Goal: Transaction & Acquisition: Purchase product/service

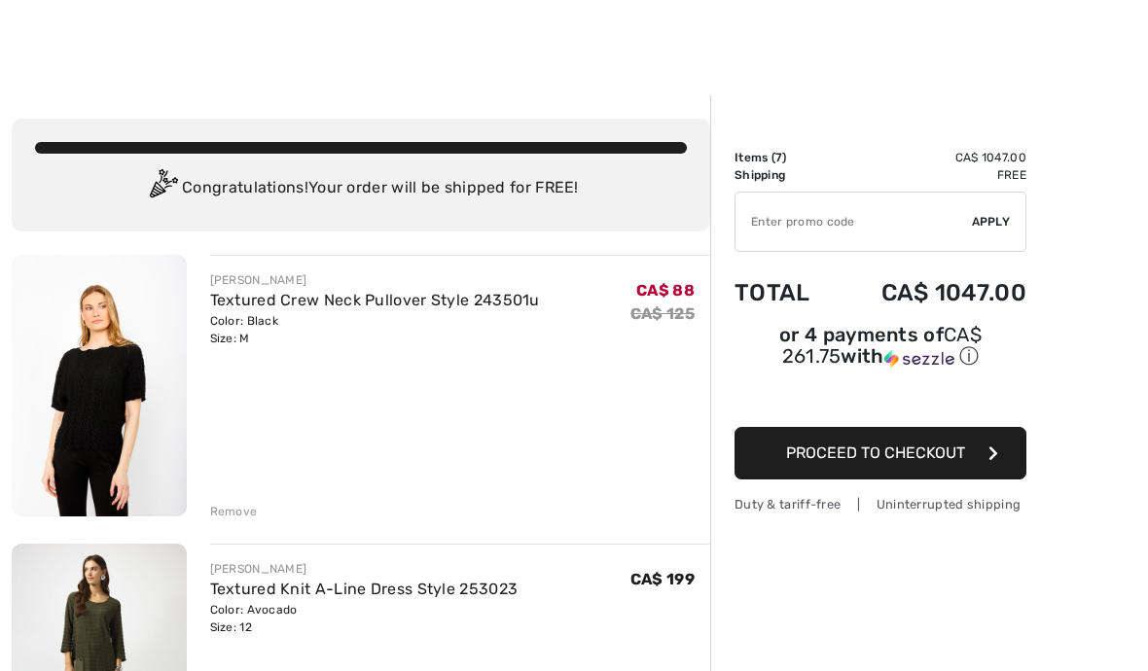
scroll to position [8, 0]
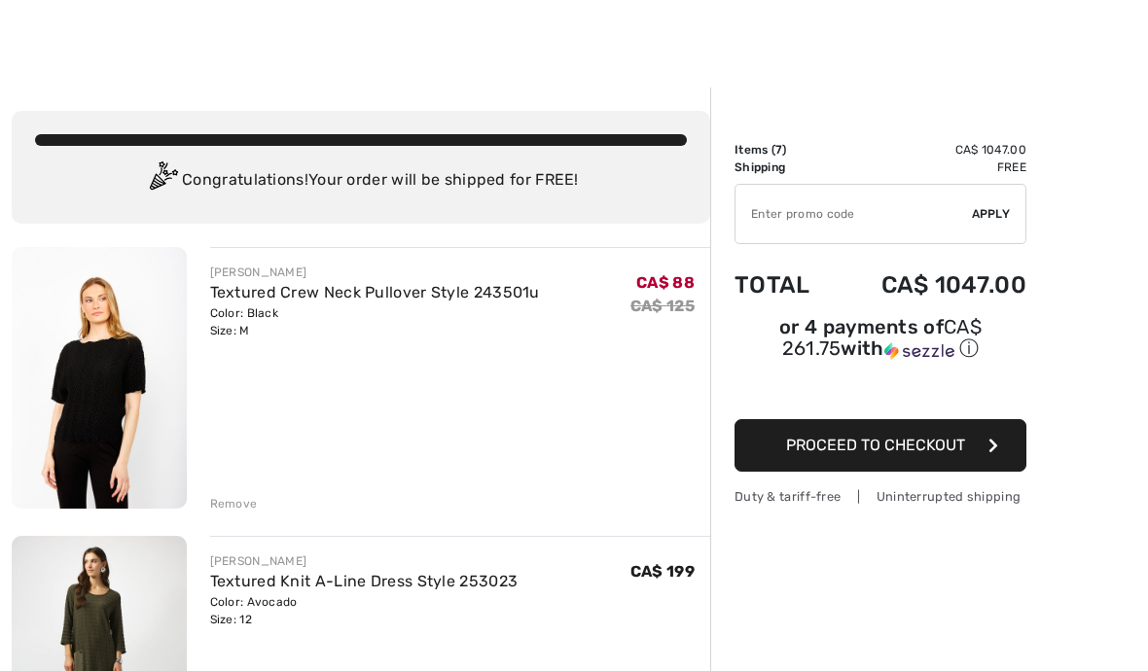
click at [826, 207] on input "TEXT" at bounding box center [854, 214] width 236 height 58
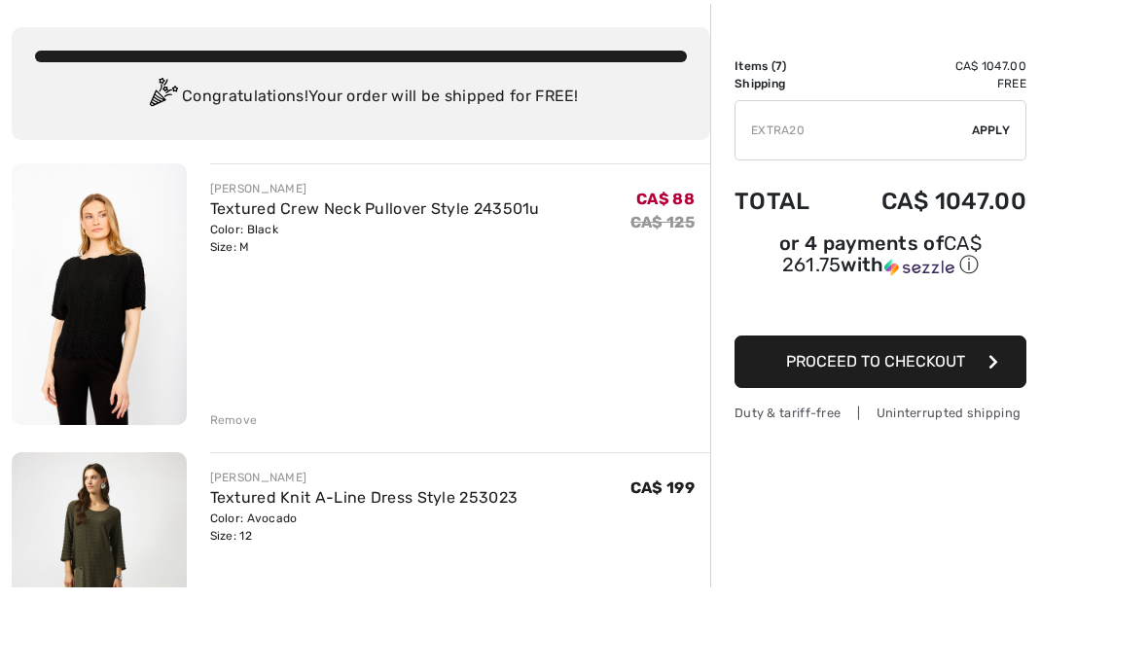
type input "EXTRA20"
click at [1001, 205] on span "Apply" at bounding box center [991, 214] width 39 height 18
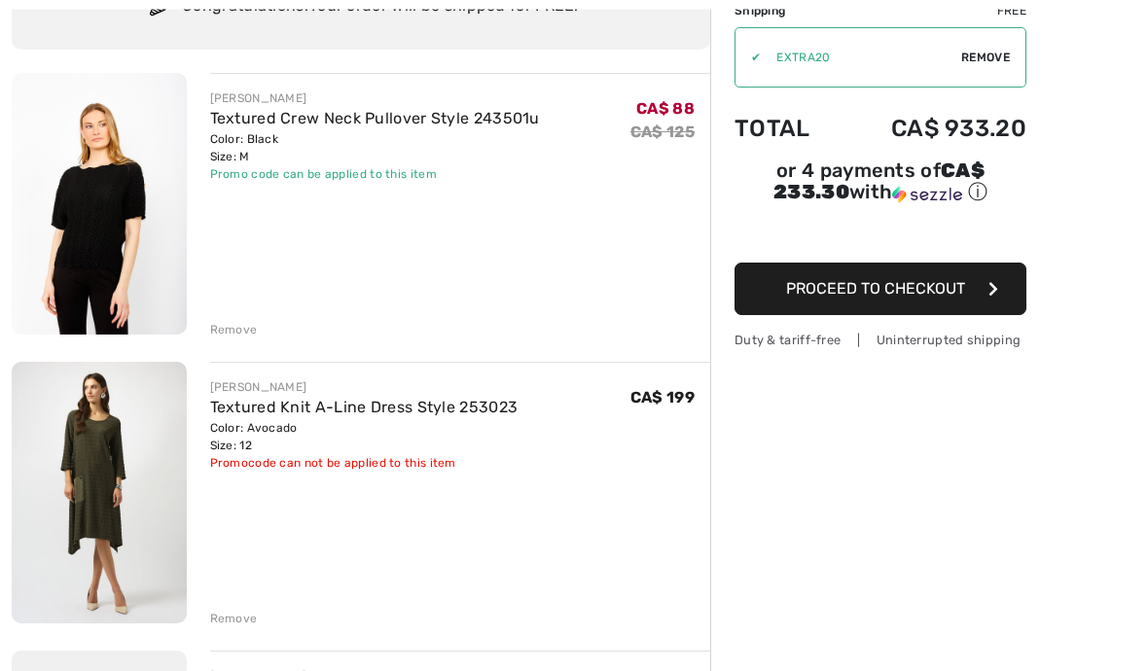
scroll to position [205, 0]
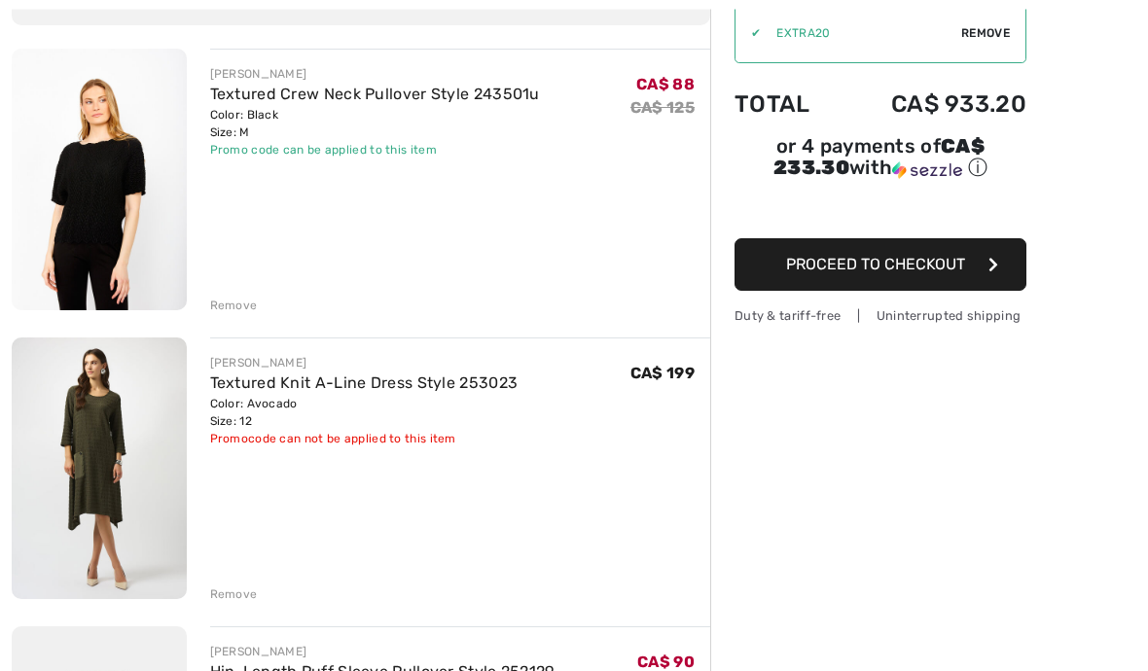
click at [234, 593] on div "Remove" at bounding box center [234, 596] width 48 height 18
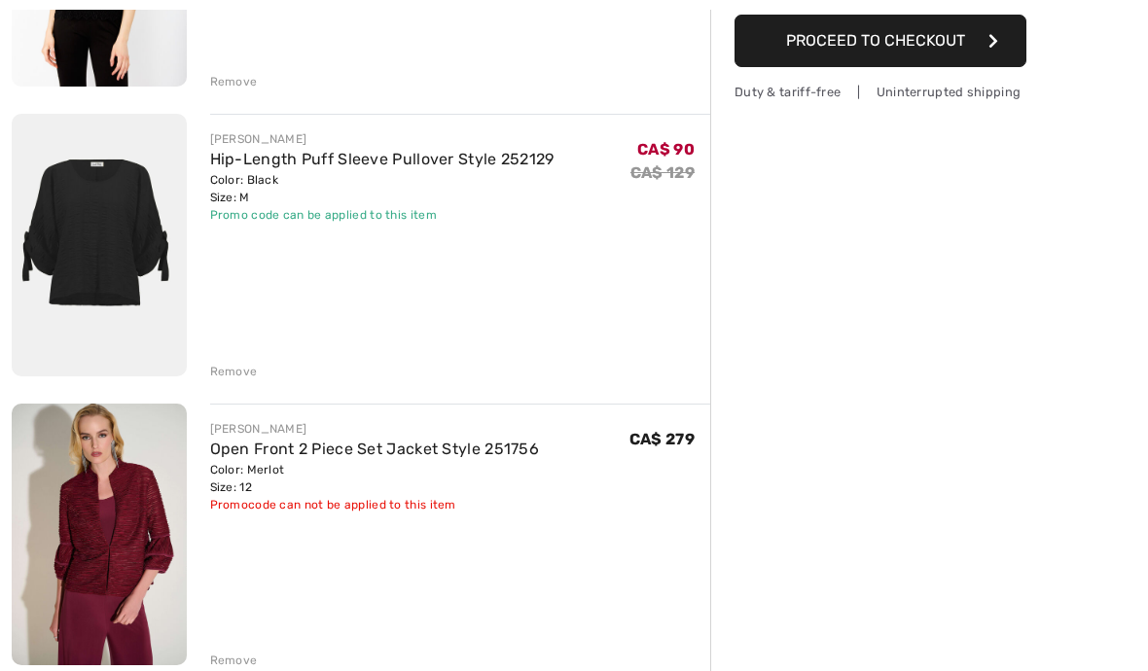
scroll to position [430, 0]
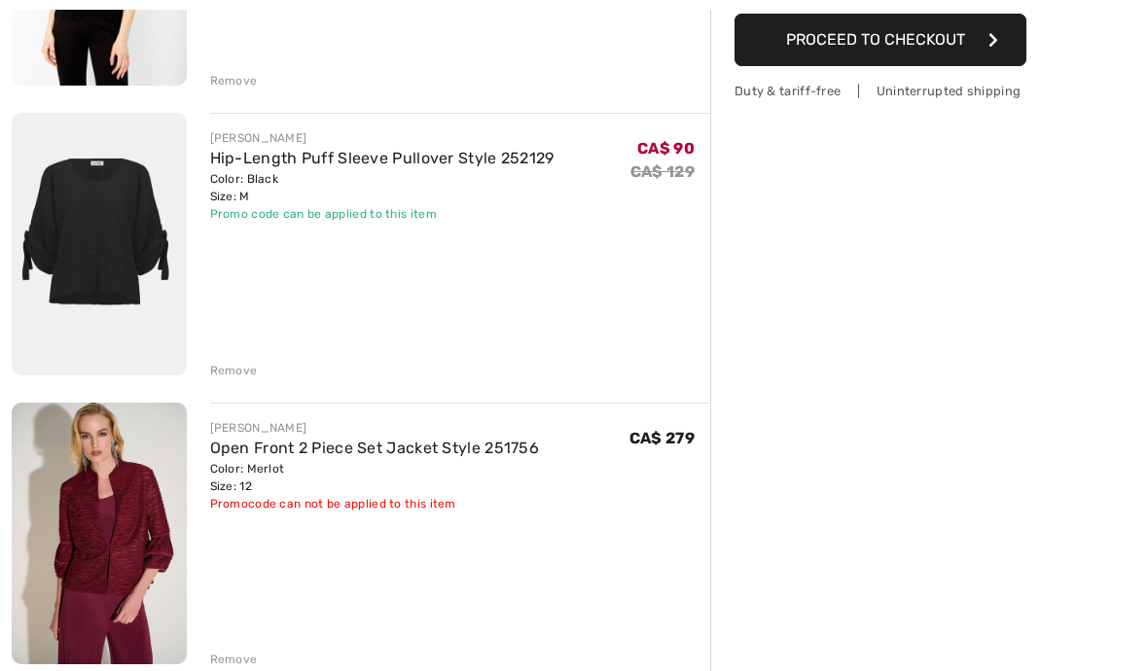
click at [238, 658] on div "Remove" at bounding box center [234, 661] width 48 height 18
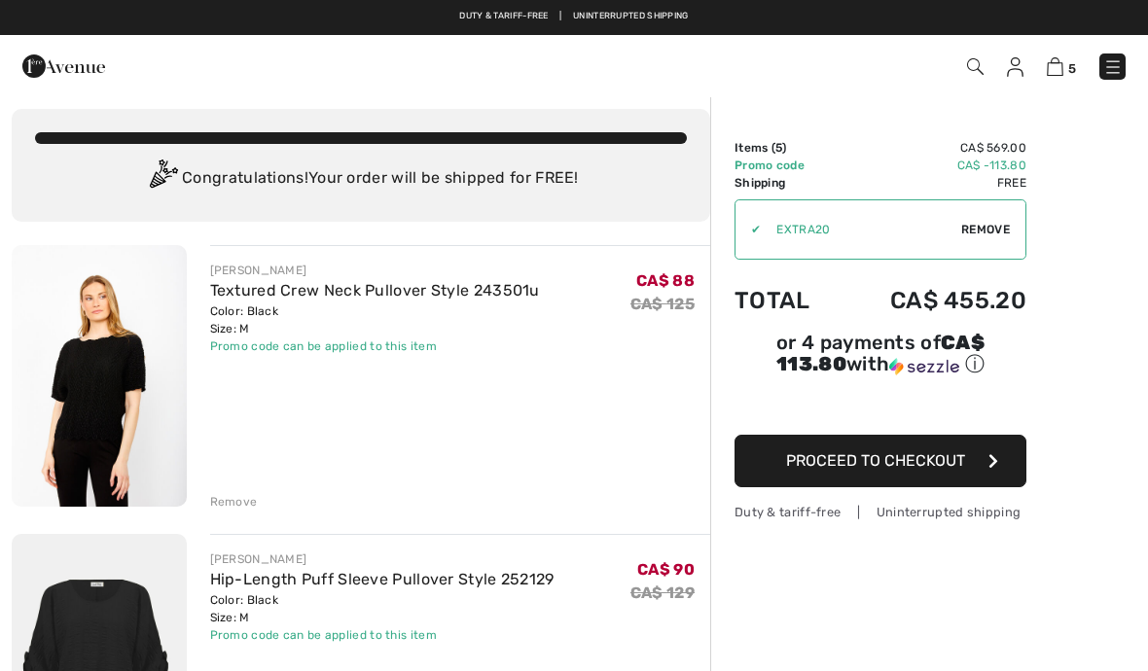
scroll to position [0, 0]
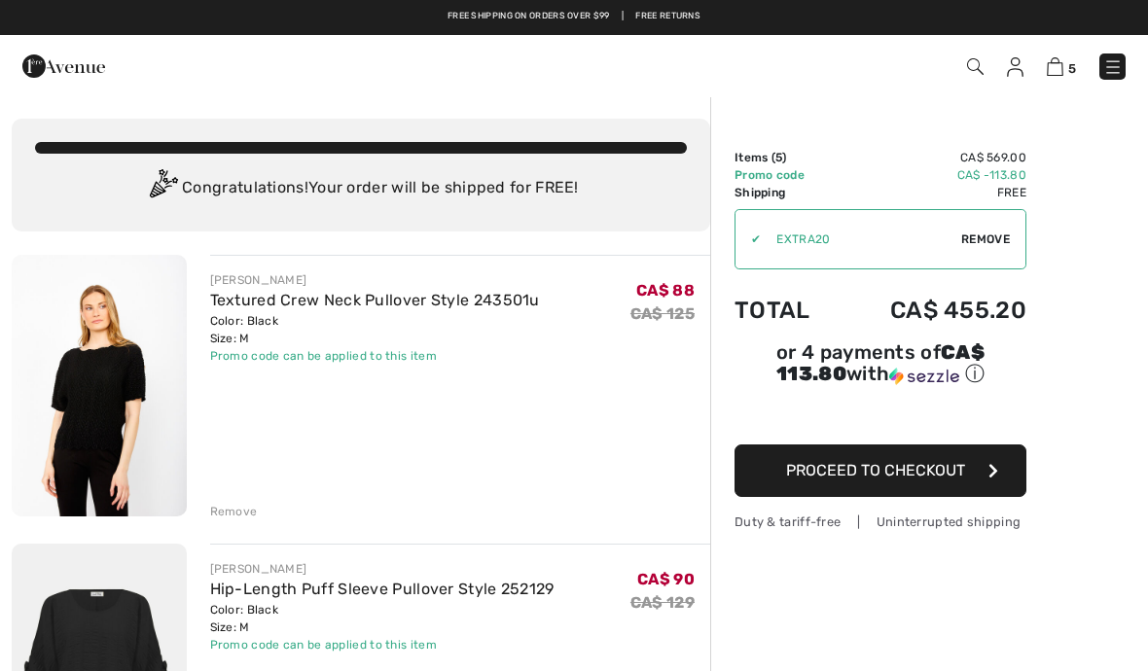
click at [900, 472] on span "Proceed to Checkout" at bounding box center [875, 470] width 179 height 18
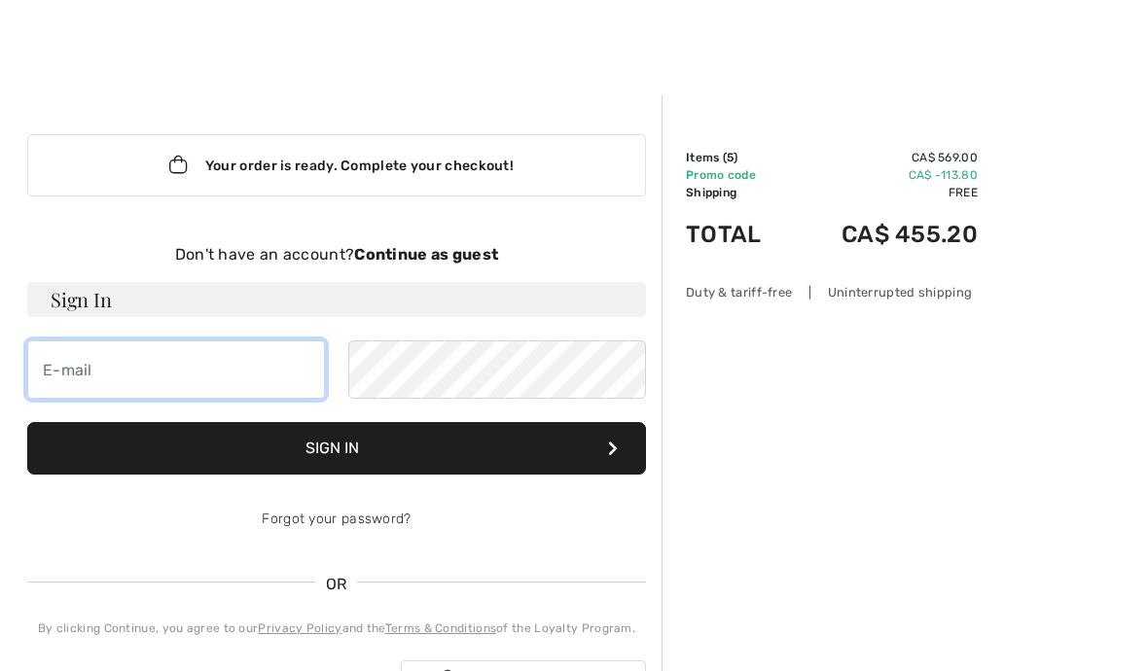
type input "Yaffa.greenbaum@gmail.com"
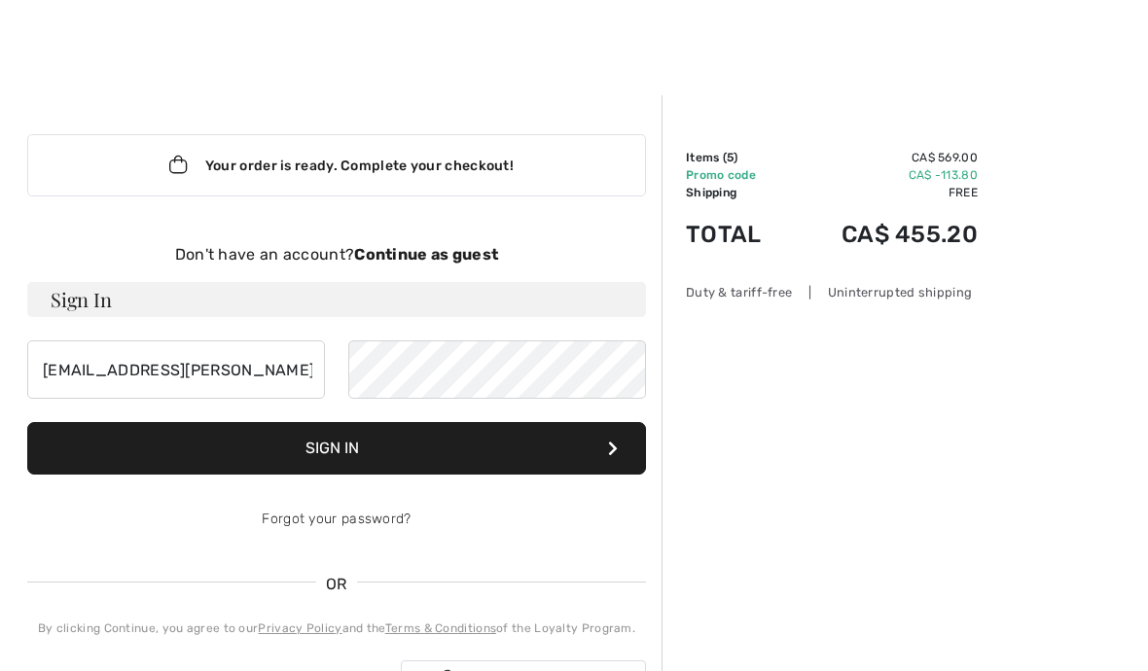
click at [521, 440] on button "Sign In" at bounding box center [336, 448] width 619 height 53
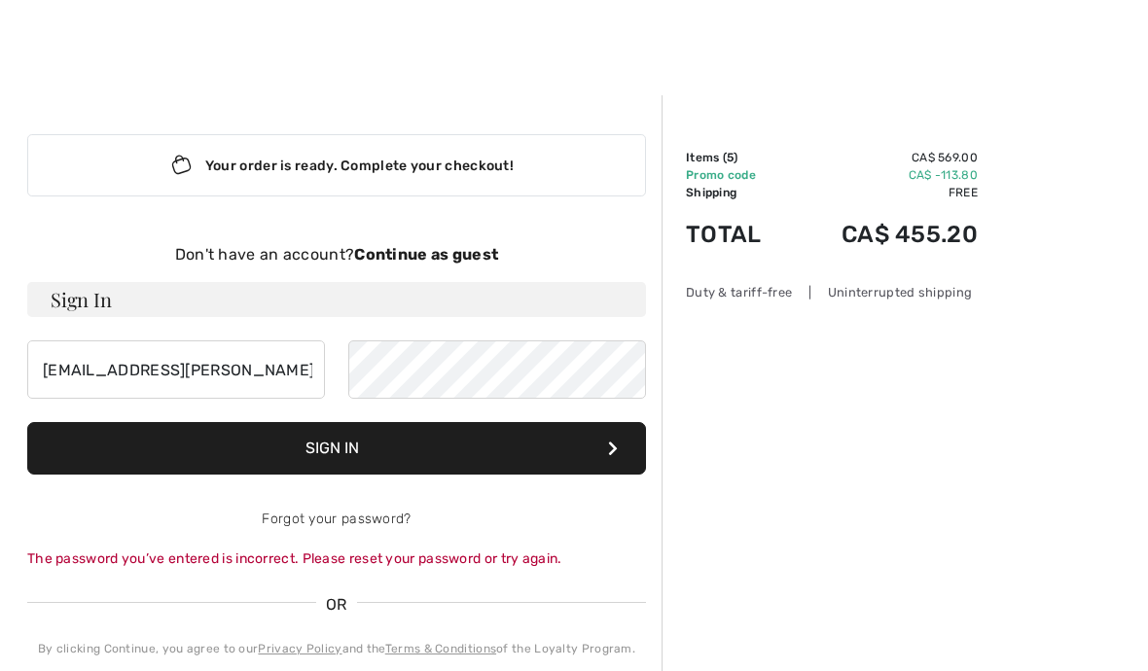
click at [619, 447] on button "Sign In" at bounding box center [336, 448] width 619 height 53
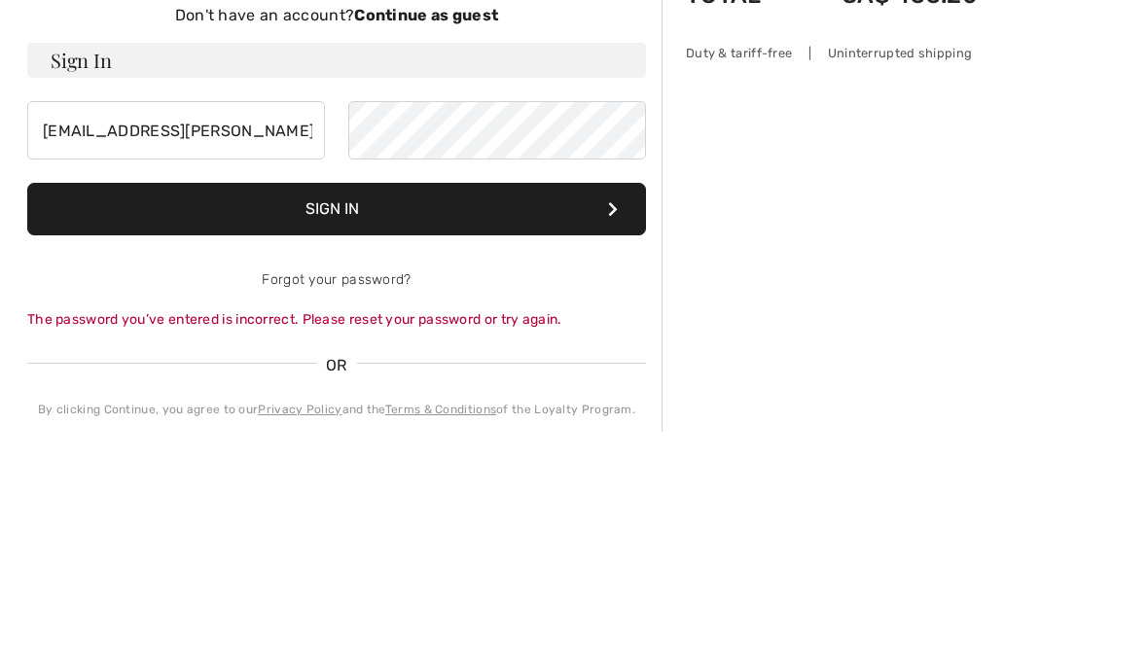
click at [484, 422] on button "Sign In" at bounding box center [336, 448] width 619 height 53
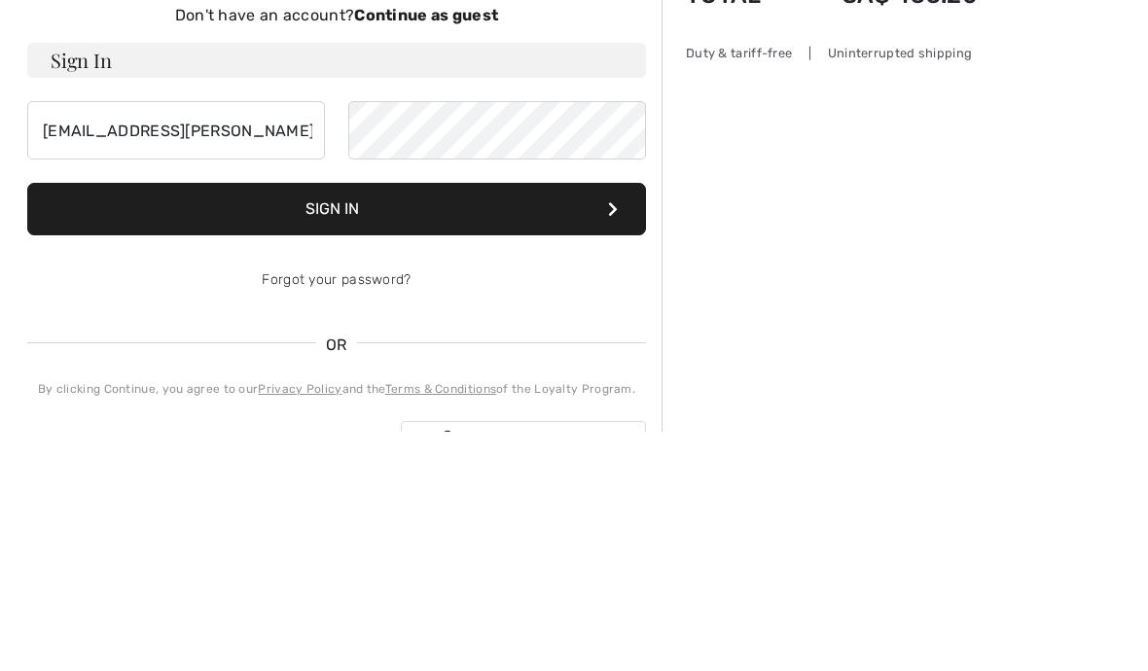
scroll to position [239, 0]
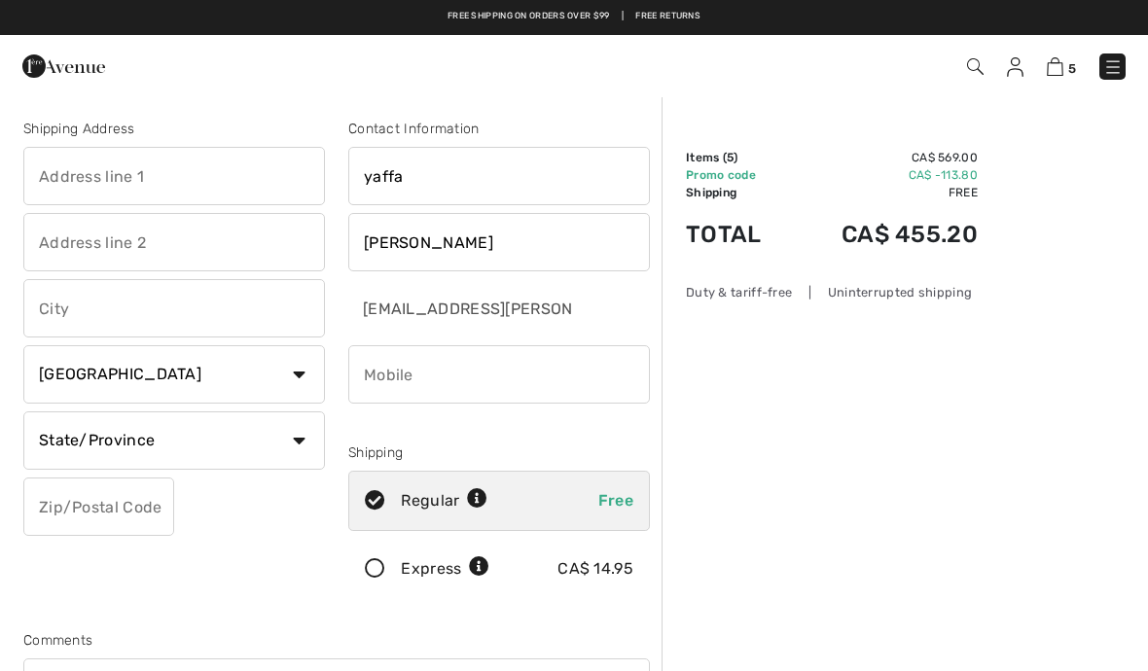
click at [1061, 70] on img at bounding box center [1055, 66] width 17 height 18
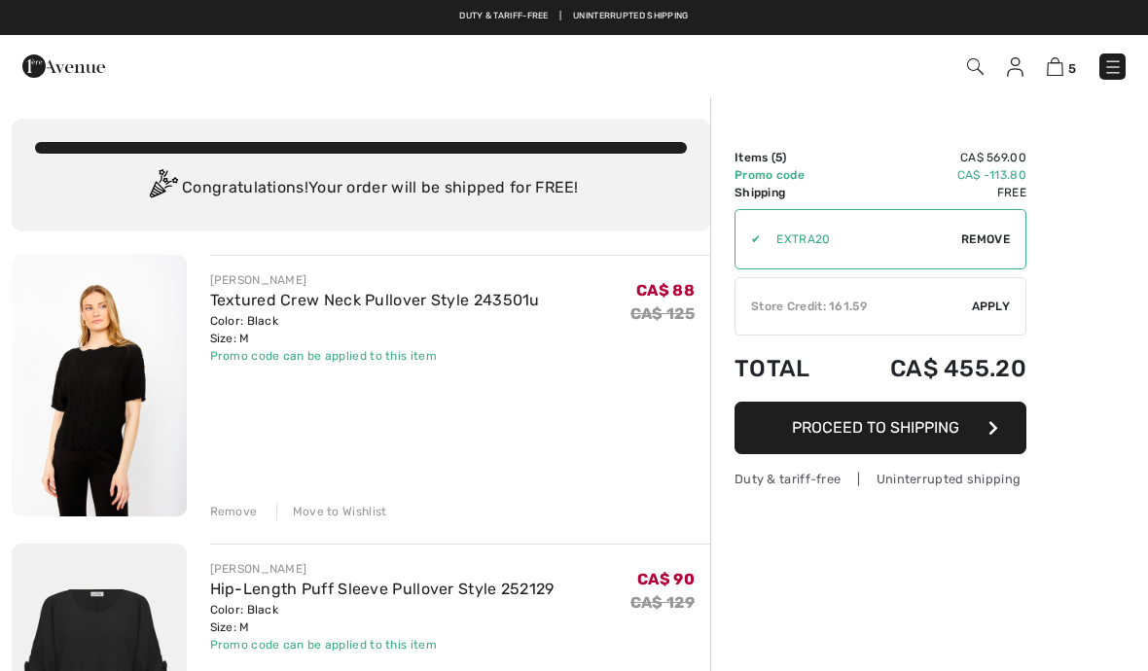
click at [1063, 69] on img at bounding box center [1055, 66] width 17 height 18
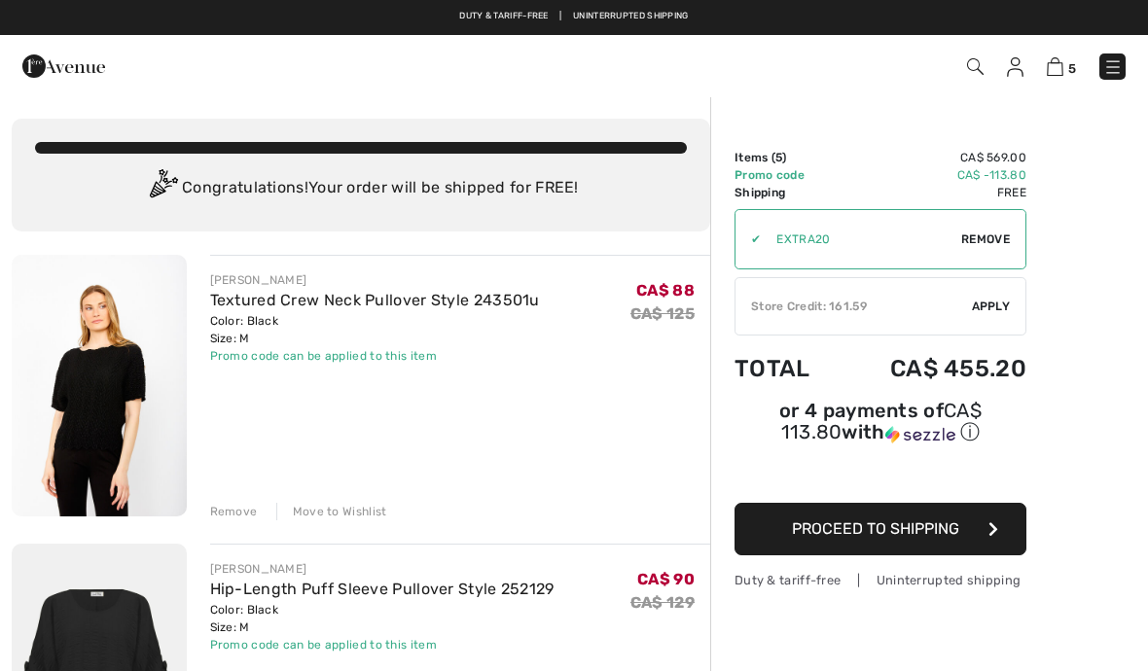
click at [1113, 70] on img at bounding box center [1112, 66] width 19 height 19
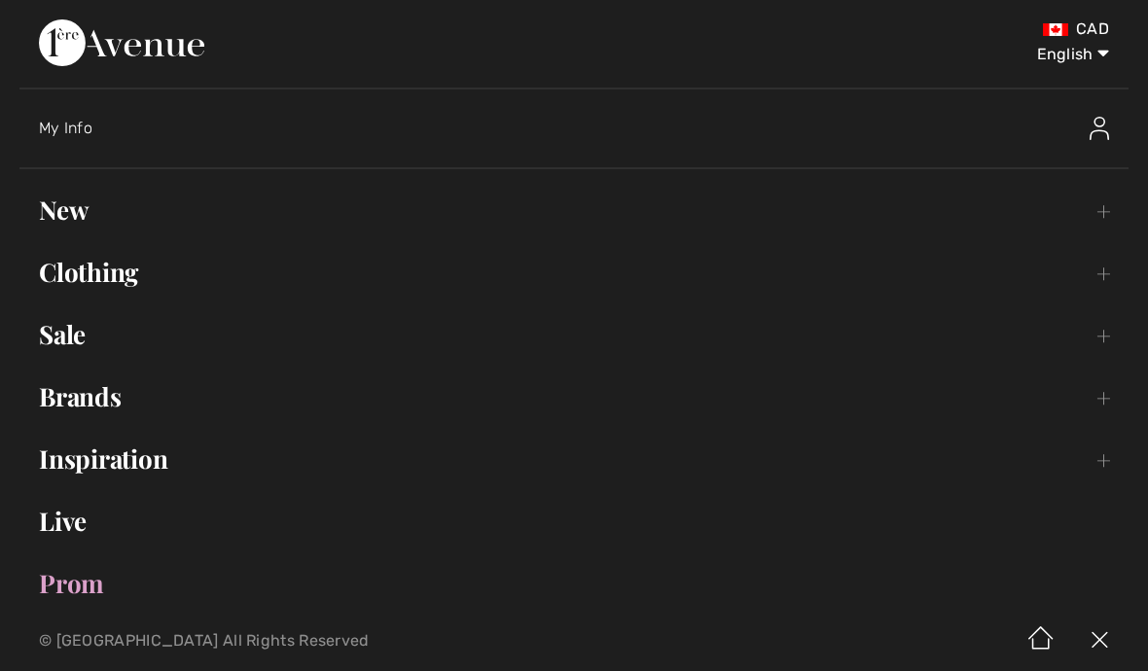
click at [1102, 219] on link "New Toggle submenu" at bounding box center [573, 210] width 1109 height 43
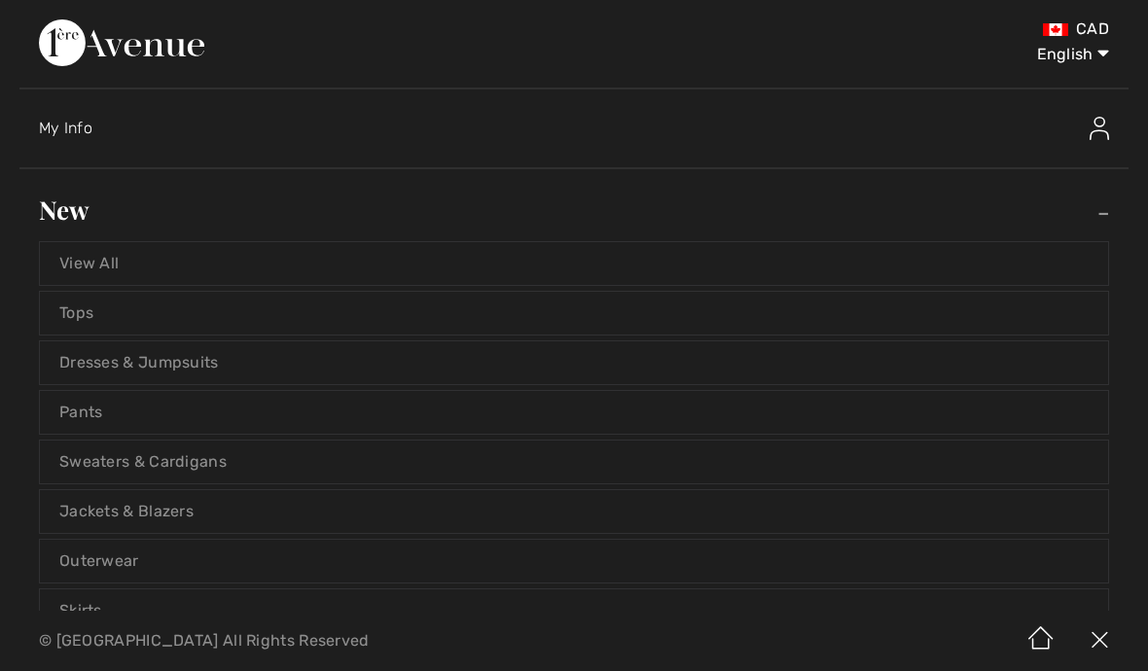
click at [883, 363] on link "Dresses & Jumpsuits" at bounding box center [574, 363] width 1068 height 43
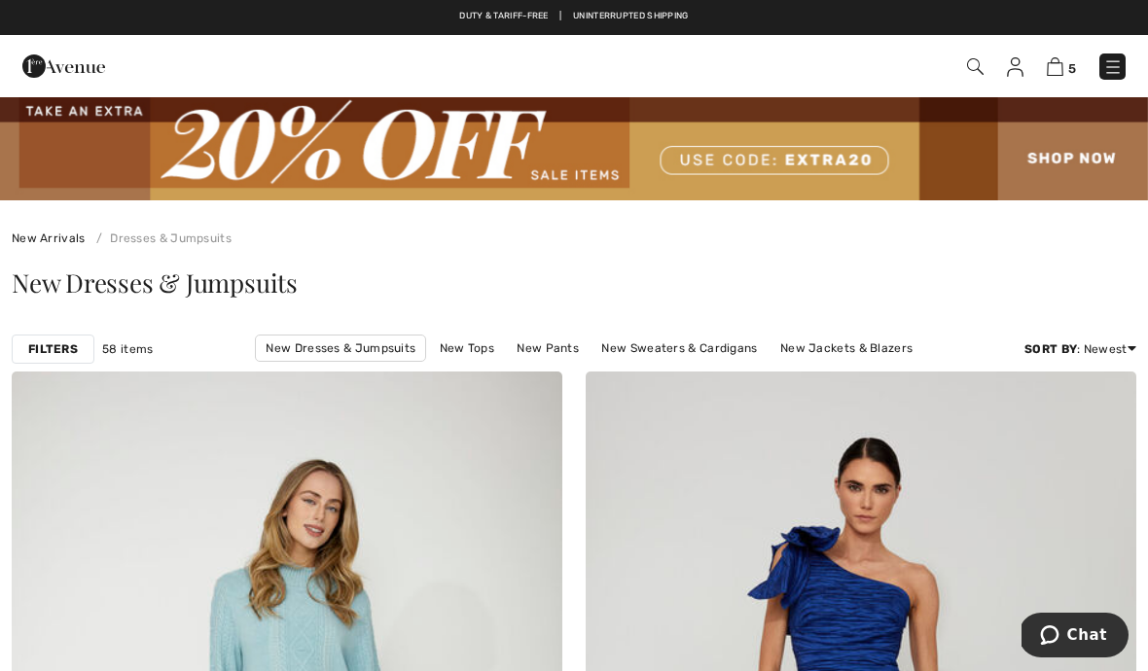
click at [335, 341] on link "New Dresses & Jumpsuits" at bounding box center [340, 348] width 171 height 27
click at [335, 348] on link "New Dresses & Jumpsuits" at bounding box center [340, 348] width 171 height 27
click at [638, 340] on link "New Sweaters & Cardigans" at bounding box center [679, 348] width 175 height 25
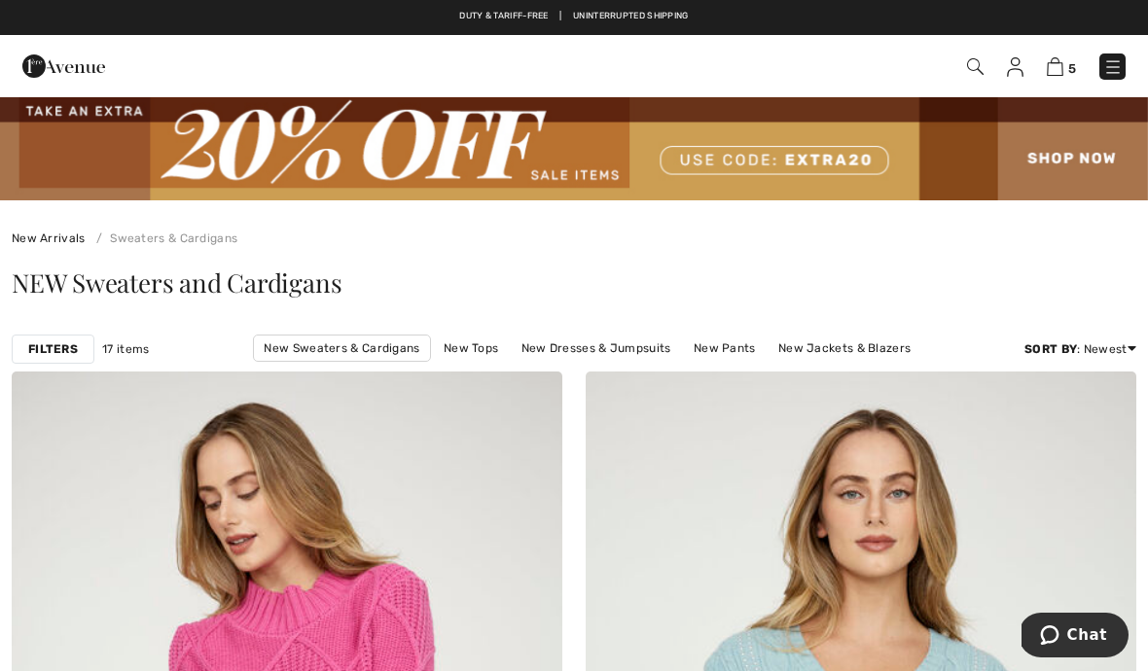
click at [977, 70] on img at bounding box center [975, 66] width 17 height 17
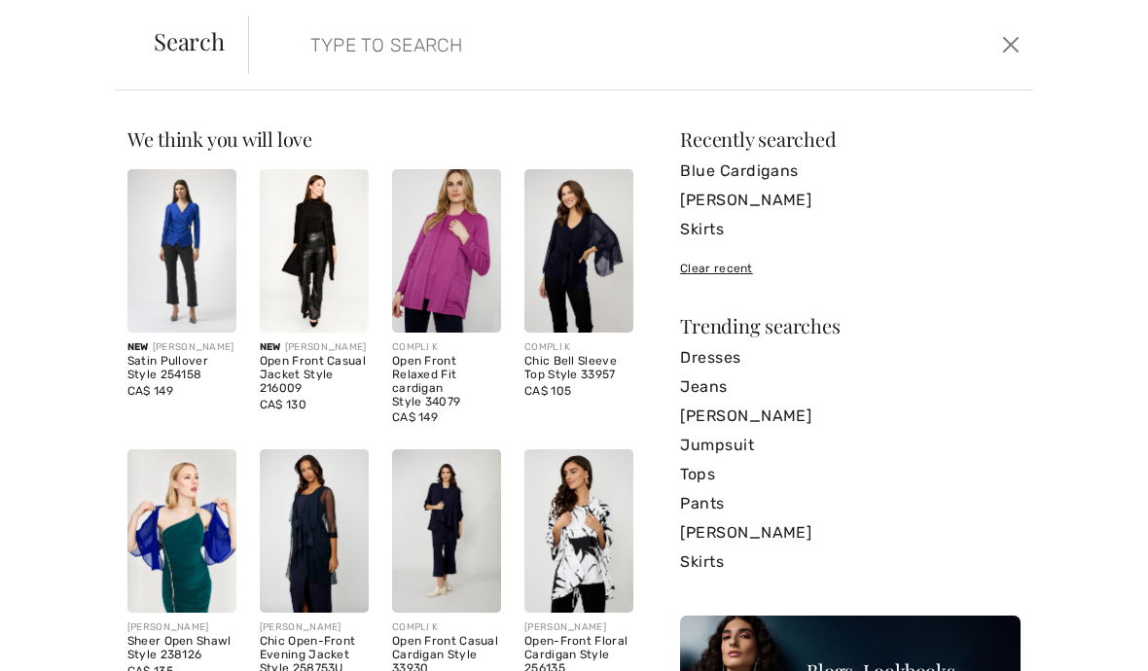
click at [406, 48] on input "search" at bounding box center [559, 45] width 526 height 58
click at [1020, 52] on button "Close" at bounding box center [1011, 44] width 28 height 31
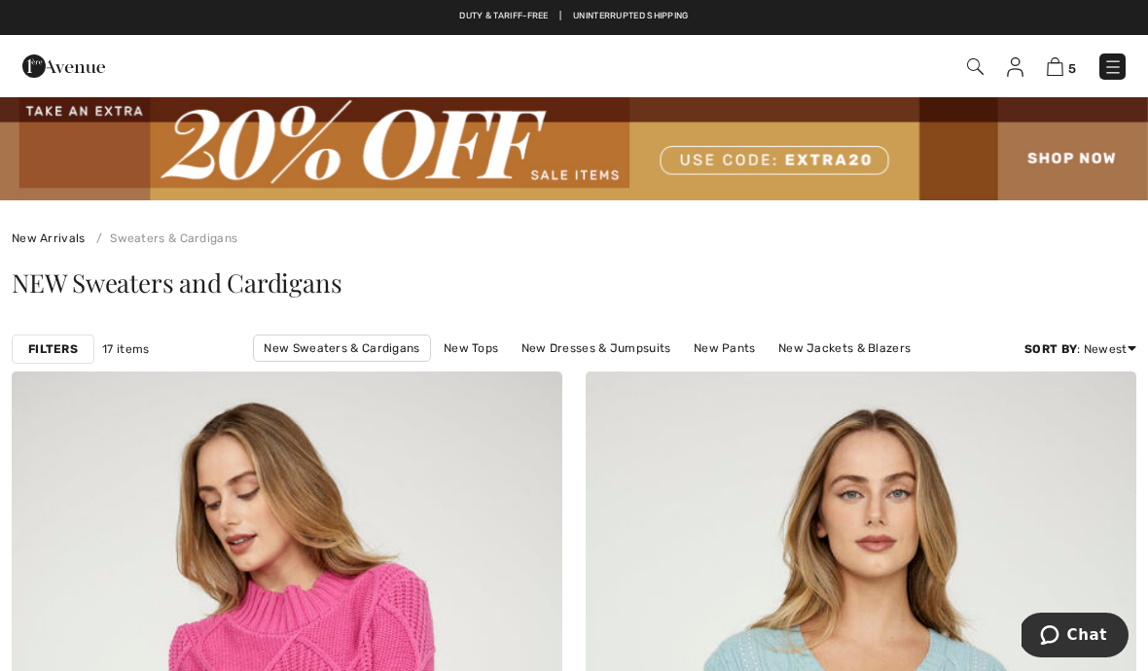
click at [1057, 69] on img at bounding box center [1055, 66] width 17 height 18
click at [972, 59] on img at bounding box center [975, 66] width 17 height 17
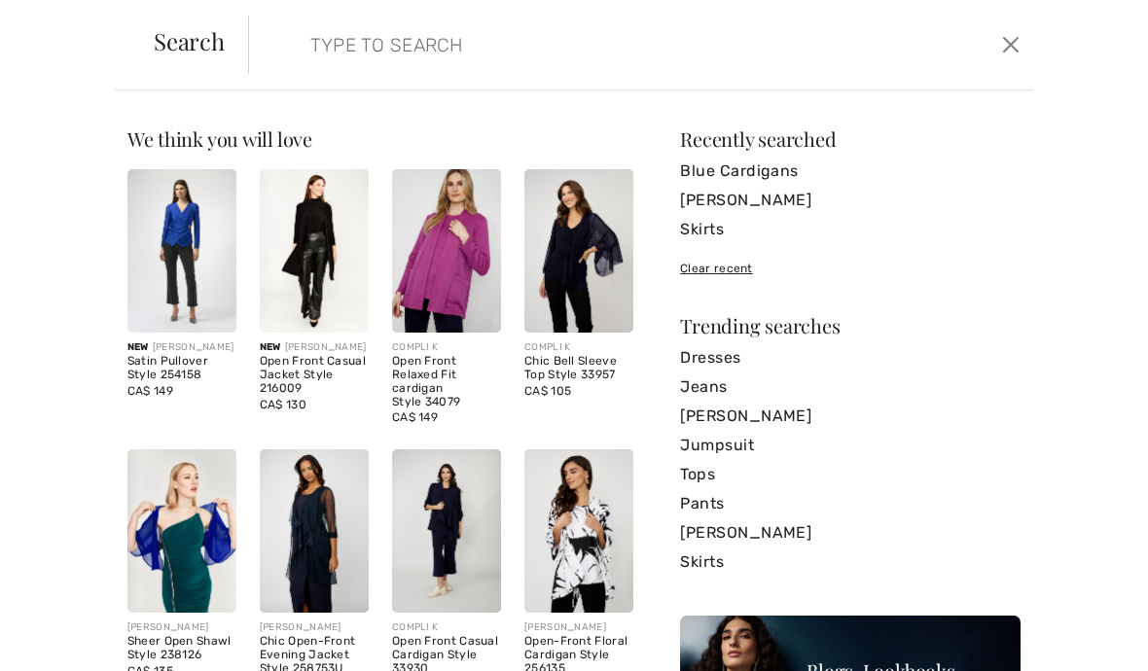
click at [434, 42] on input "search" at bounding box center [559, 45] width 526 height 58
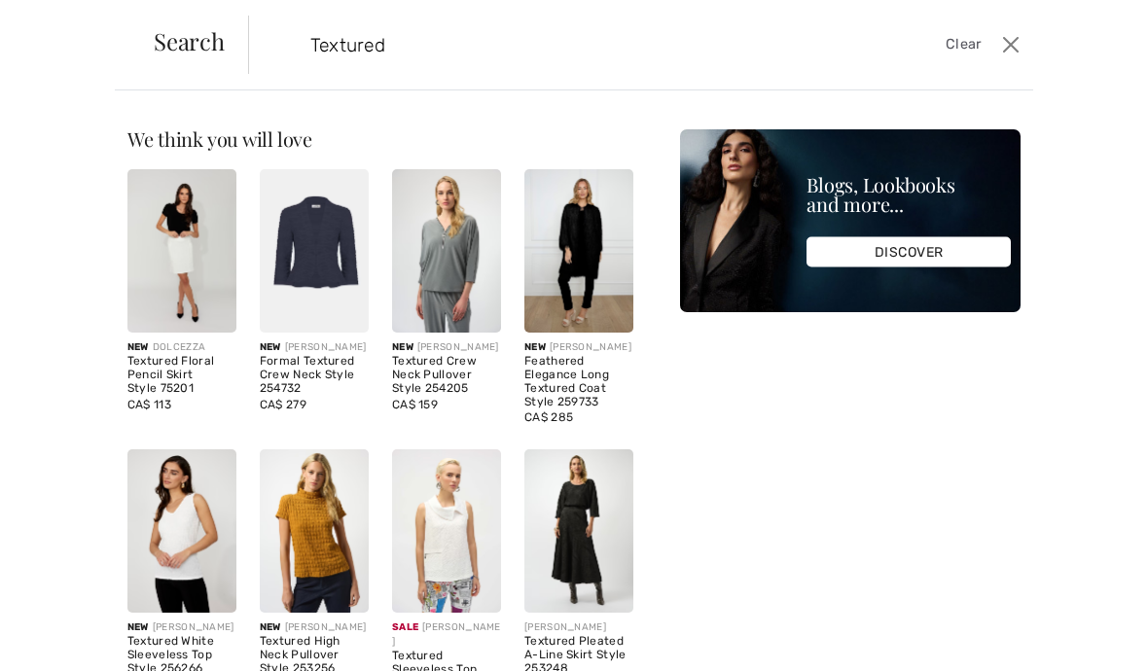
type input "Textured"
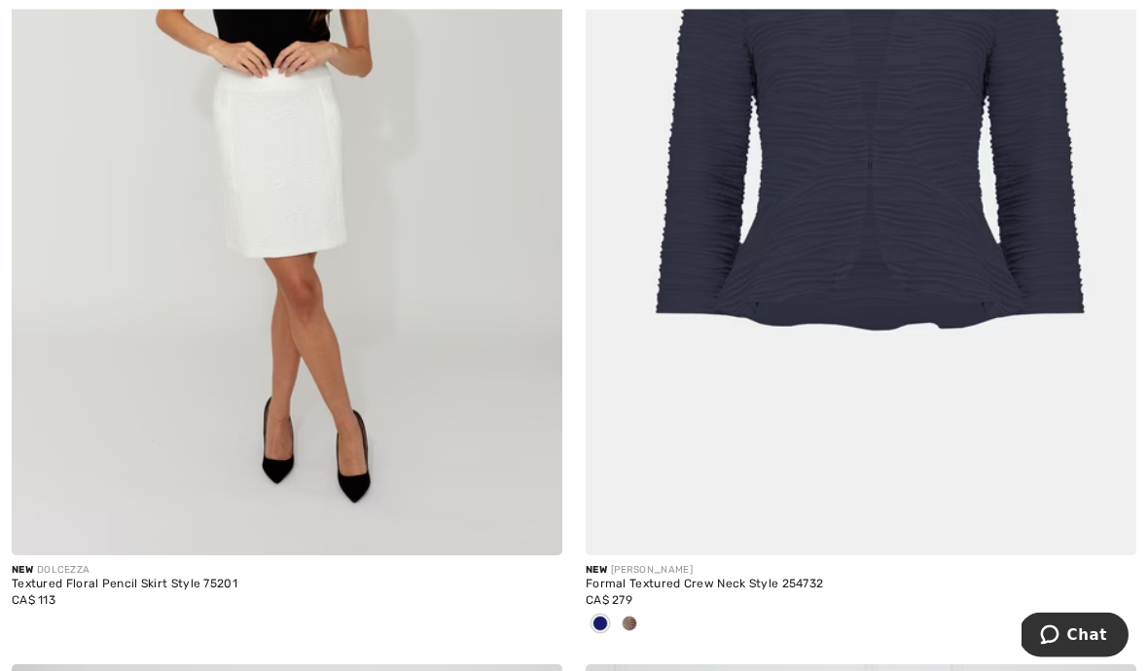
scroll to position [609, 0]
click at [637, 623] on div at bounding box center [629, 625] width 29 height 32
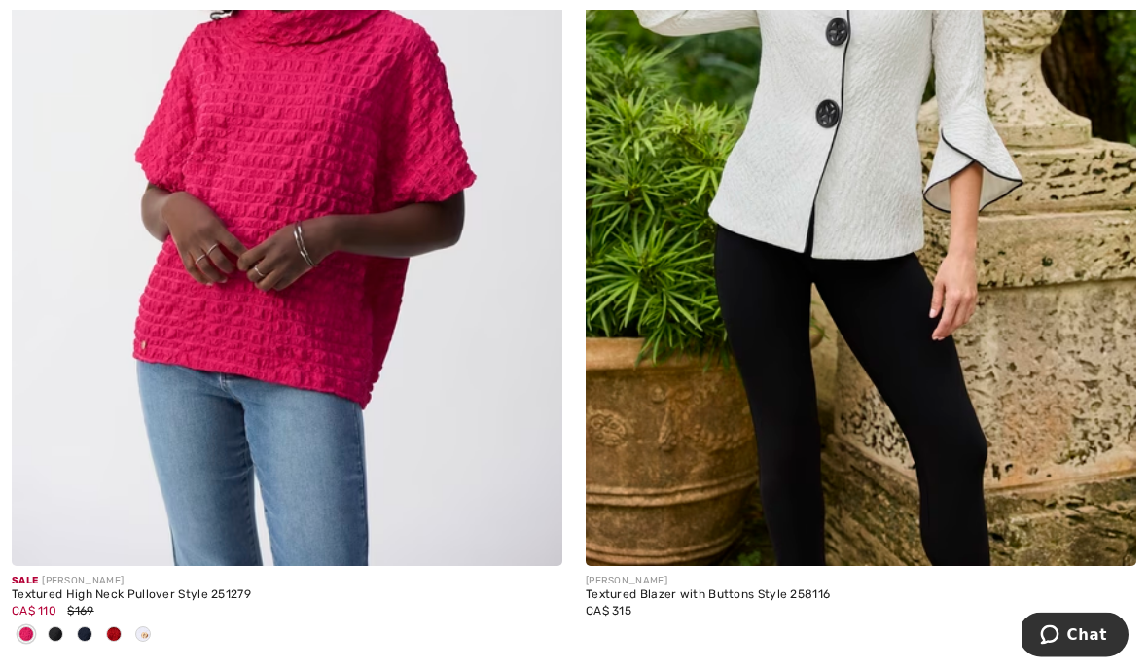
scroll to position [8257, 0]
click at [91, 632] on div at bounding box center [84, 636] width 29 height 32
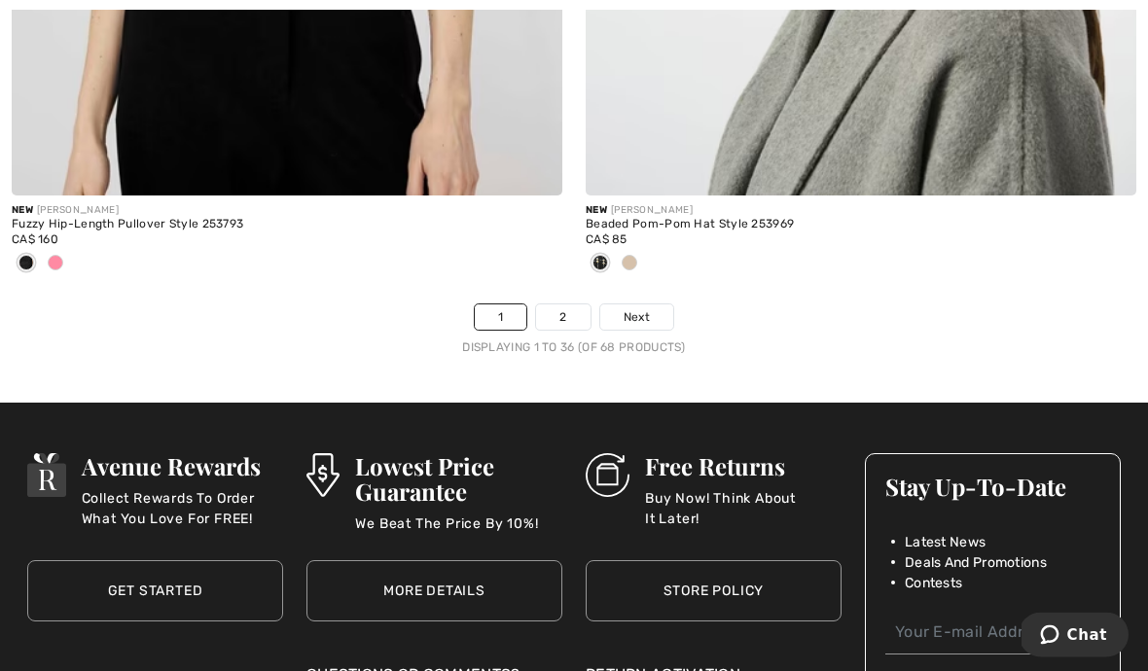
scroll to position [17164, 0]
click at [571, 313] on link "2" at bounding box center [563, 317] width 54 height 25
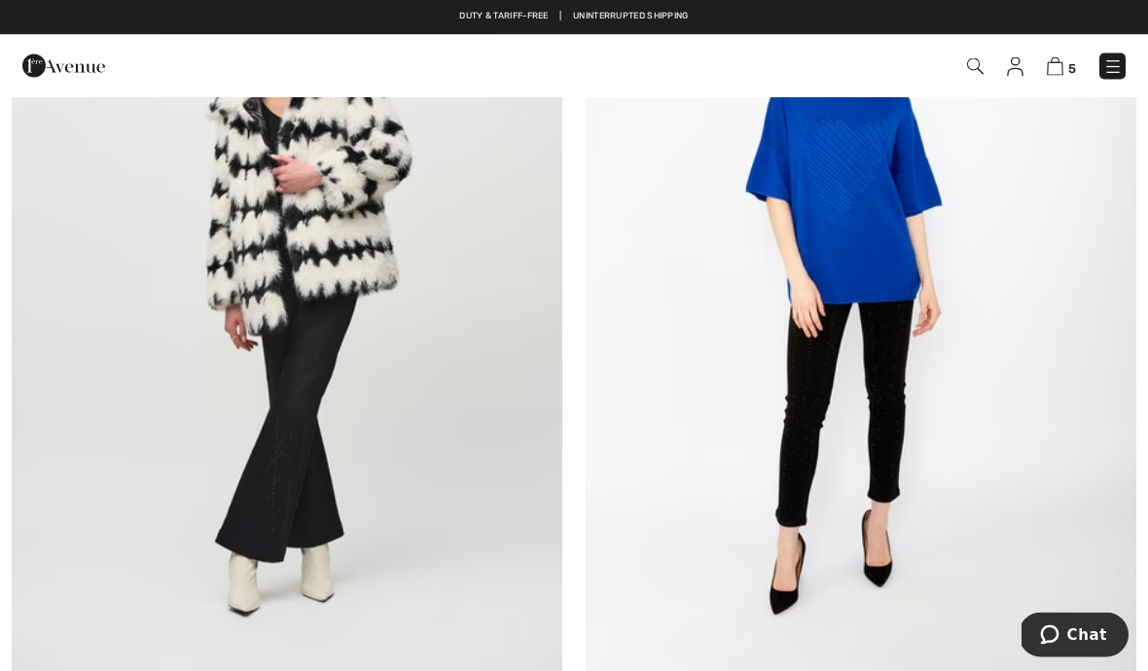
scroll to position [13885, 0]
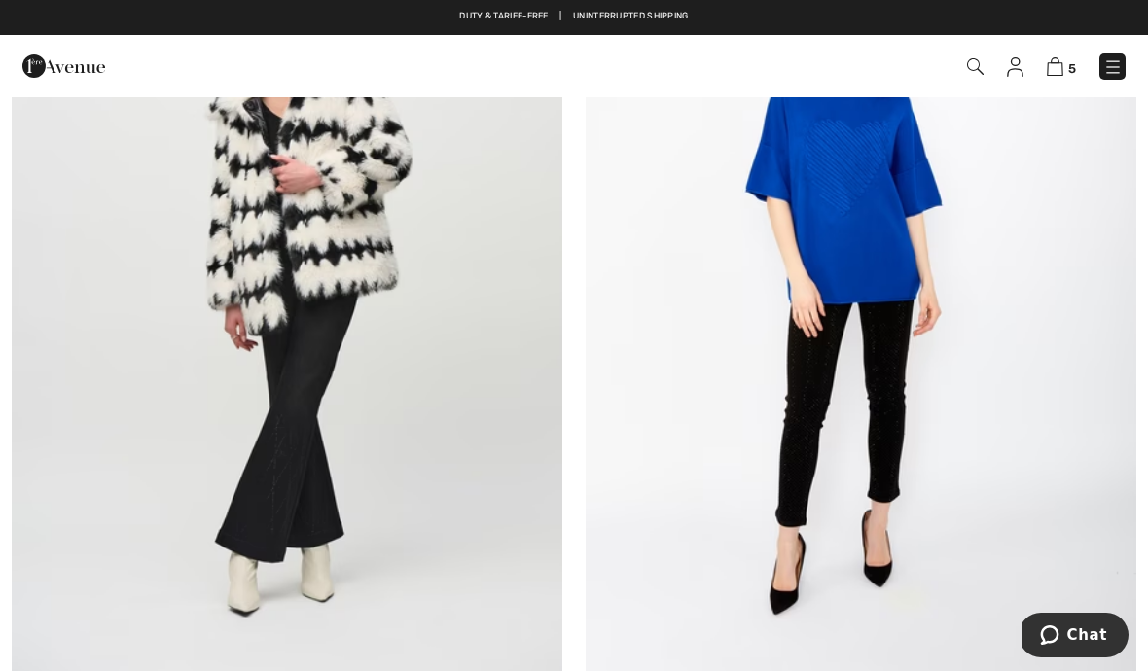
click at [978, 86] on div "5 Checkout" at bounding box center [810, 67] width 661 height 40
click at [972, 75] on img at bounding box center [975, 66] width 17 height 17
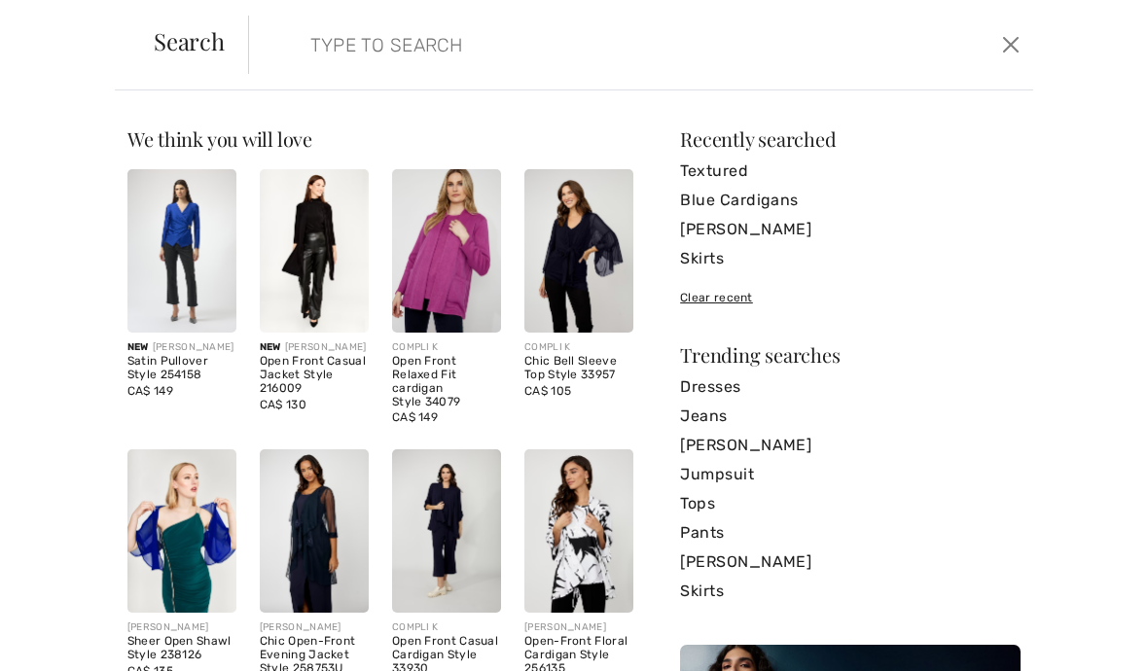
click at [1018, 54] on button "Close" at bounding box center [1011, 44] width 28 height 31
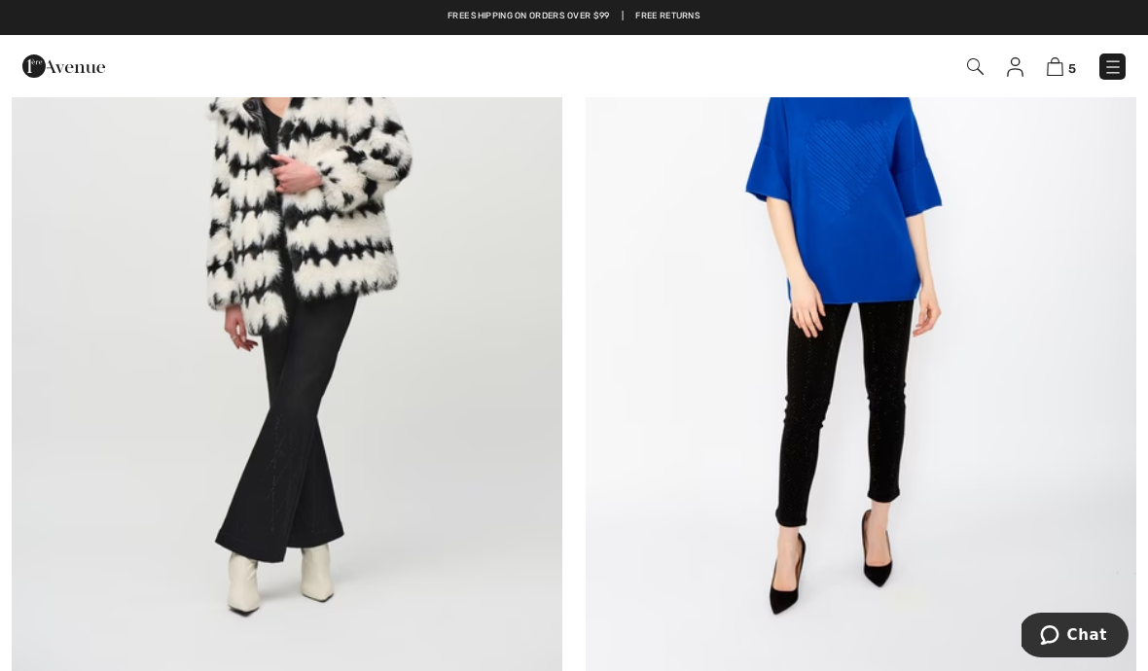
click at [1111, 61] on img at bounding box center [1112, 66] width 19 height 19
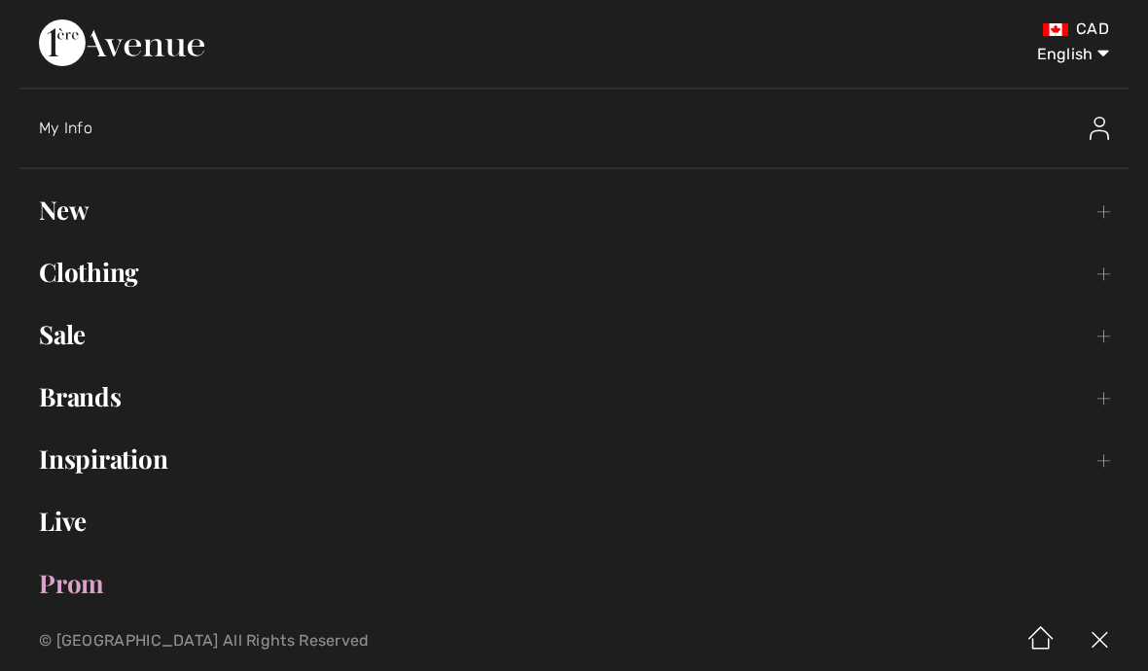
click at [61, 254] on link "Clothing Toggle submenu" at bounding box center [573, 272] width 1109 height 43
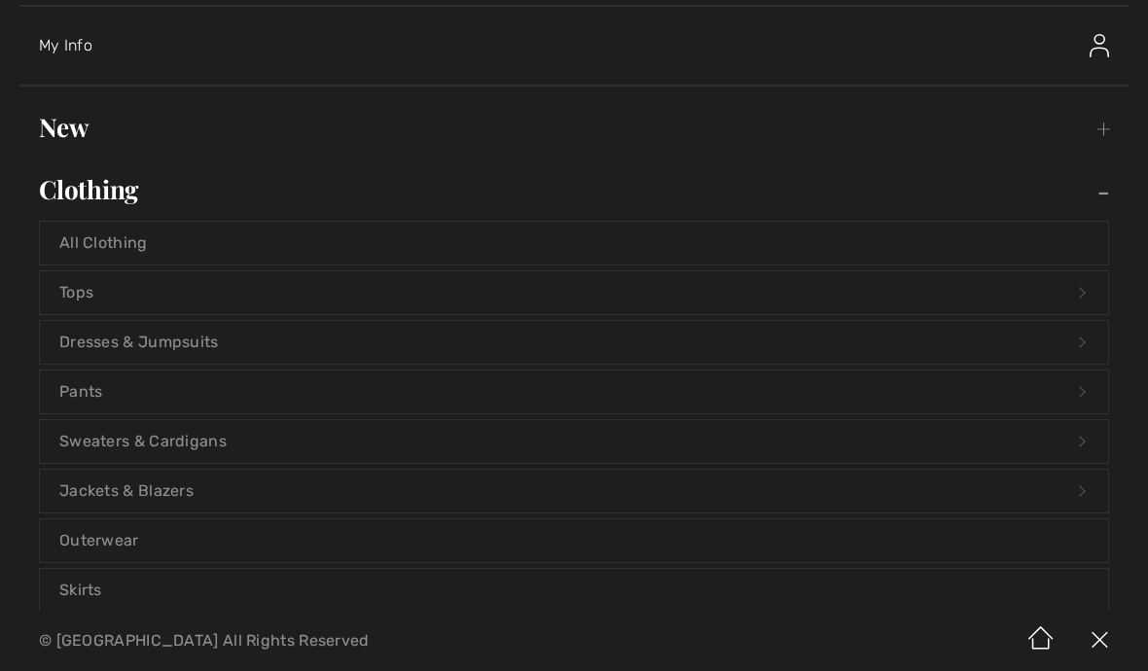
scroll to position [90, 0]
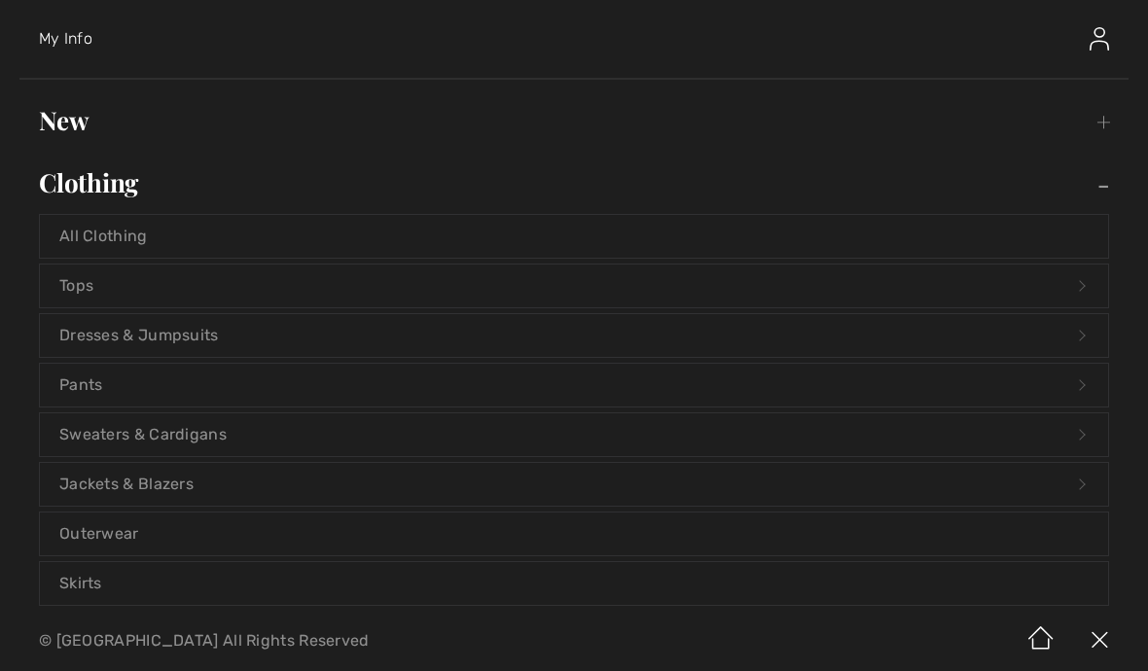
click at [1088, 433] on link "Sweaters & Cardigans Open submenu" at bounding box center [574, 435] width 1068 height 43
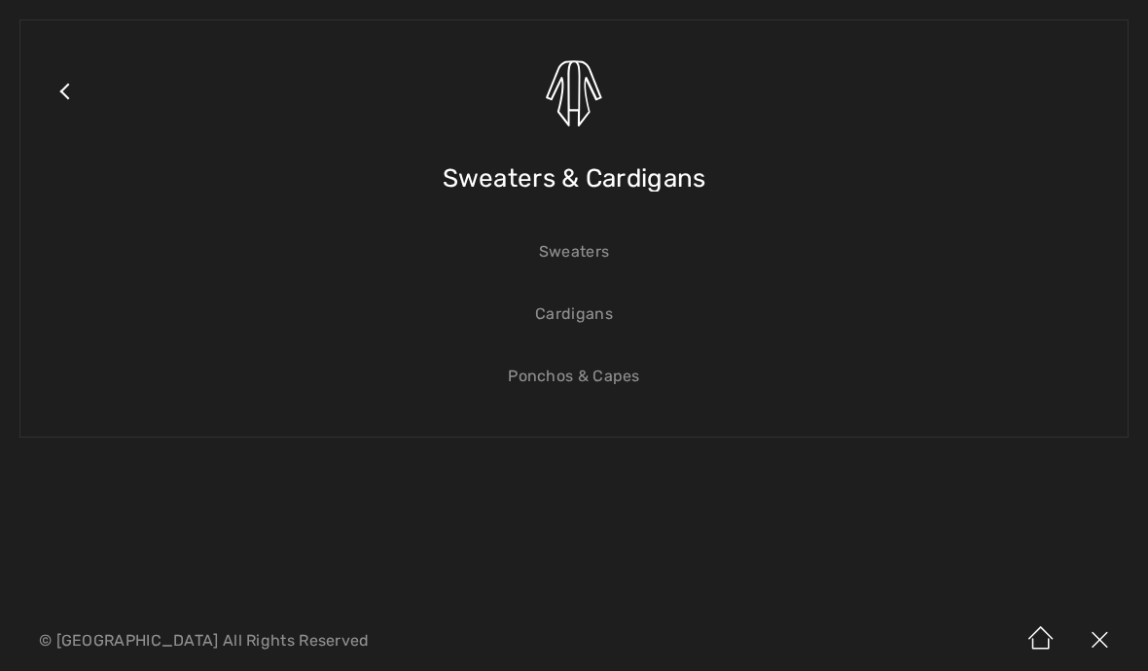
click at [601, 312] on link "Cardigans" at bounding box center [574, 314] width 1068 height 43
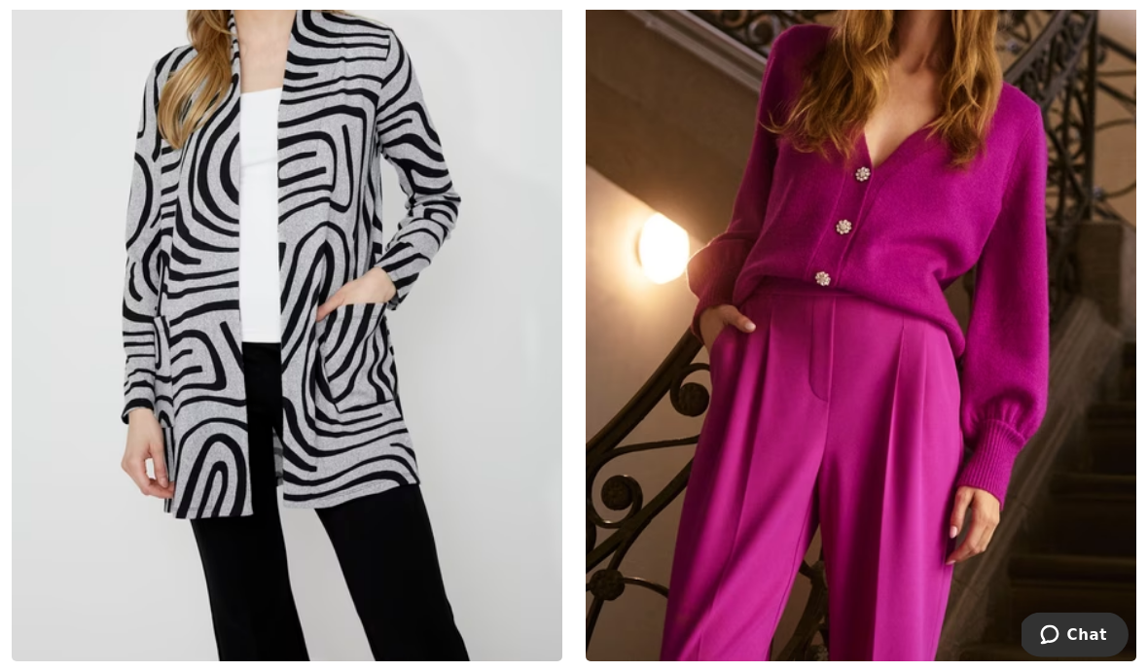
scroll to position [5209, 0]
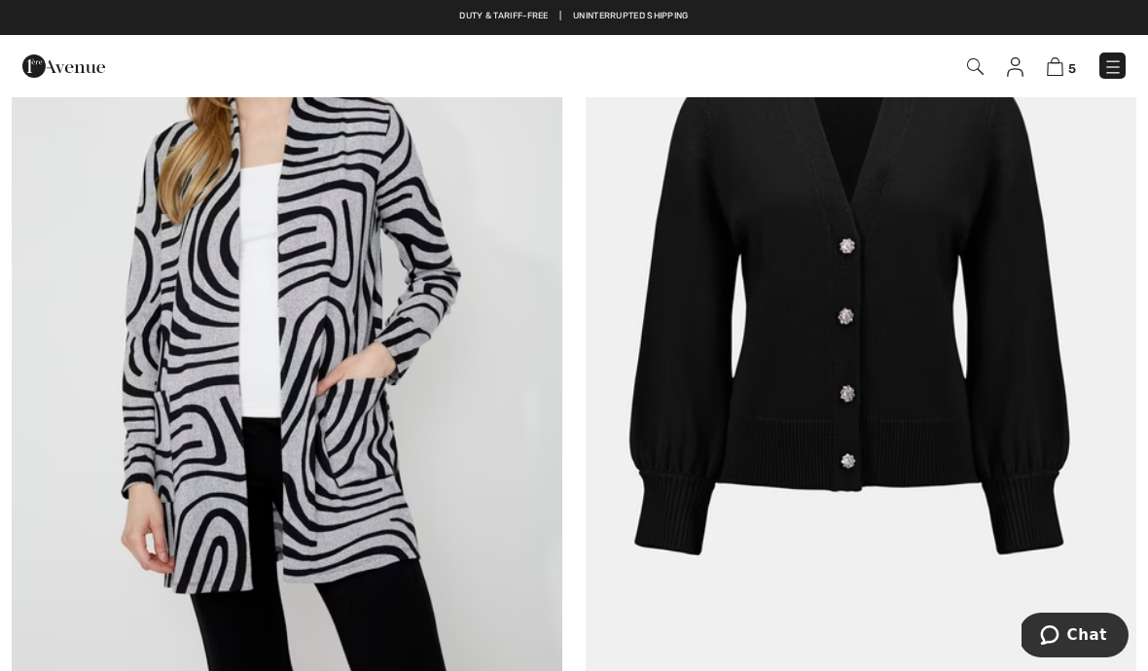
scroll to position [5064, 0]
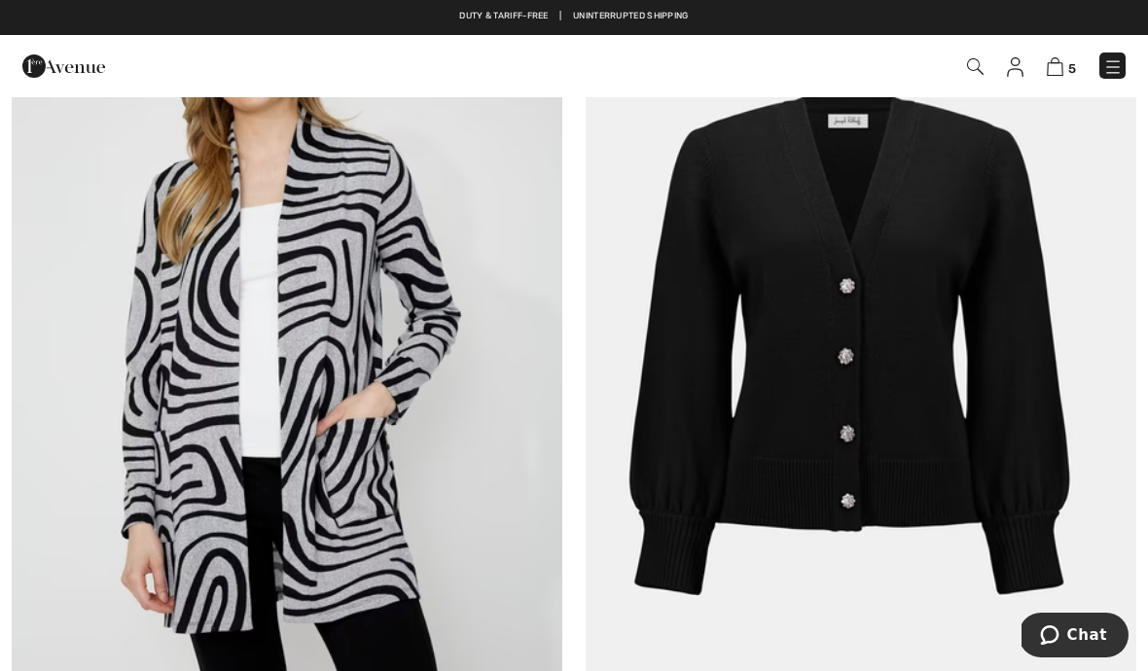
click at [954, 308] on img at bounding box center [861, 363] width 551 height 826
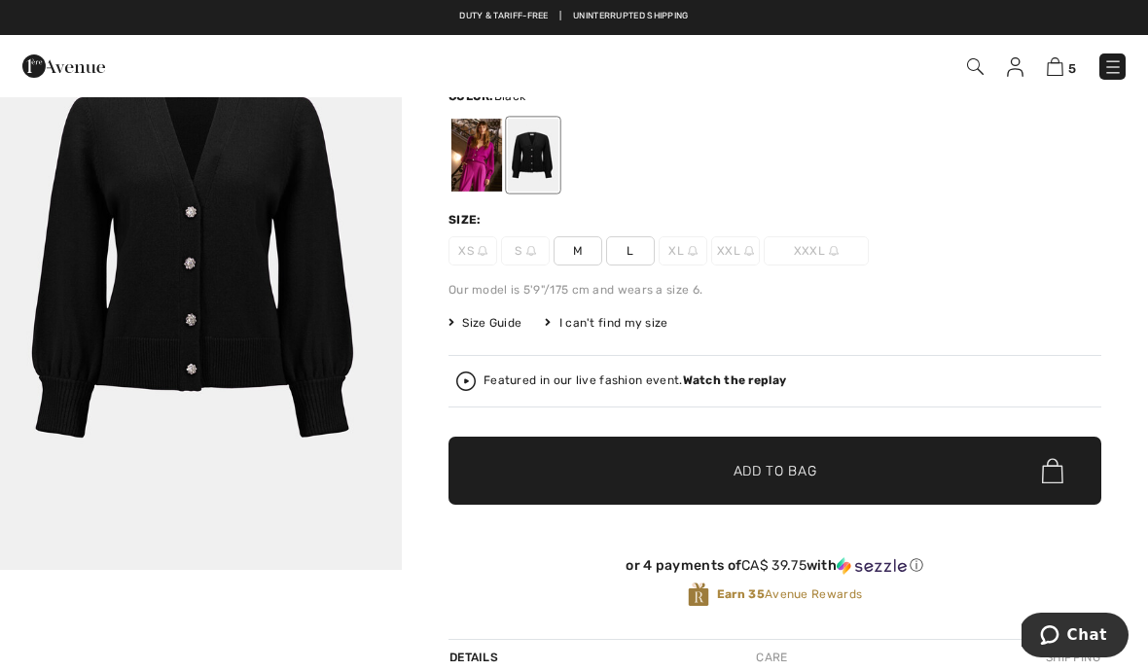
scroll to position [9, 0]
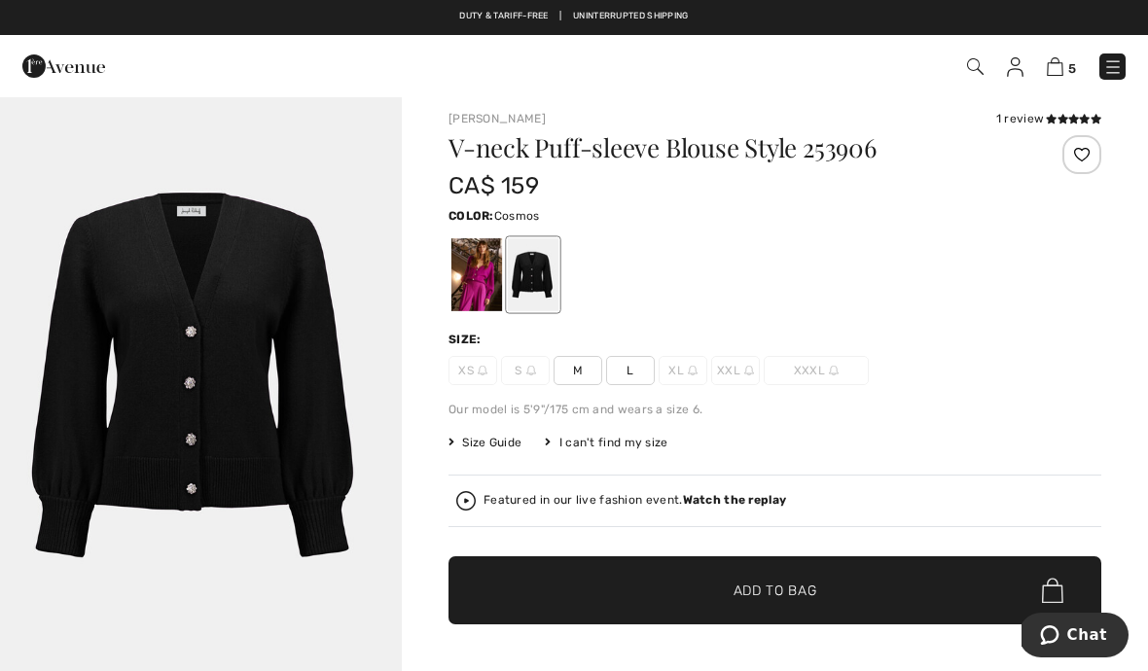
click at [475, 283] on div at bounding box center [476, 274] width 51 height 73
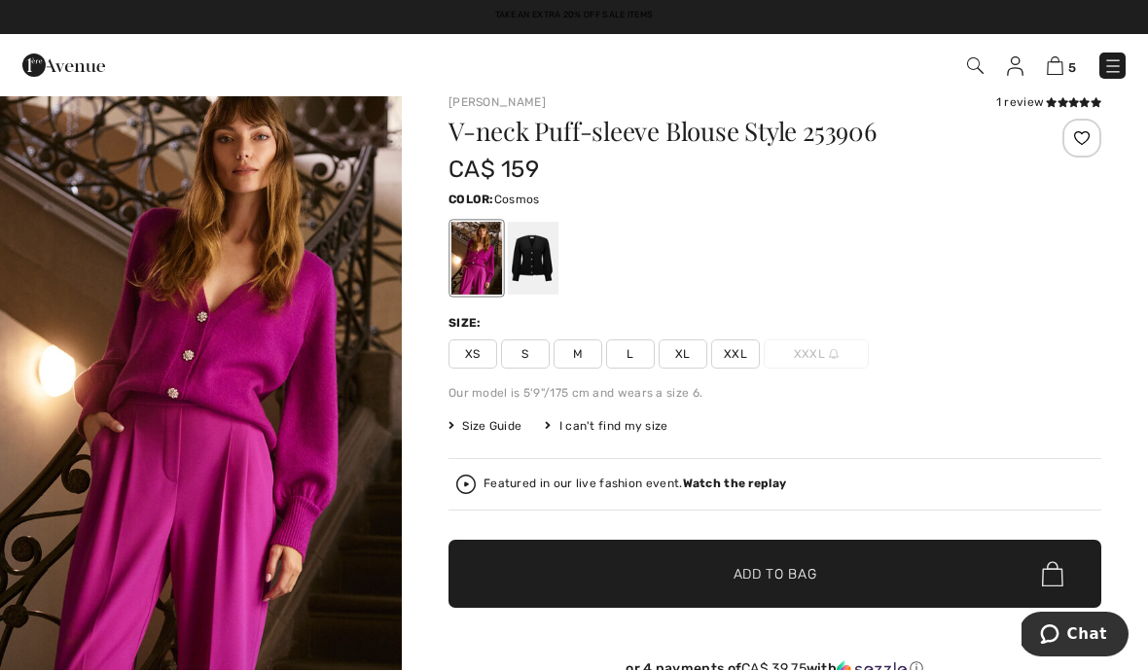
scroll to position [25, 0]
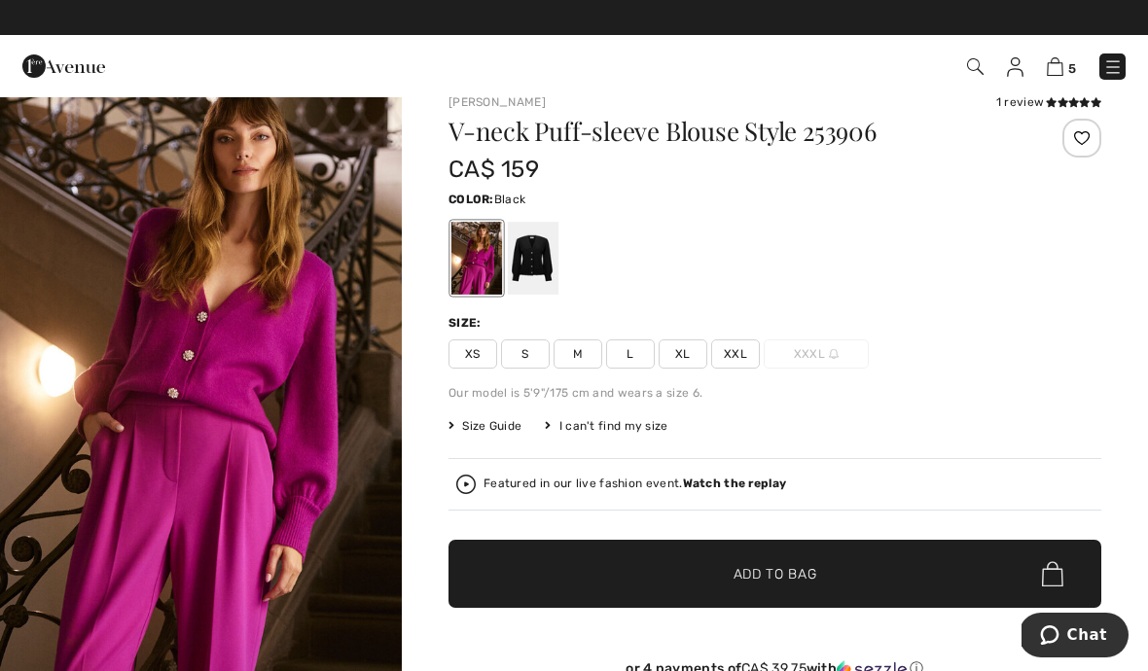
click at [544, 245] on div at bounding box center [533, 258] width 51 height 73
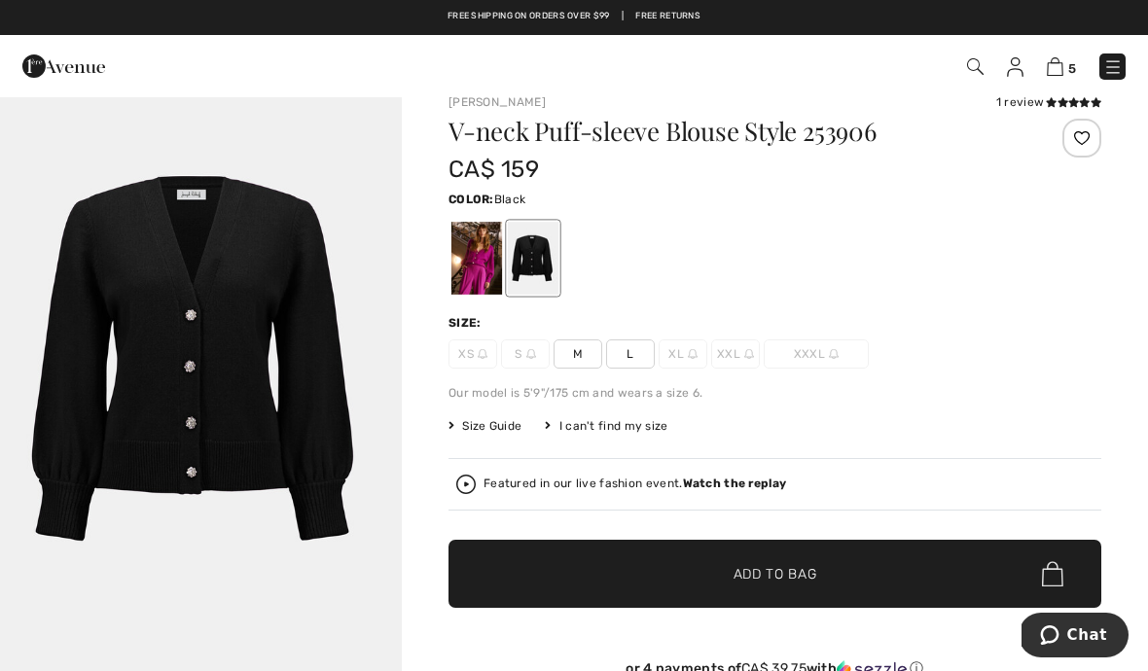
click at [590, 351] on span "M" at bounding box center [578, 354] width 49 height 29
click at [656, 559] on span "✔ Added to Bag Add to Bag" at bounding box center [775, 574] width 653 height 68
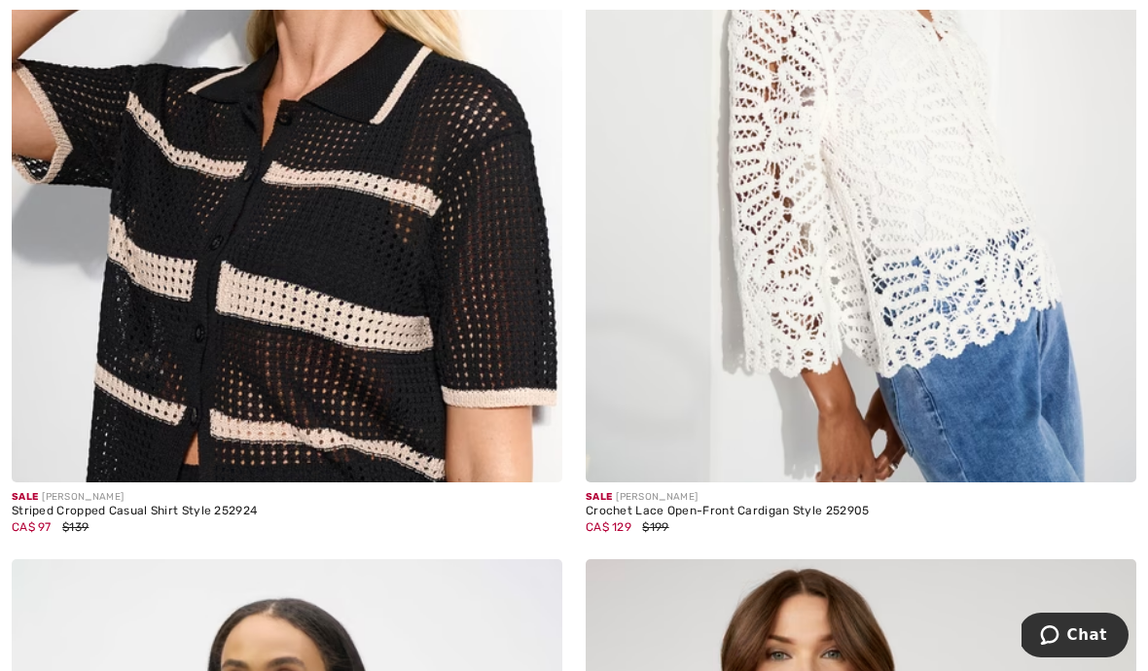
scroll to position [14976, 0]
click at [201, 256] on img at bounding box center [287, 70] width 551 height 826
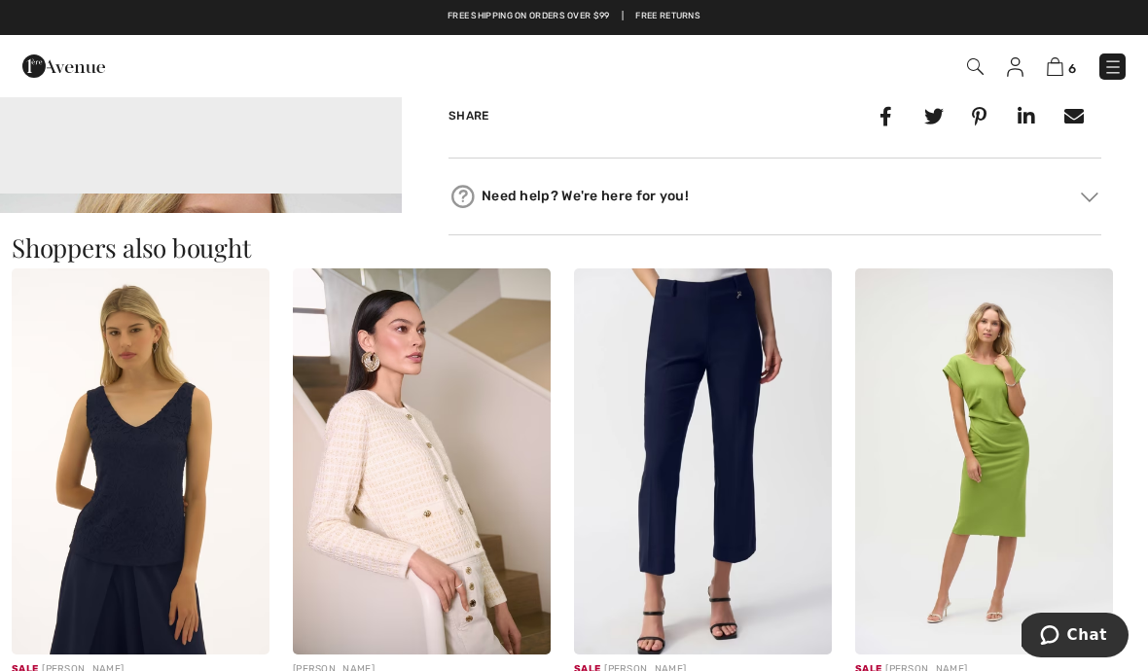
scroll to position [1501, 0]
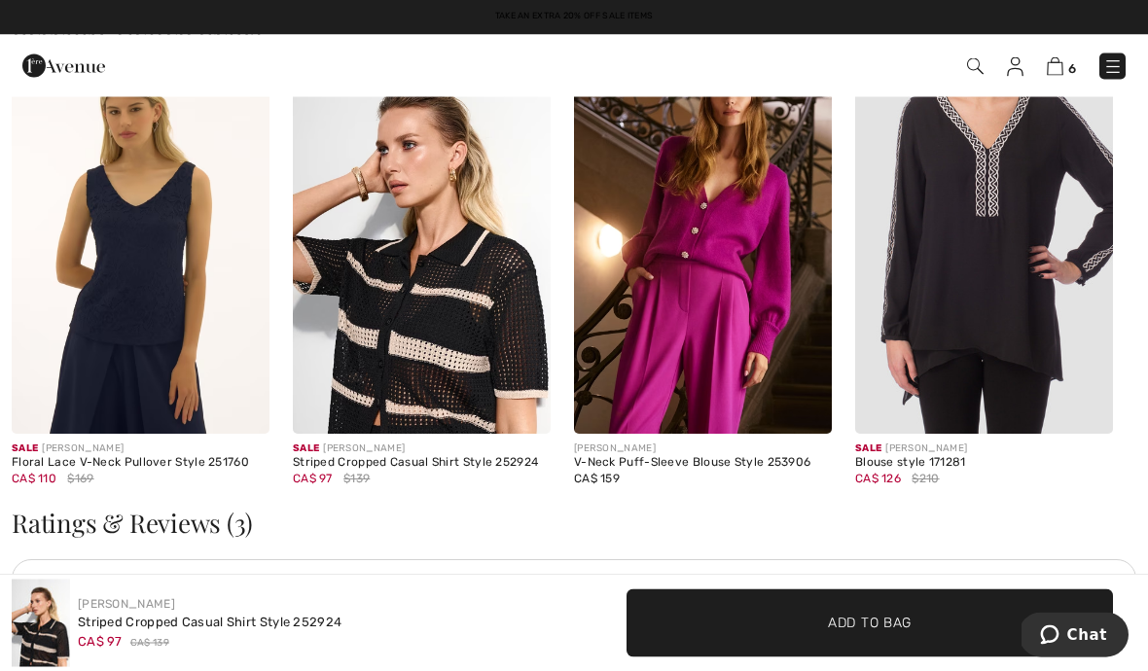
scroll to position [2930, 0]
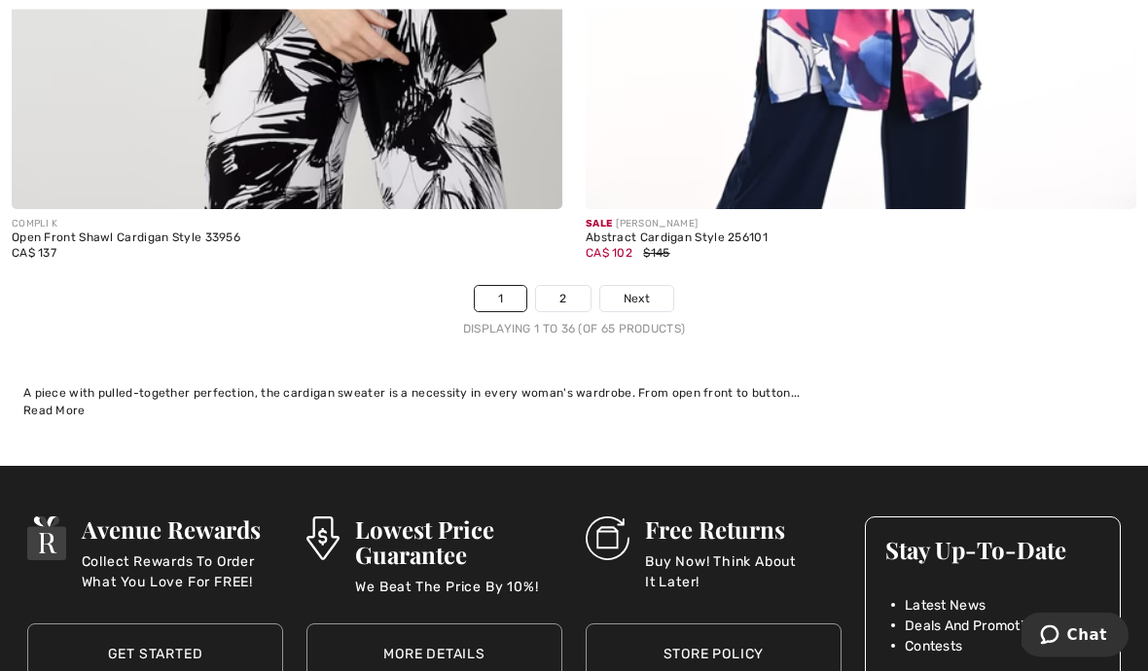
scroll to position [17067, 0]
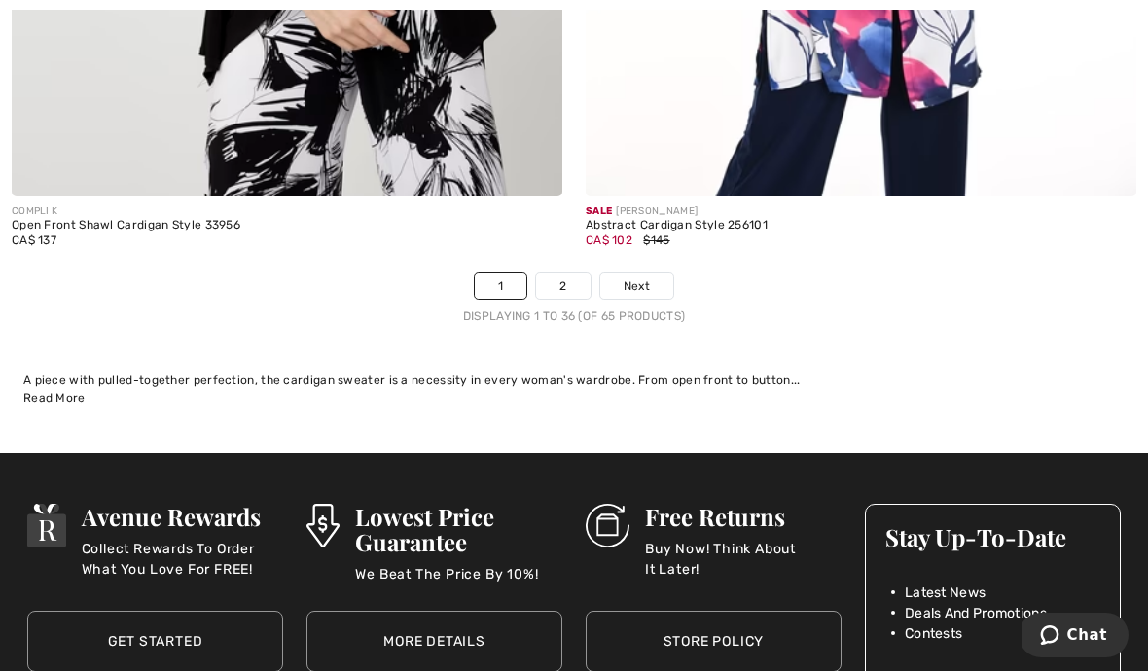
click at [572, 278] on link "2" at bounding box center [563, 285] width 54 height 25
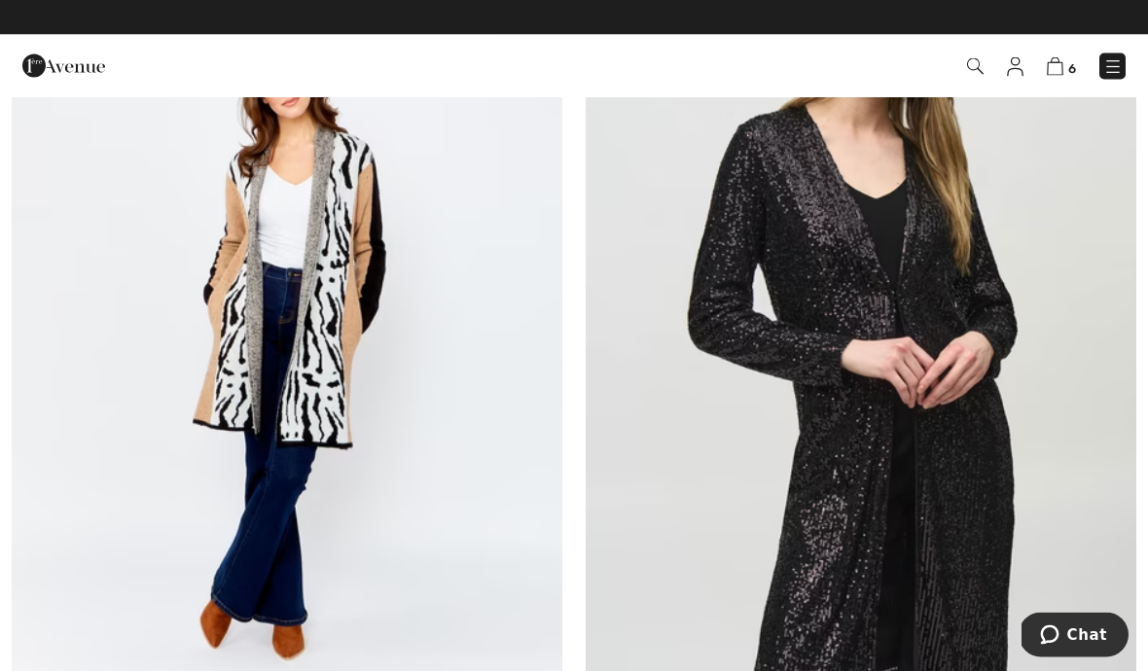
scroll to position [6131, 0]
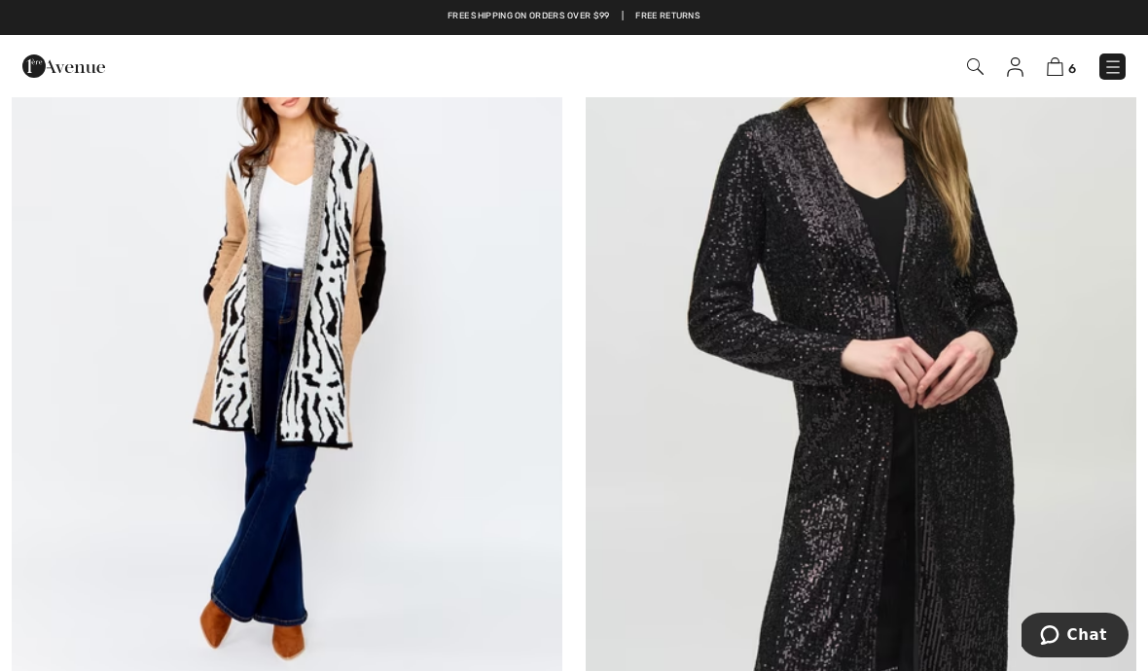
click at [979, 71] on img at bounding box center [975, 66] width 17 height 17
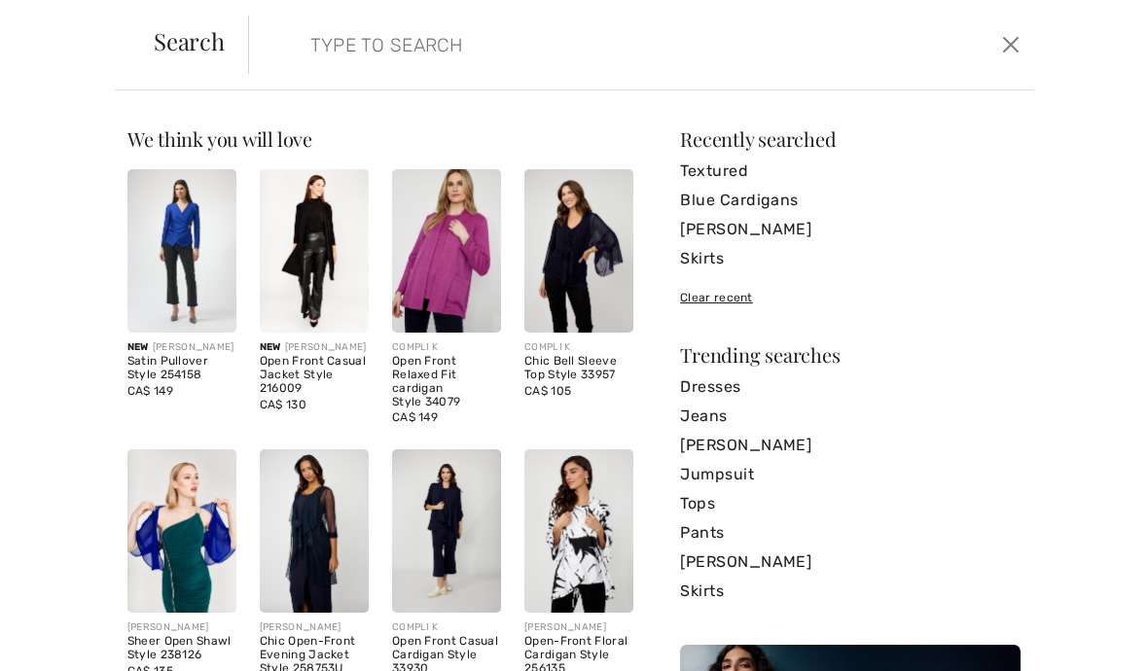
click at [560, 52] on input "search" at bounding box center [559, 45] width 526 height 58
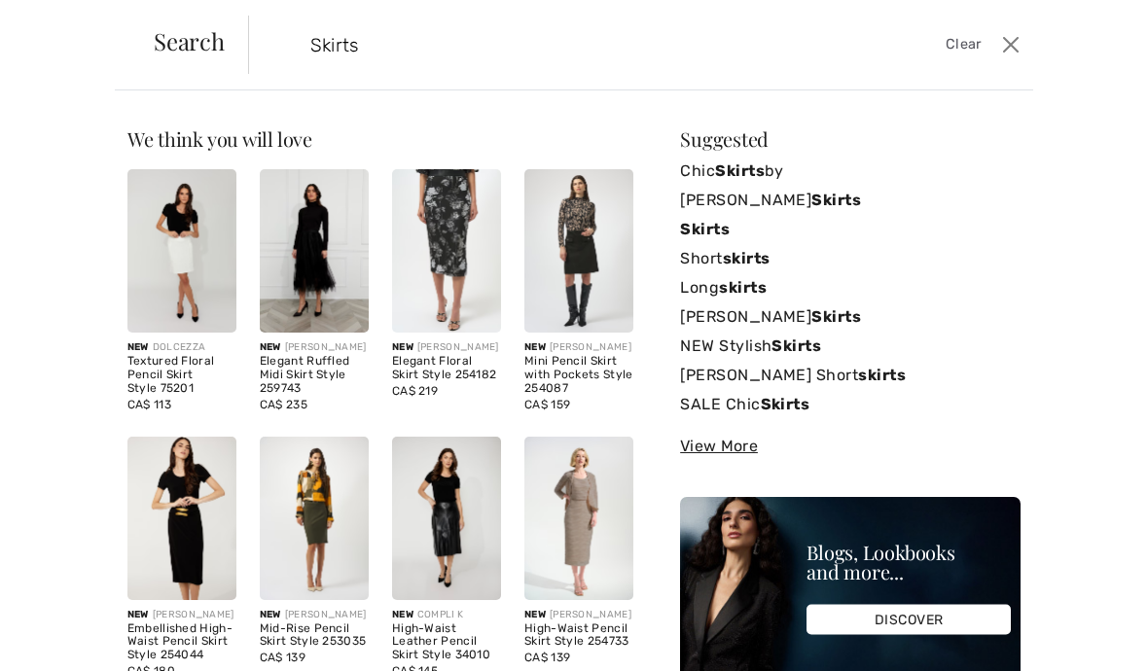
type input "Skirts"
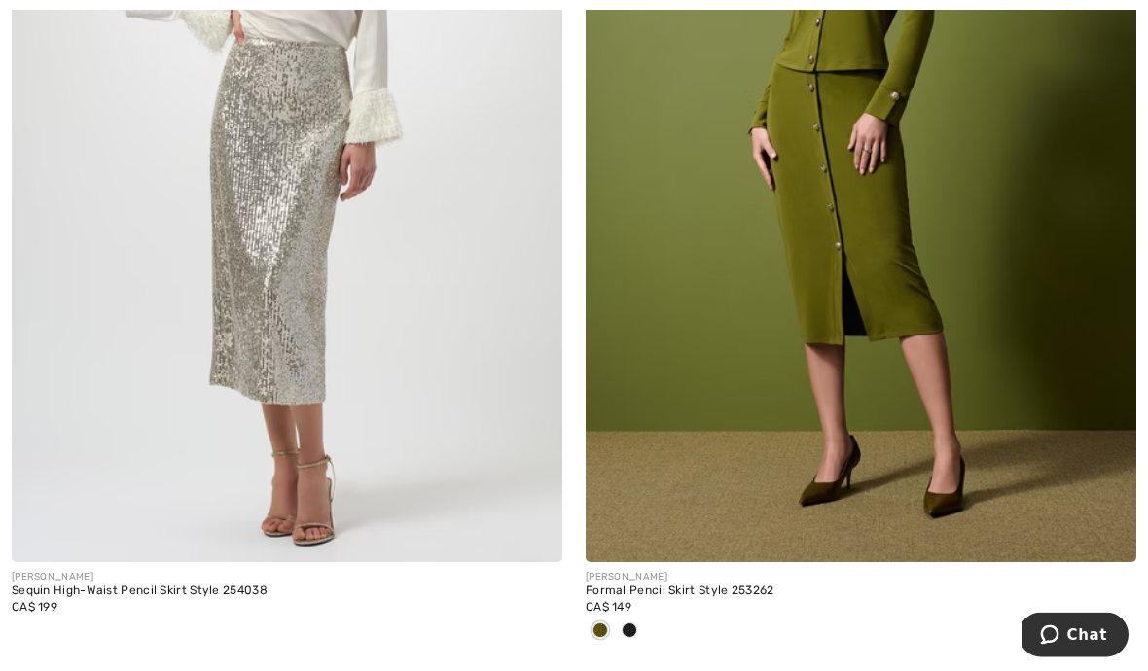
scroll to position [7260, 0]
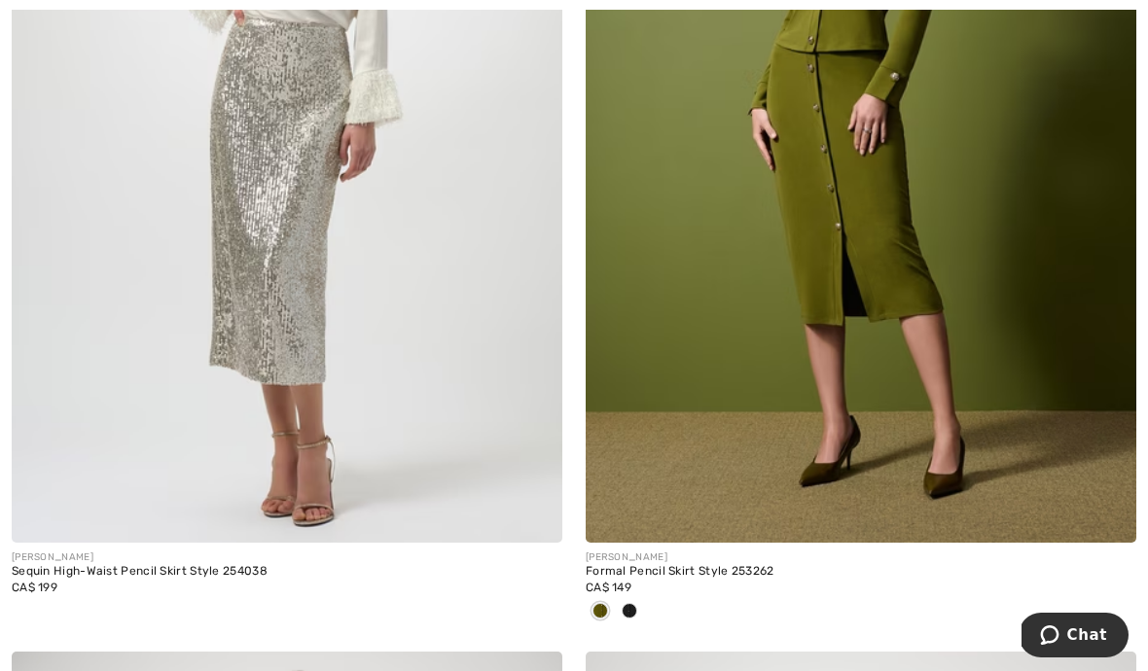
click at [946, 375] on img at bounding box center [861, 130] width 551 height 826
click at [1012, 293] on img at bounding box center [861, 130] width 551 height 826
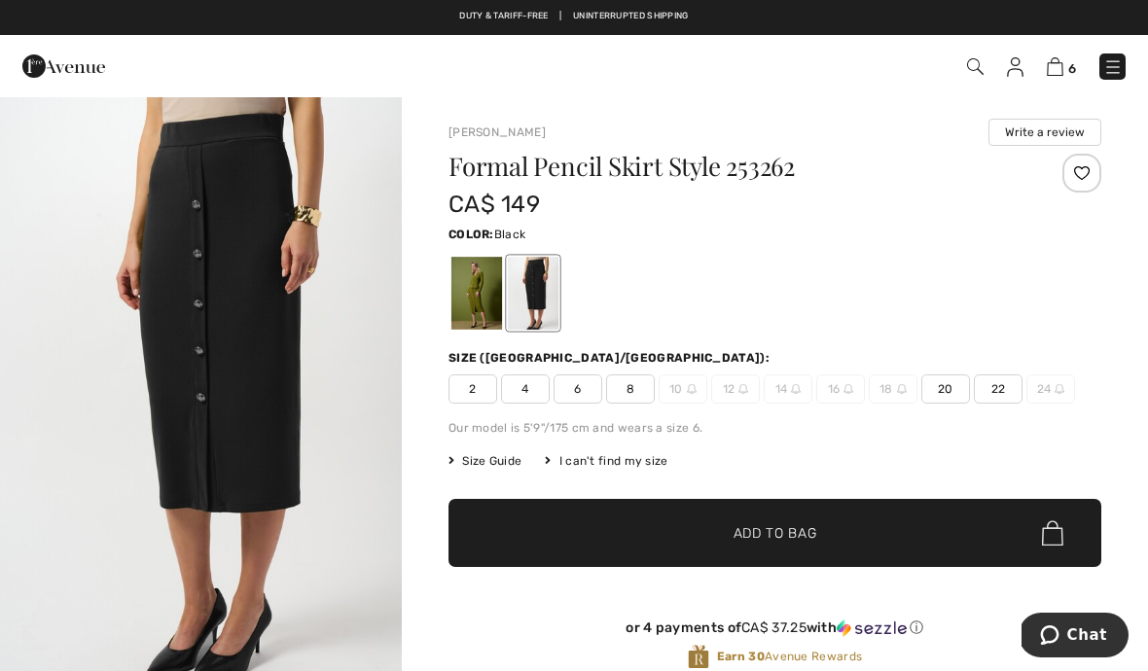
click at [480, 287] on div at bounding box center [476, 293] width 51 height 73
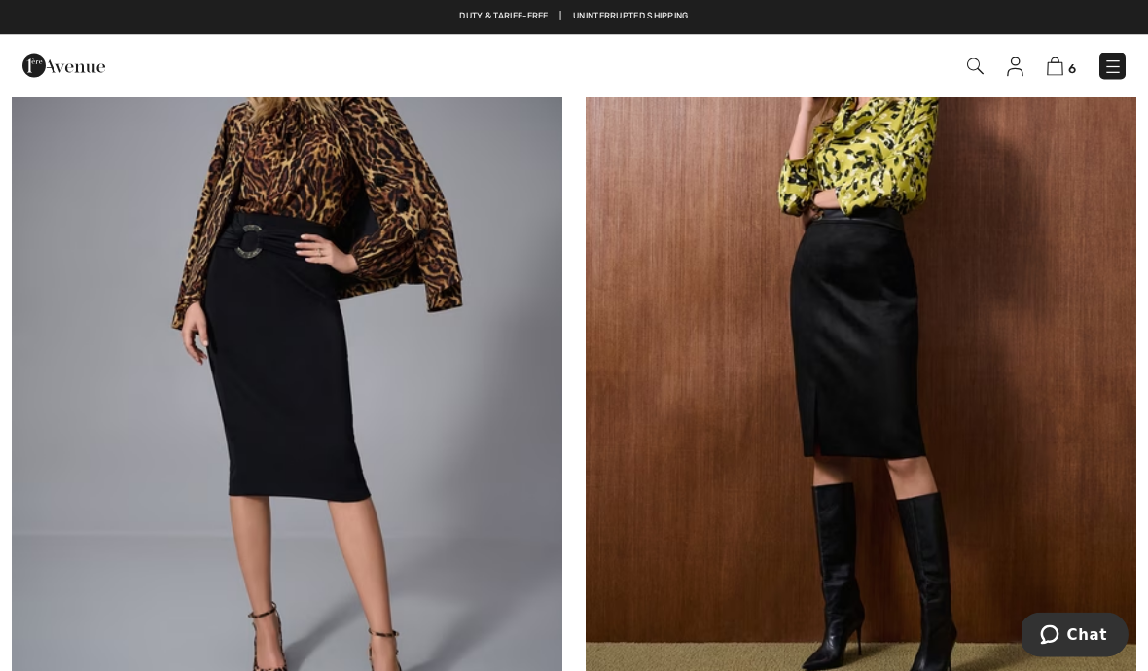
scroll to position [12788, 0]
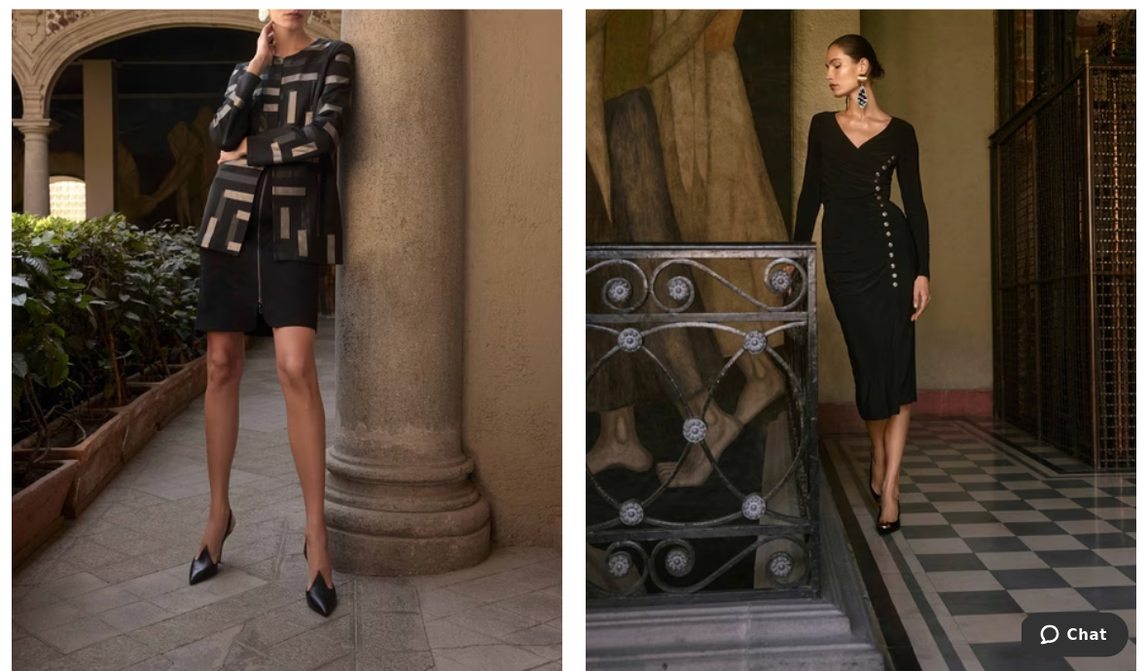
scroll to position [13775, 0]
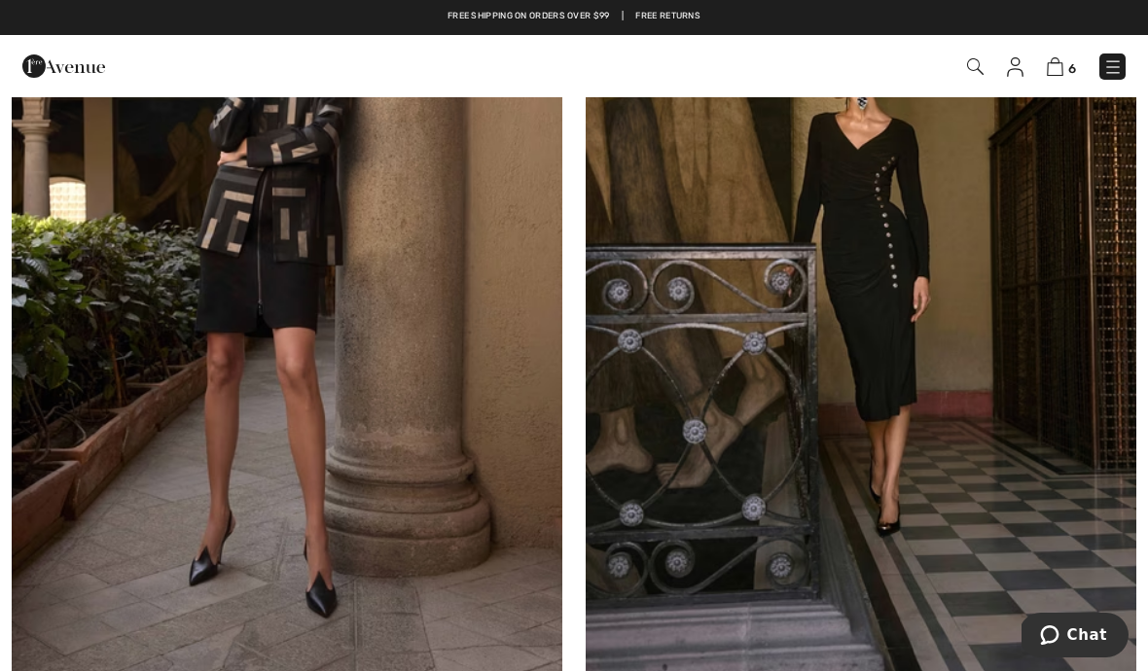
click at [973, 392] on img at bounding box center [861, 281] width 551 height 826
click at [916, 310] on img at bounding box center [861, 281] width 551 height 826
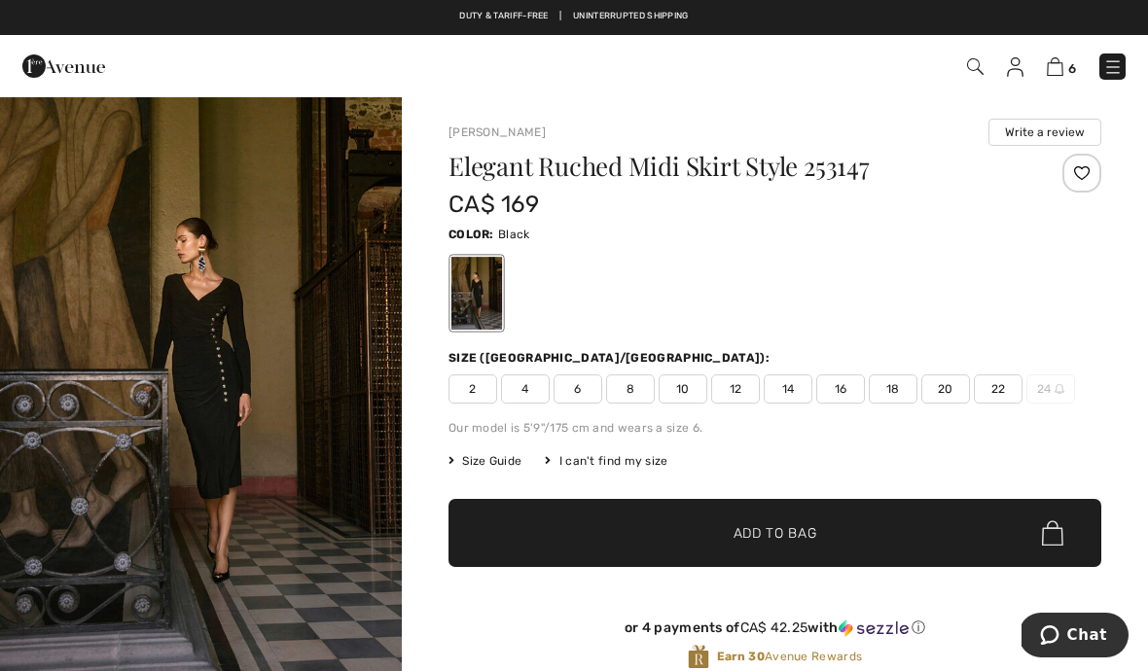
click at [745, 386] on span "12" at bounding box center [735, 389] width 49 height 29
click at [812, 535] on span "Add to Bag" at bounding box center [776, 533] width 84 height 20
click at [227, 352] on img "1 / 5" at bounding box center [201, 396] width 402 height 602
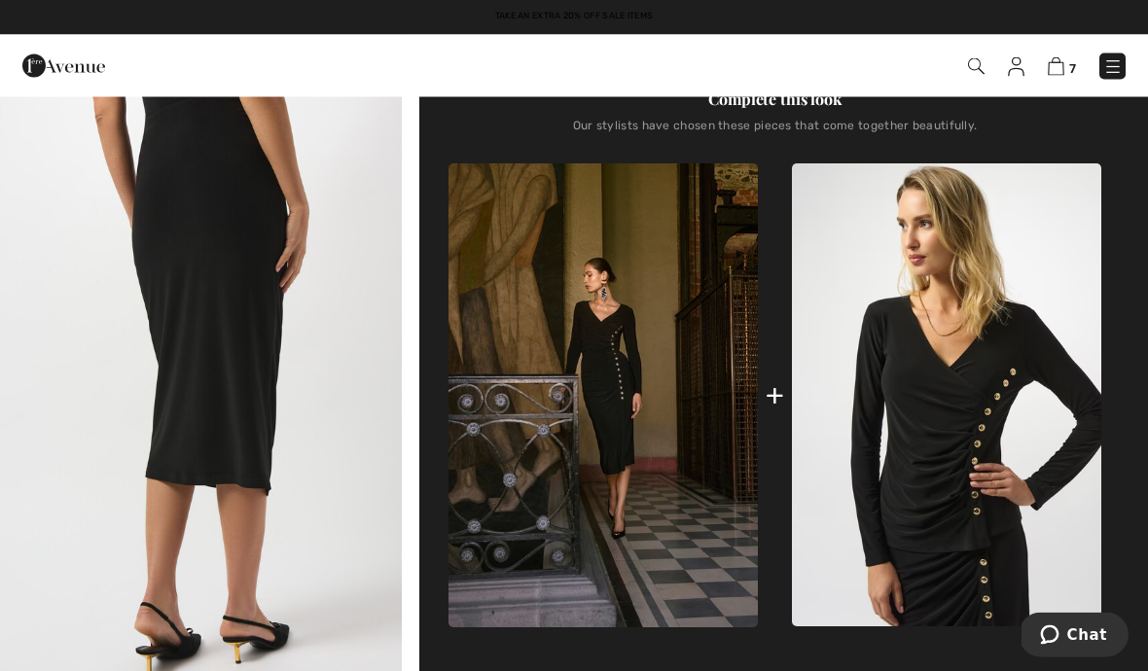
scroll to position [661, 0]
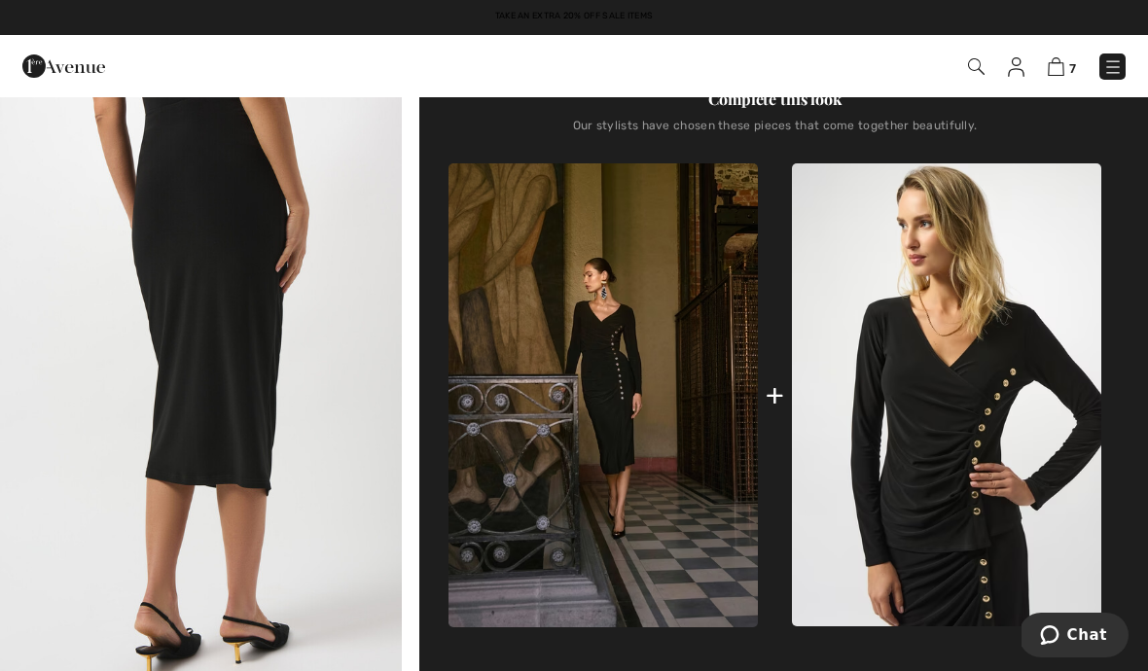
click at [1000, 368] on img at bounding box center [946, 394] width 309 height 463
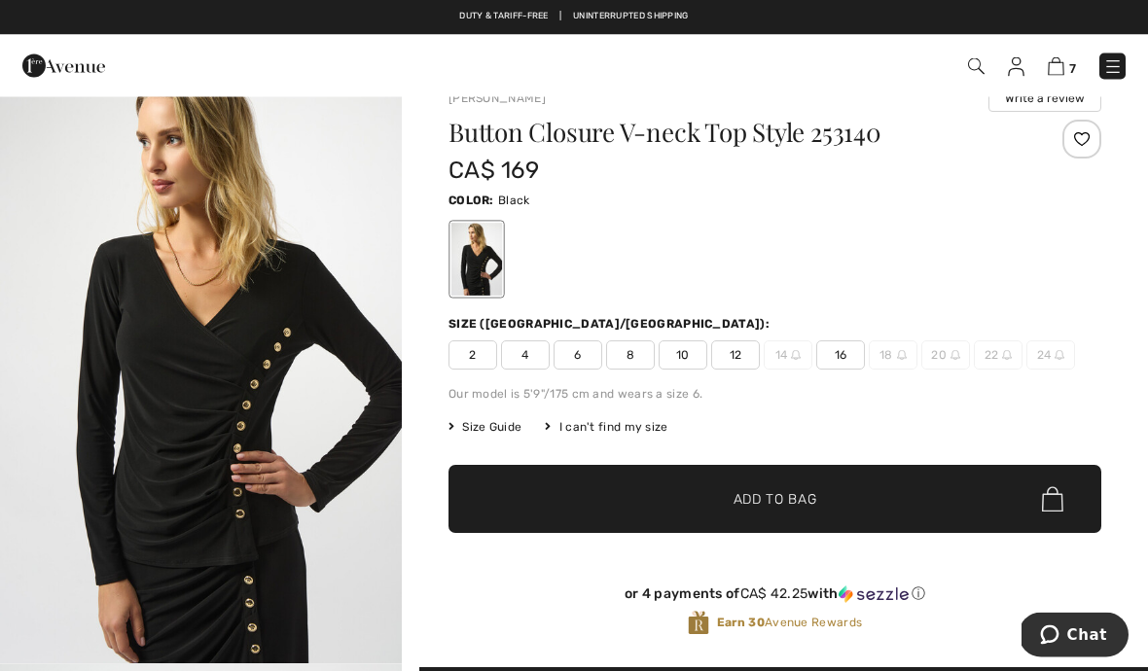
scroll to position [61, 0]
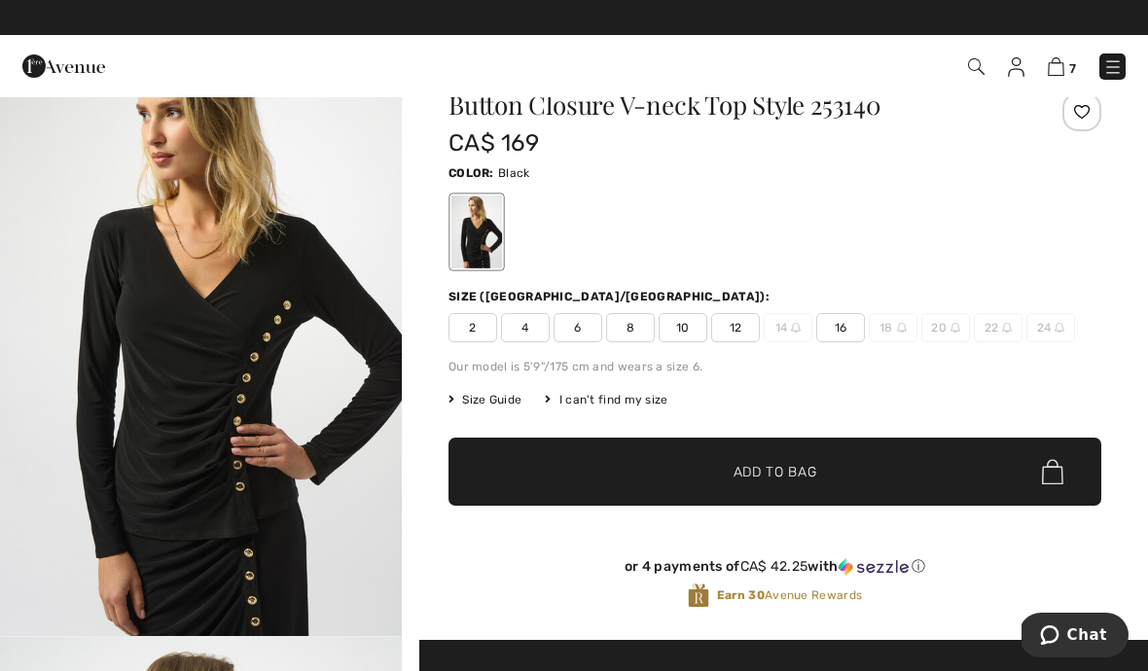
click at [751, 316] on span "12" at bounding box center [735, 327] width 49 height 29
click at [798, 467] on span "Add to Bag" at bounding box center [776, 472] width 84 height 20
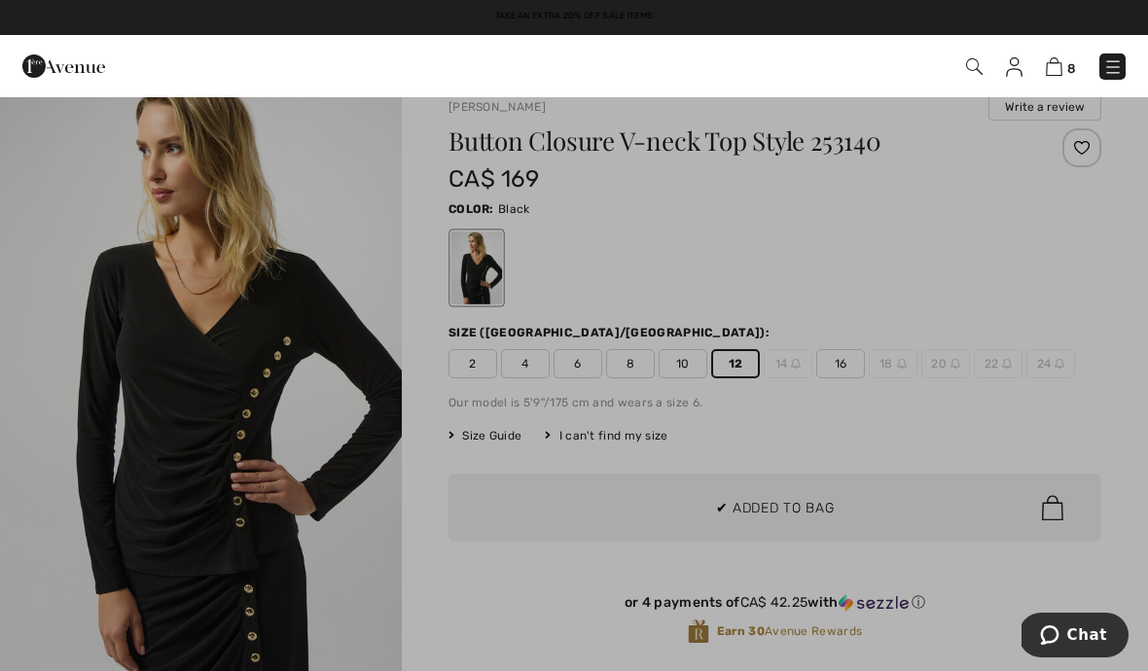
scroll to position [0, 0]
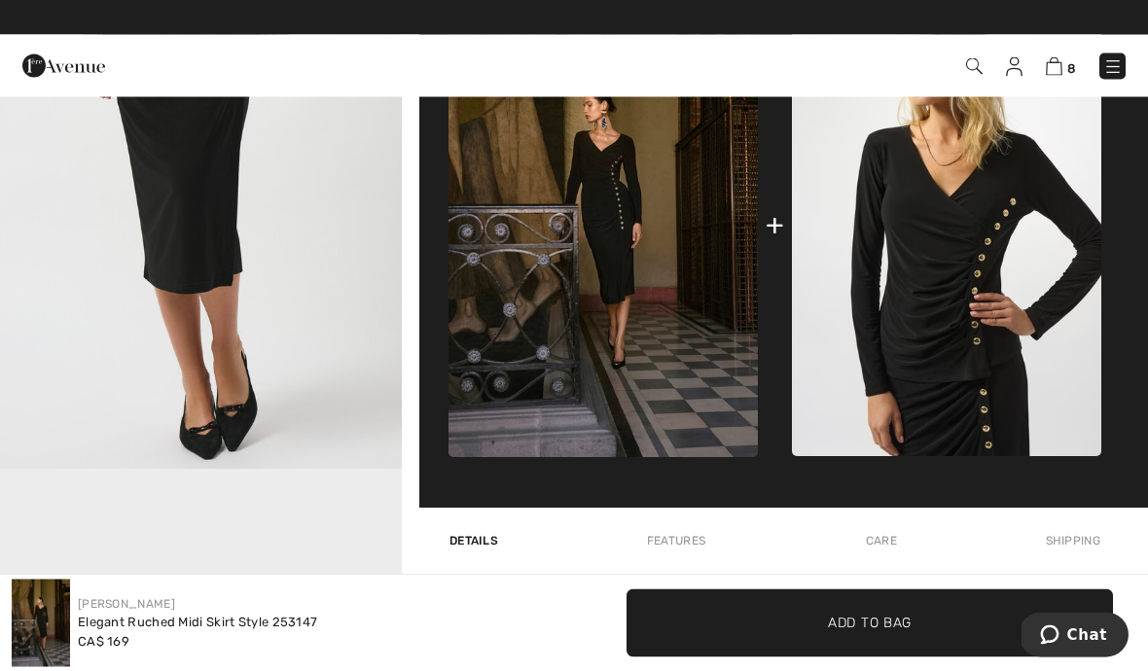
scroll to position [831, 0]
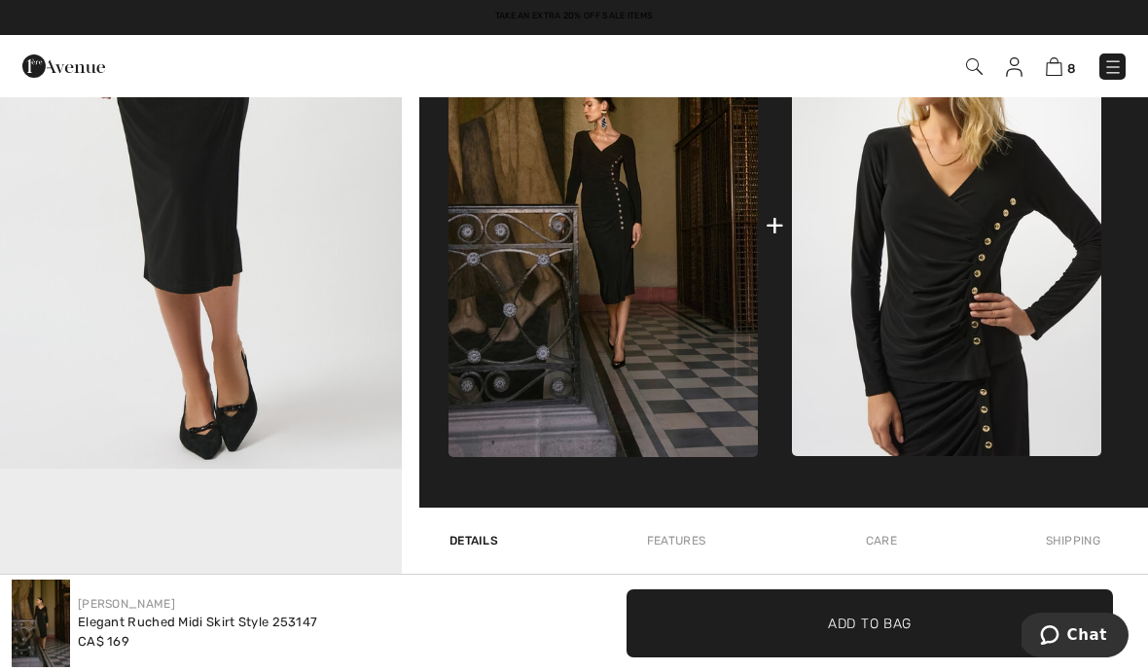
click at [655, 252] on img at bounding box center [603, 225] width 309 height 464
click at [658, 278] on img at bounding box center [603, 225] width 309 height 464
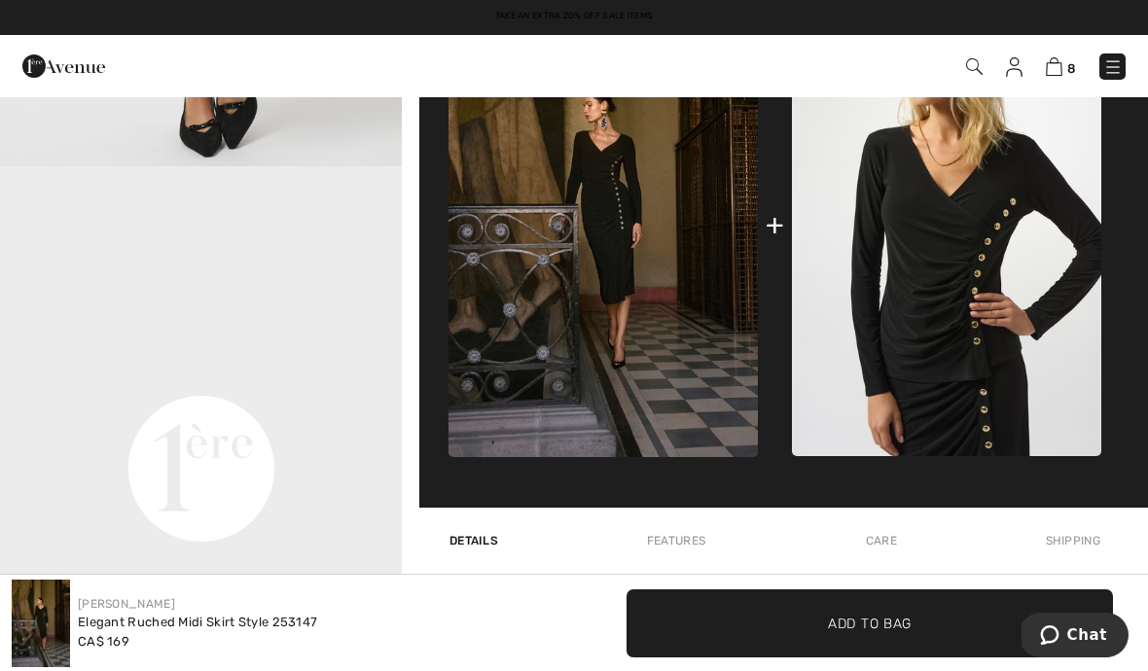
scroll to position [318, 0]
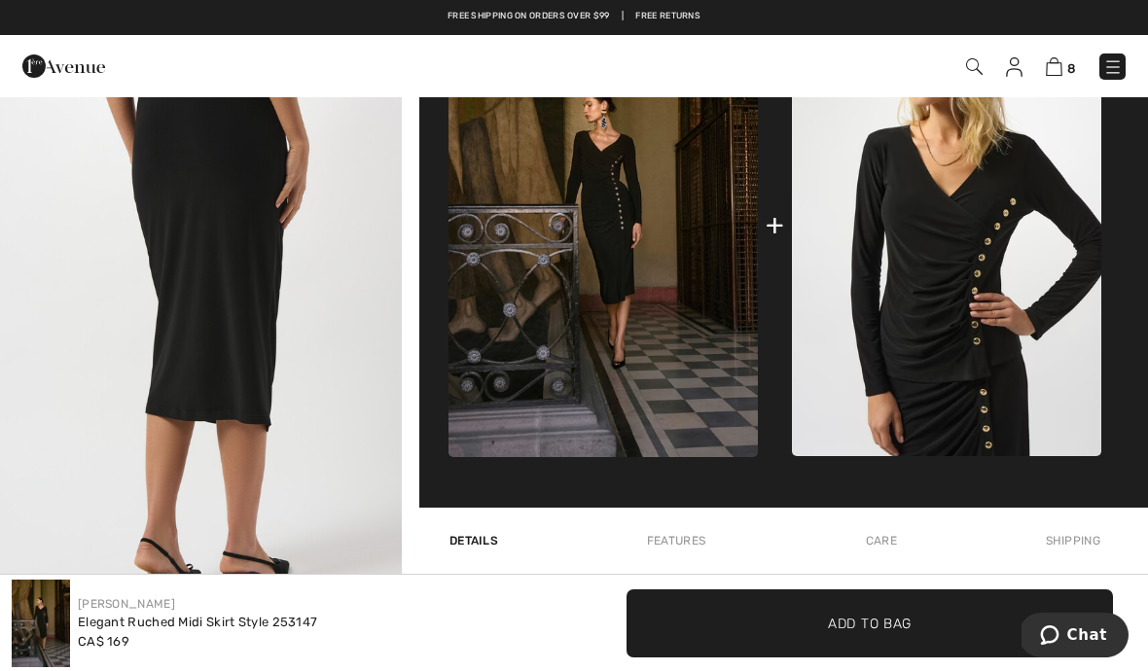
click at [395, 392] on img "3 / 5" at bounding box center [201, 318] width 402 height 602
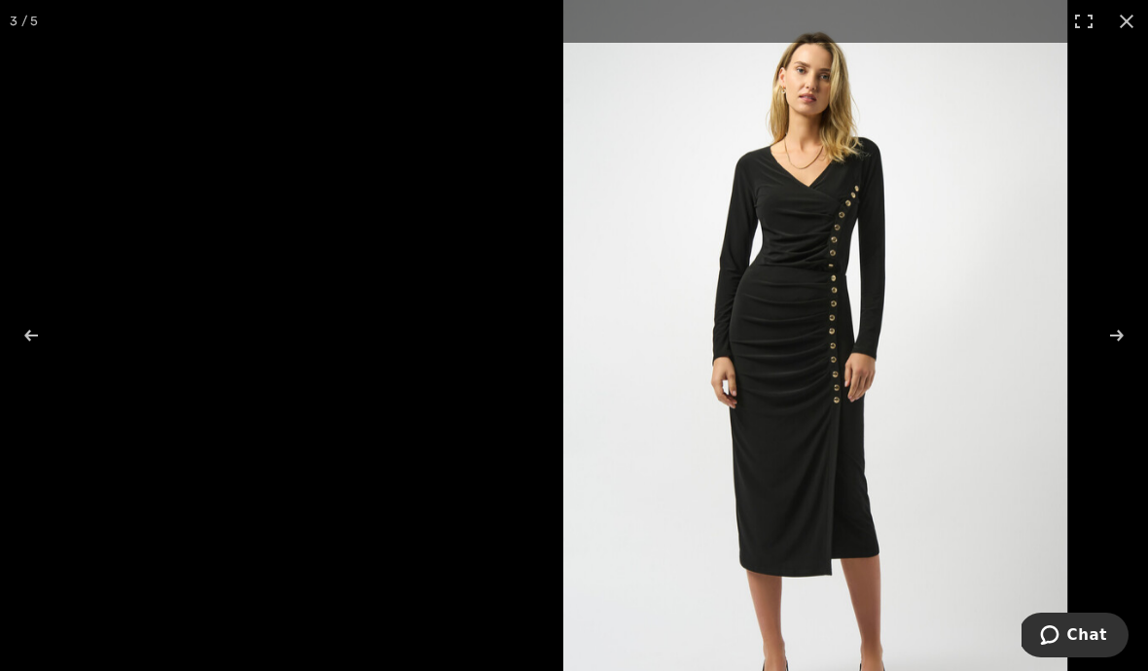
scroll to position [1416, 0]
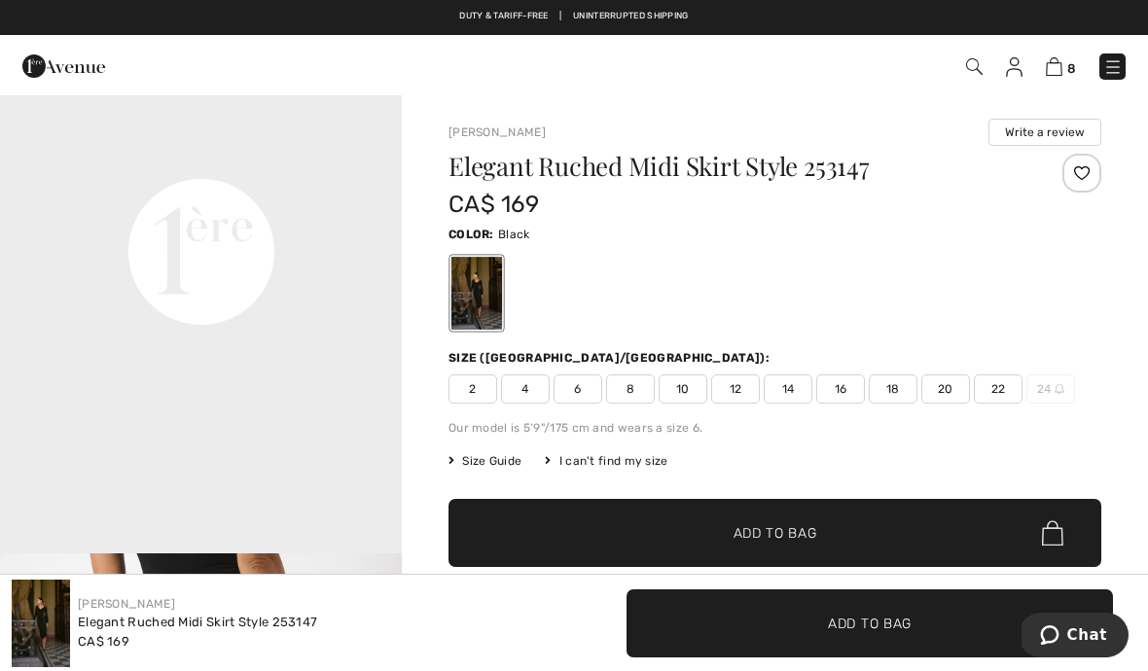
scroll to position [1339, 0]
click at [309, 163] on video "Your browser does not support the video tag." at bounding box center [201, 62] width 402 height 201
click at [289, 163] on video "Your browser does not support the video tag." at bounding box center [201, 62] width 402 height 201
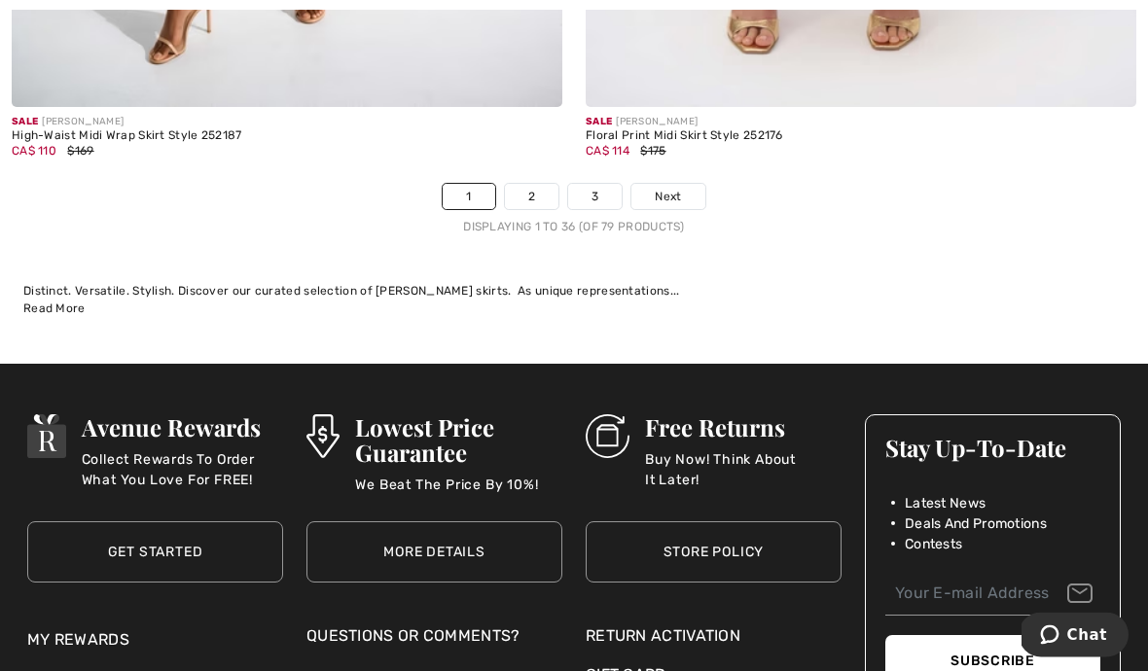
scroll to position [17070, 0]
click at [523, 188] on link "2" at bounding box center [532, 196] width 54 height 25
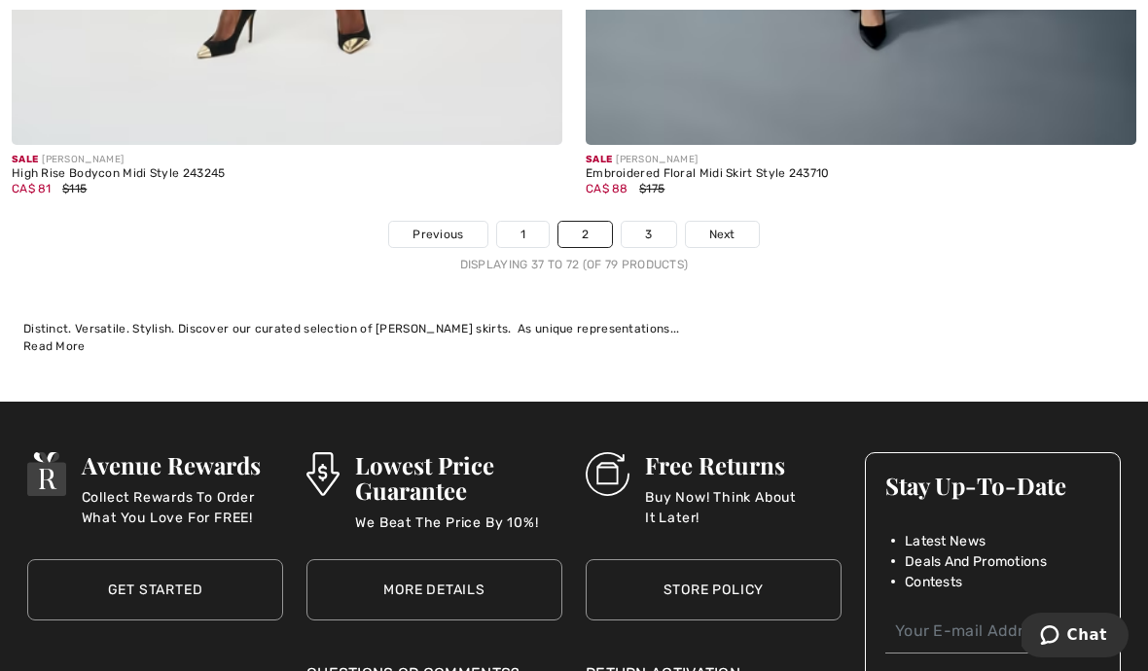
scroll to position [17103, 0]
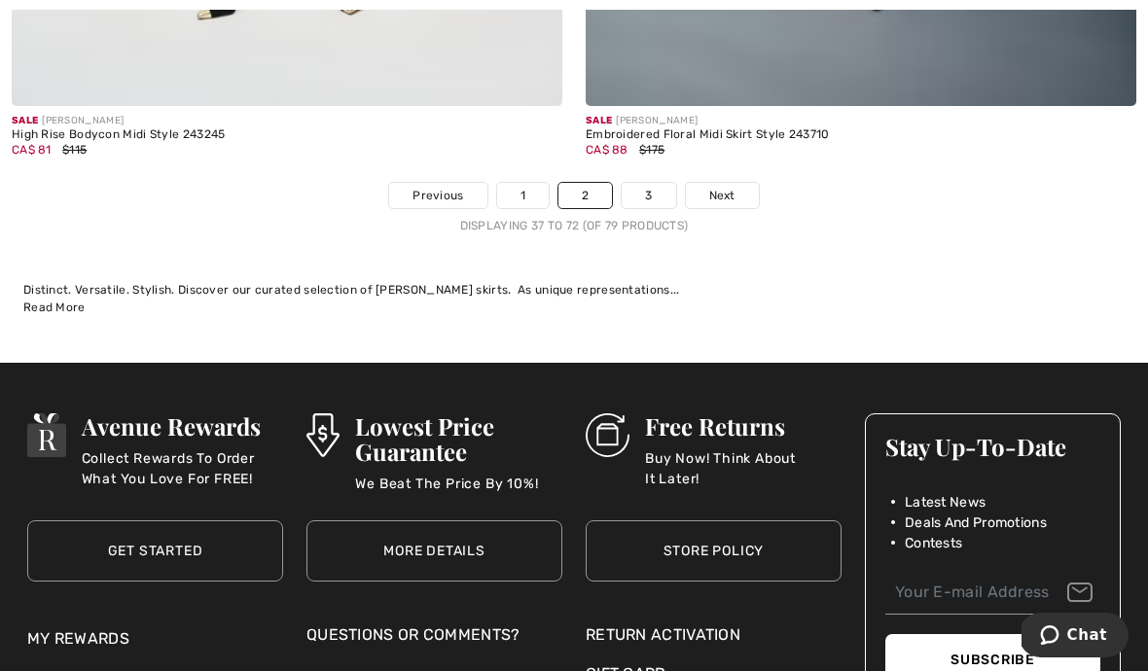
click at [656, 183] on link "3" at bounding box center [649, 195] width 54 height 25
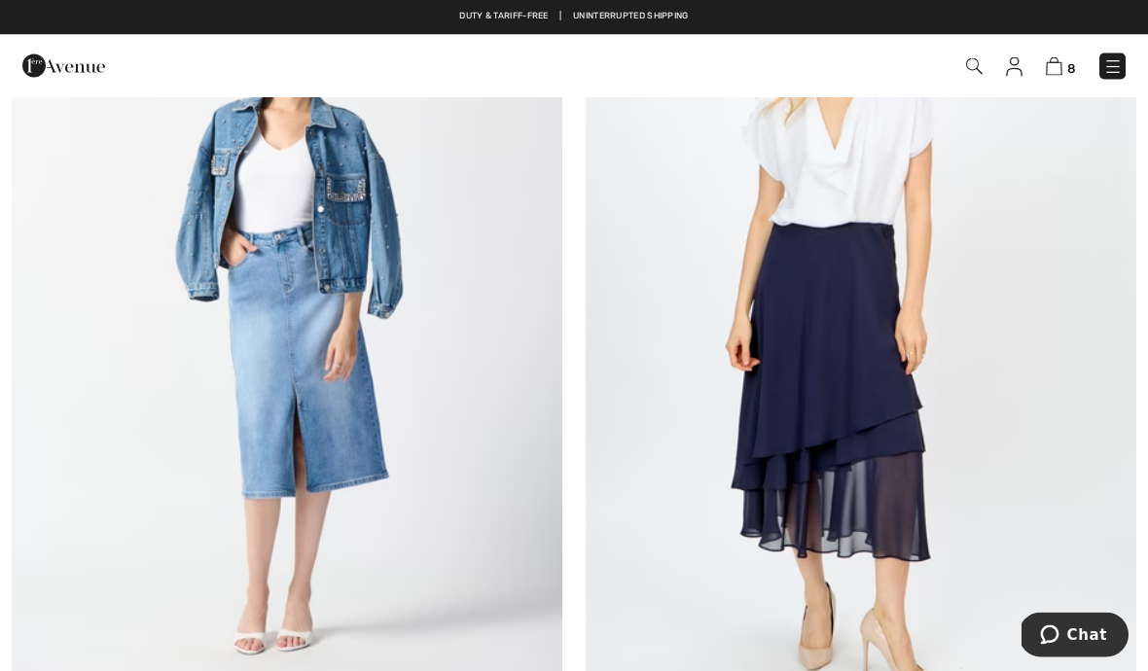
scroll to position [1317, 0]
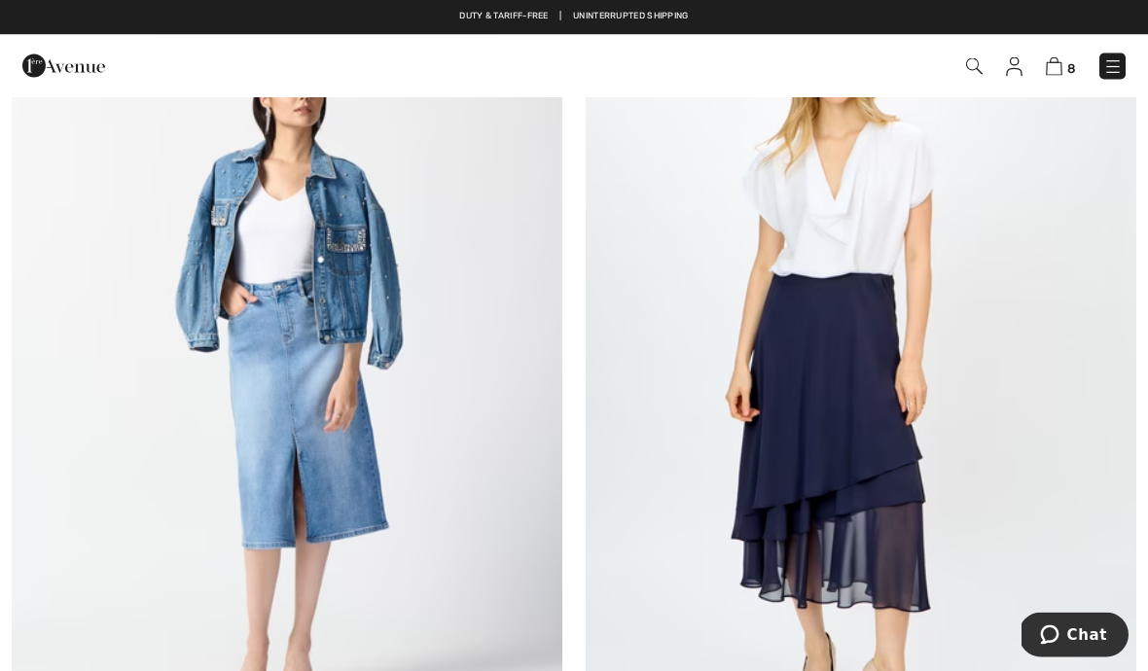
click at [1062, 72] on img at bounding box center [1054, 66] width 17 height 18
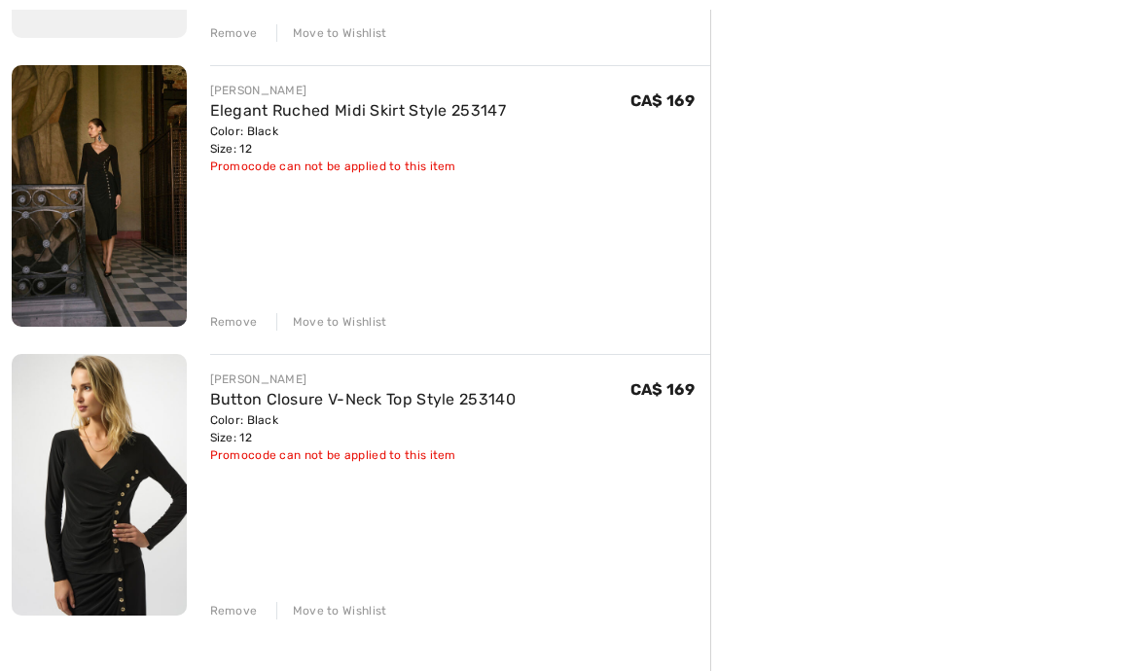
scroll to position [1972, 0]
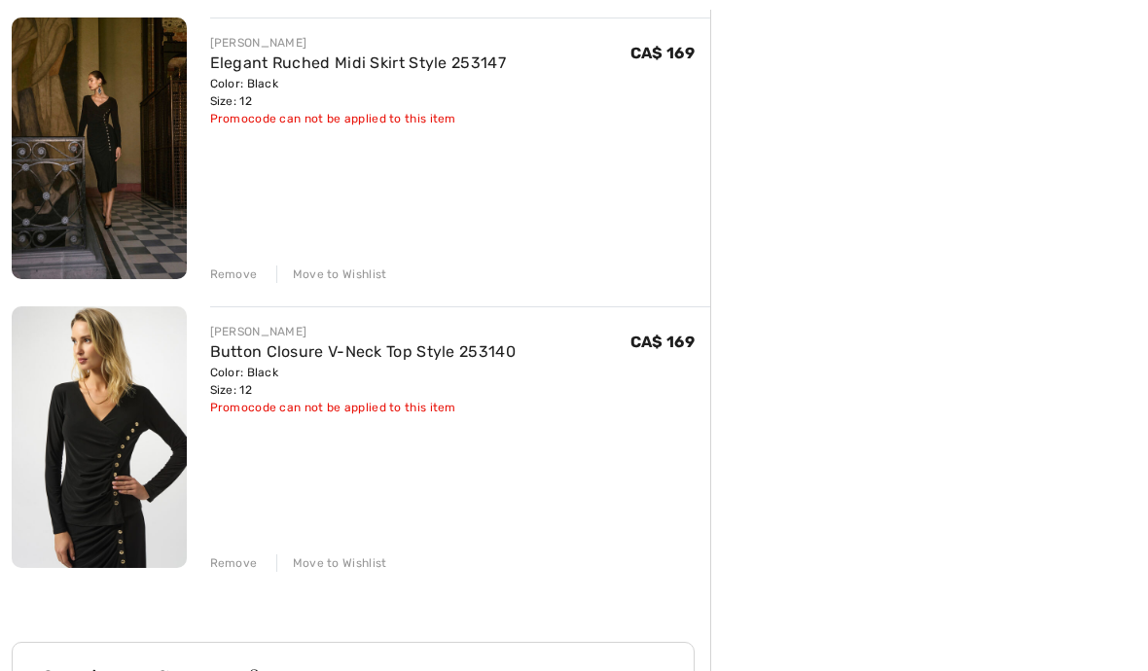
click at [132, 438] on img at bounding box center [99, 437] width 175 height 262
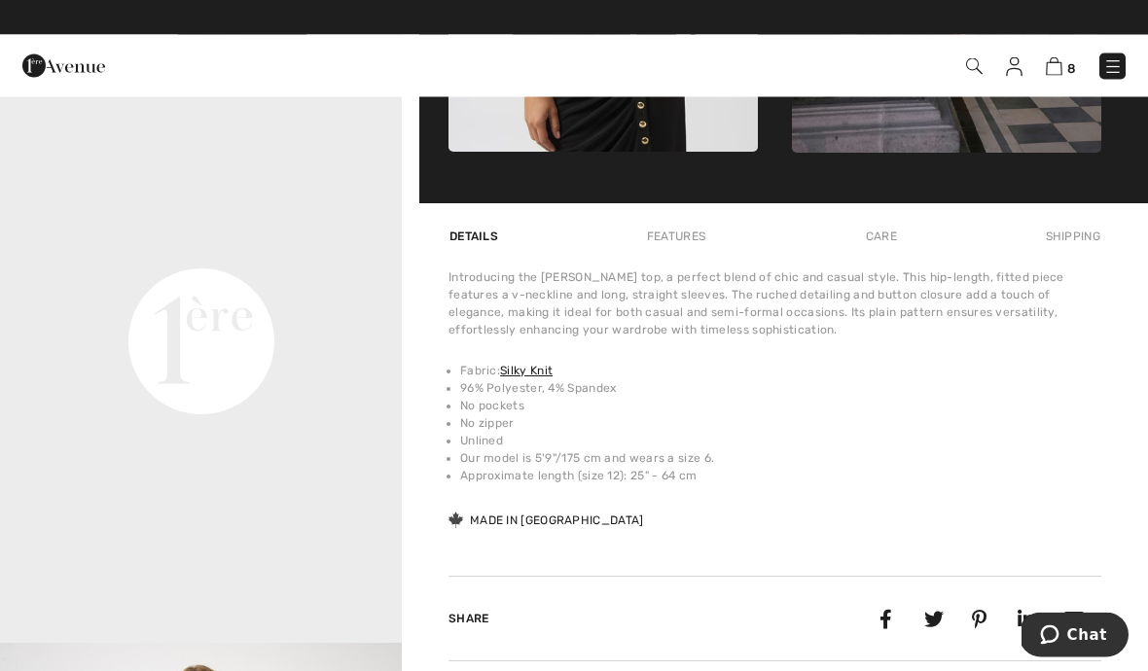
scroll to position [1147, 0]
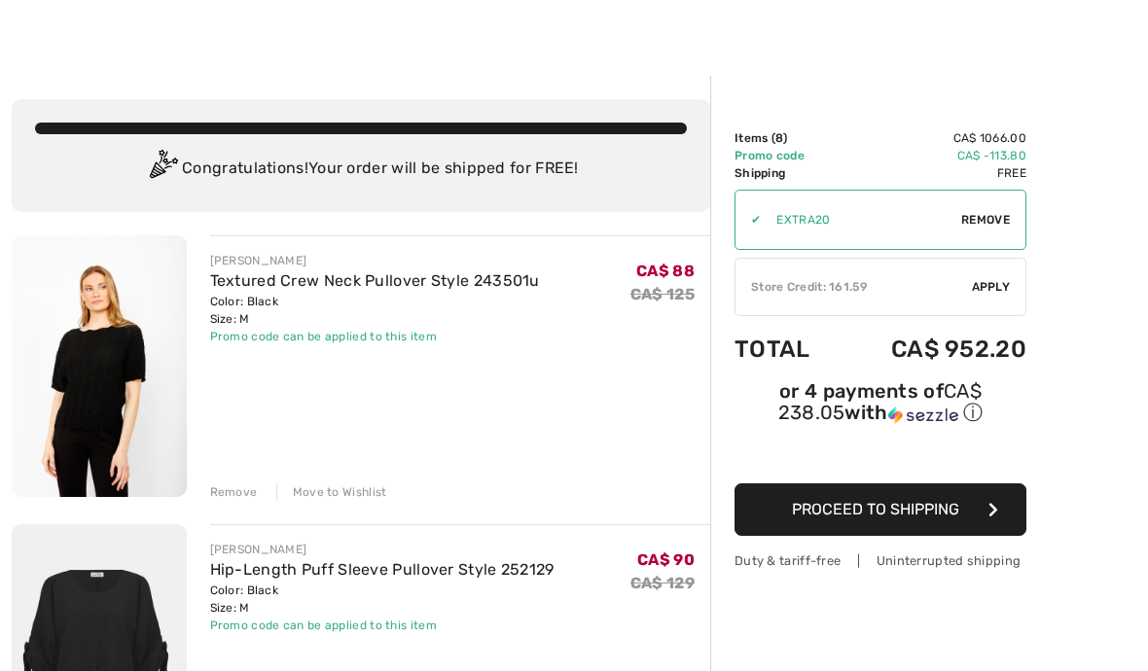
scroll to position [21, 0]
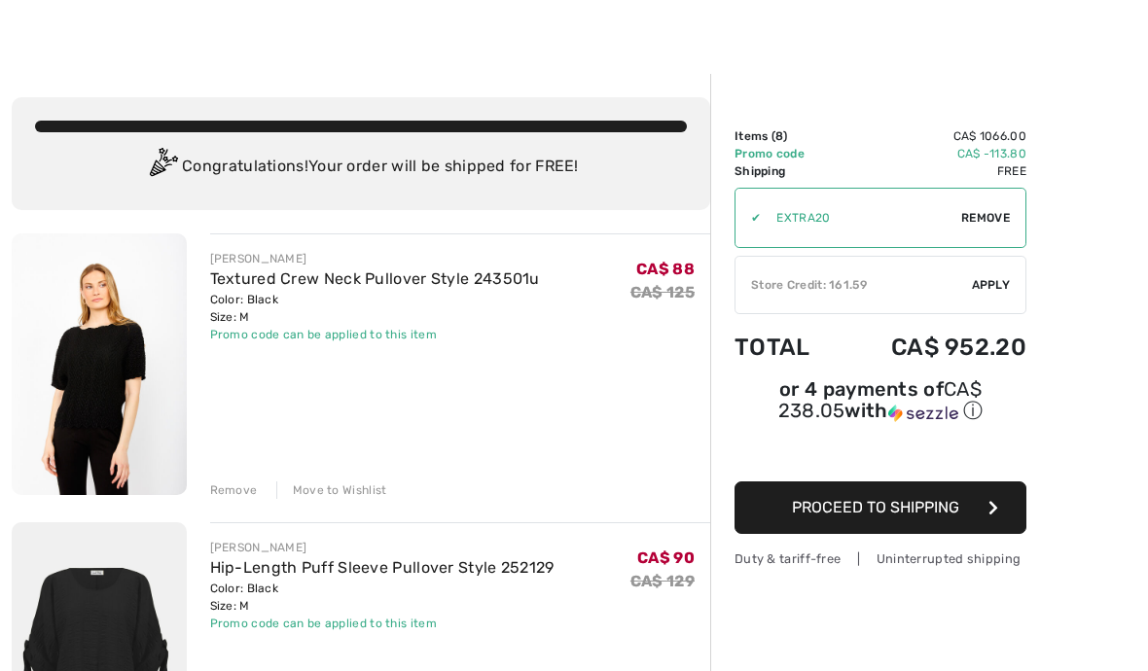
click at [111, 339] on img at bounding box center [99, 365] width 175 height 262
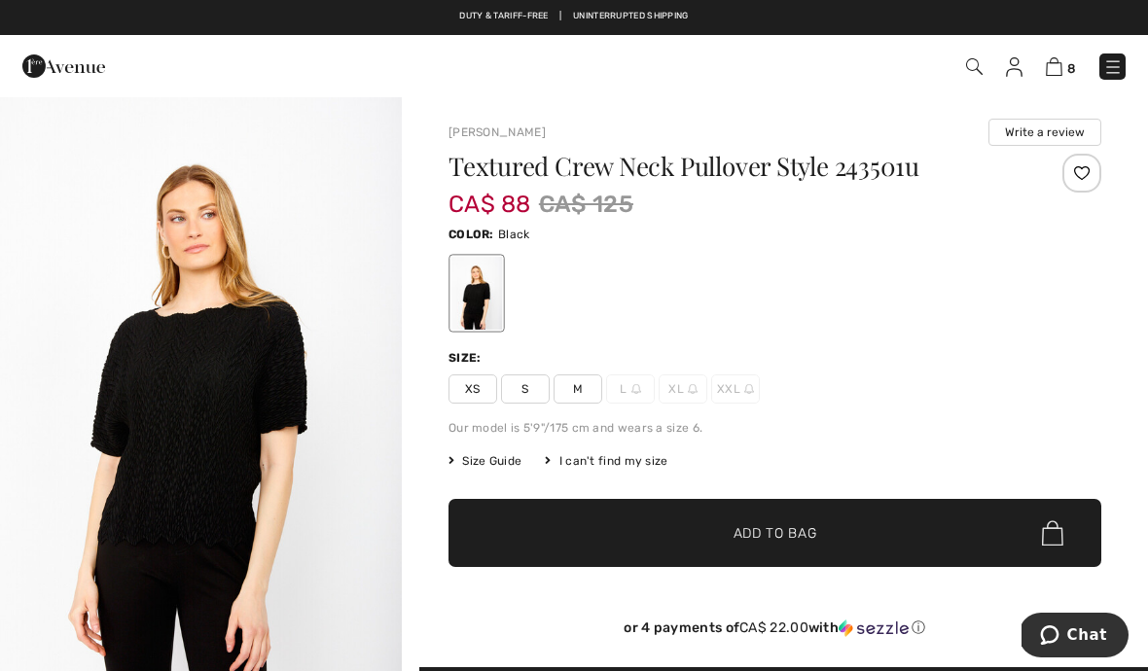
click at [1062, 63] on img at bounding box center [1054, 66] width 17 height 18
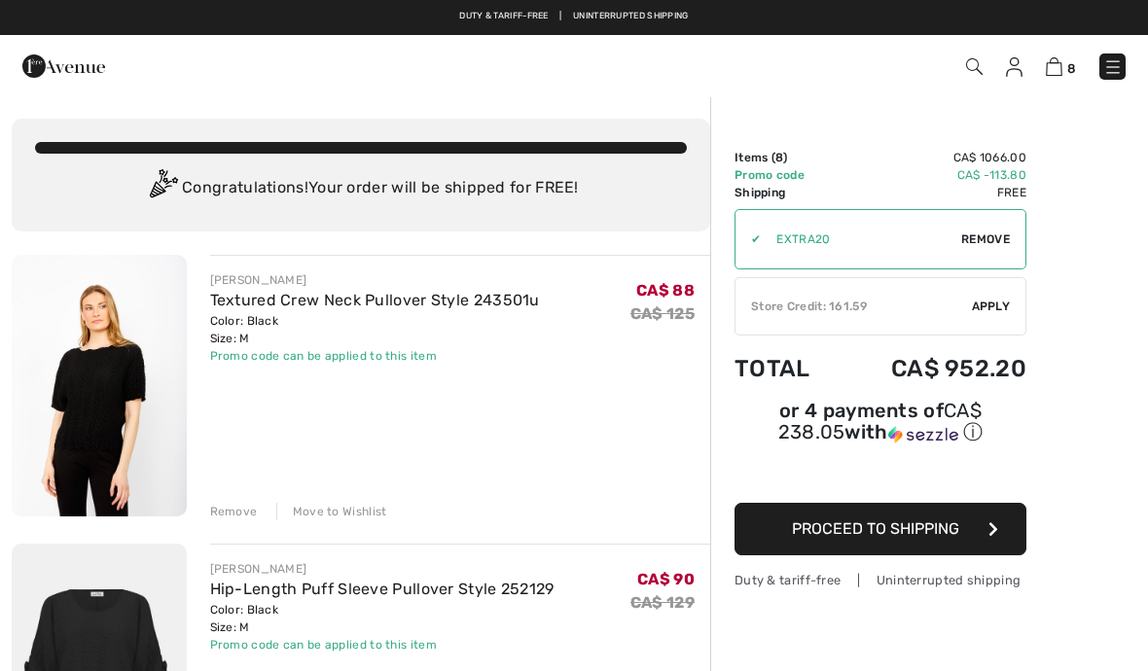
click at [329, 505] on div "Move to Wishlist" at bounding box center [331, 512] width 111 height 18
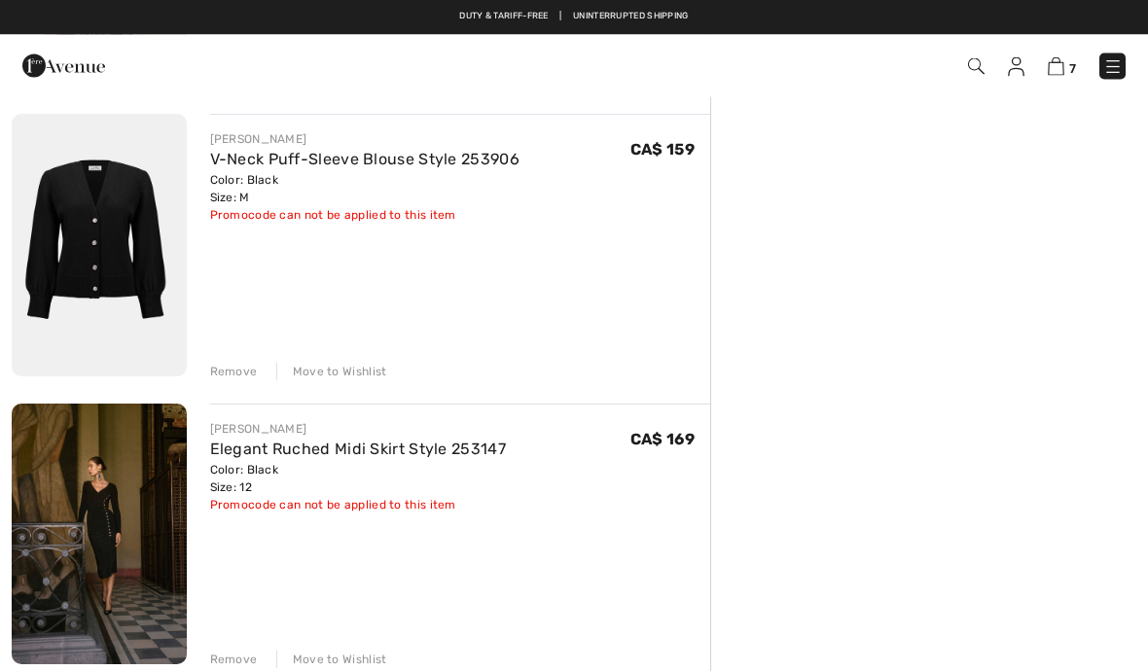
scroll to position [1290, 0]
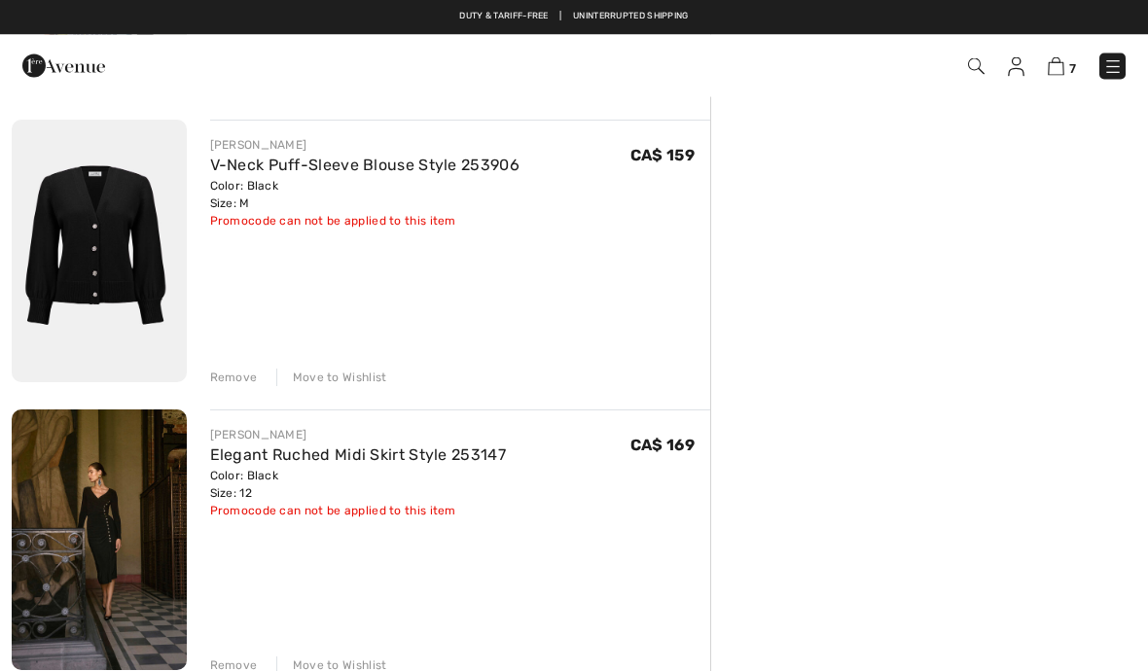
click at [355, 378] on div "Move to Wishlist" at bounding box center [331, 379] width 111 height 18
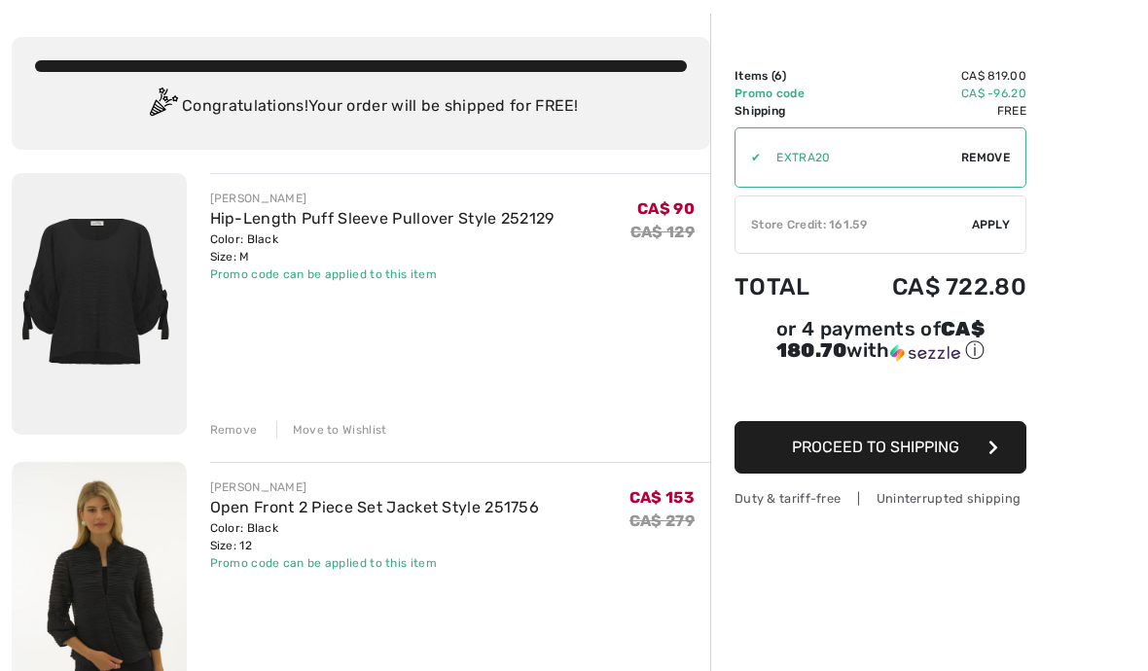
scroll to position [83, 0]
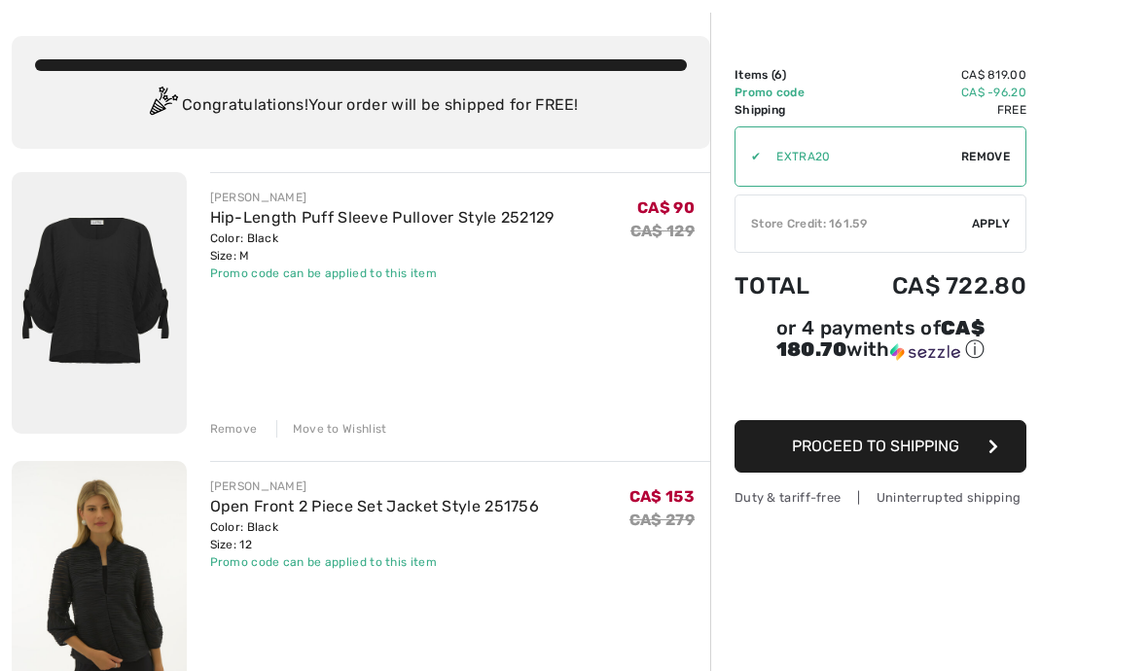
click at [991, 221] on span "Apply" at bounding box center [991, 224] width 39 height 18
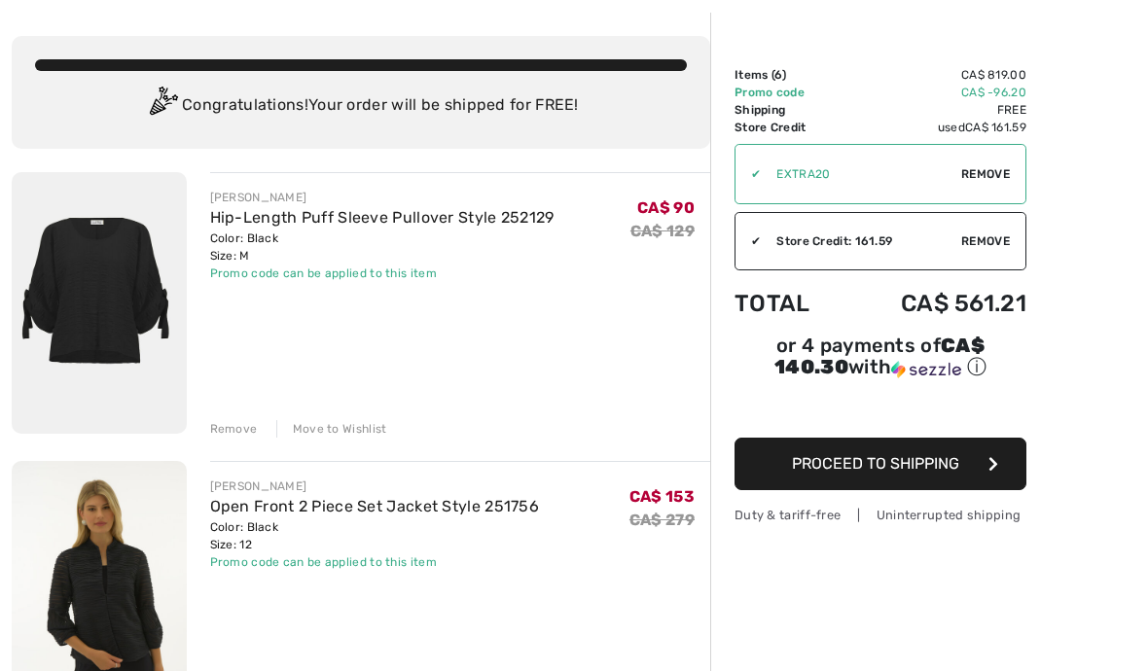
click at [840, 473] on span "Proceed to Shipping" at bounding box center [875, 463] width 167 height 18
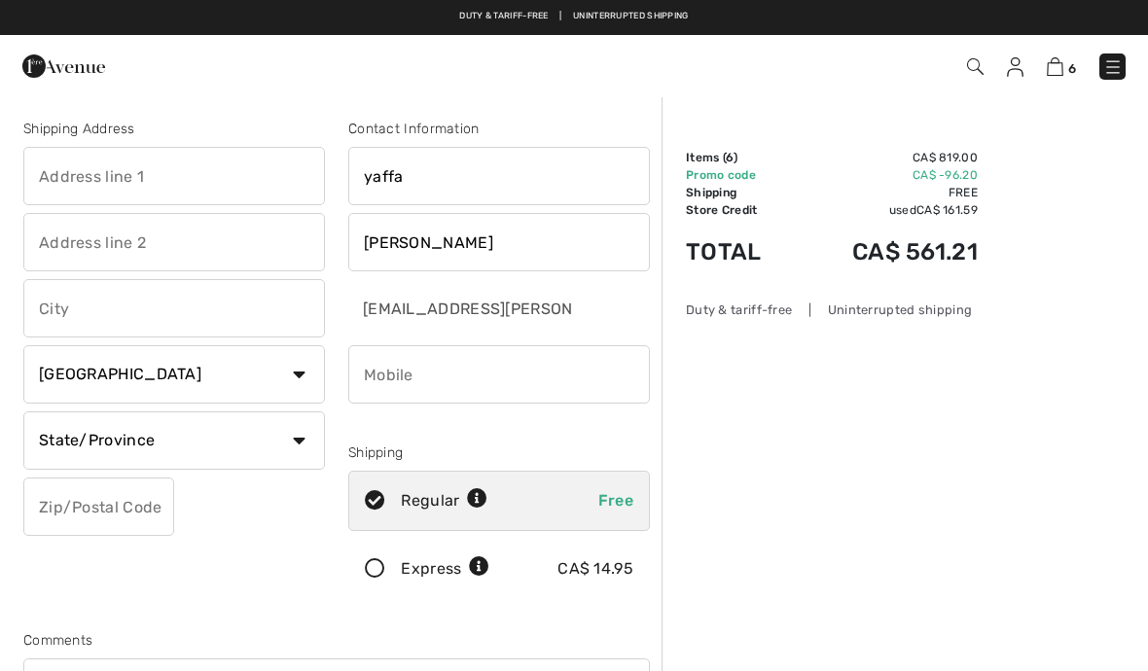
checkbox input "true"
click at [266, 177] on input "text" at bounding box center [174, 176] width 302 height 58
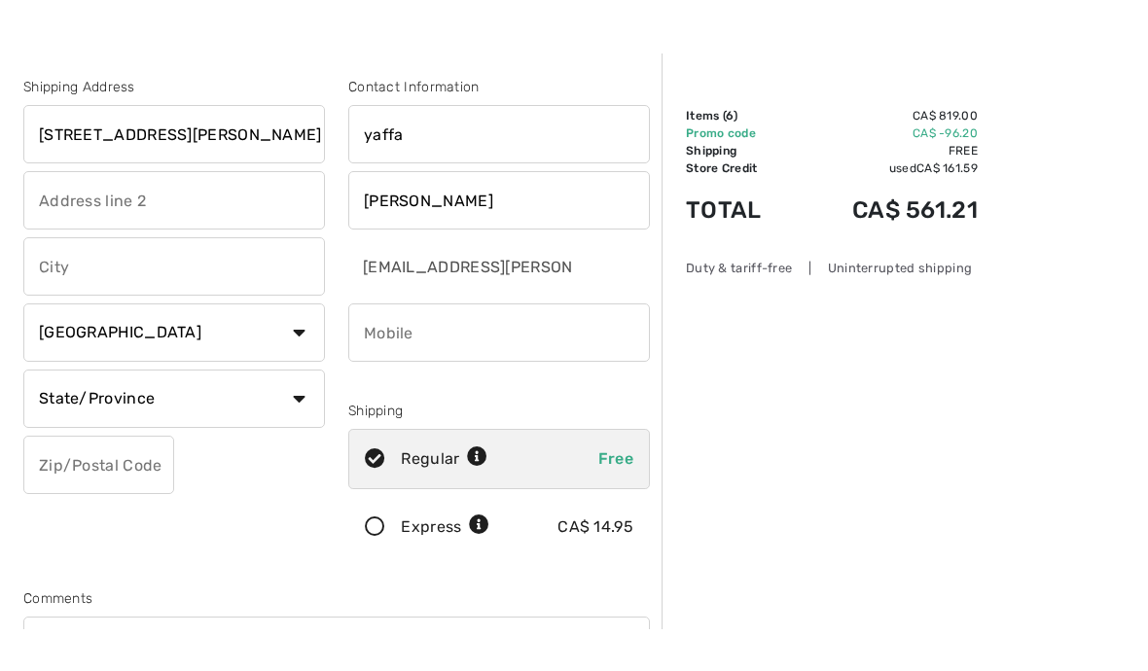
click at [230, 279] on input "text" at bounding box center [174, 308] width 302 height 58
type input "[STREET_ADDRESS][PERSON_NAME]"
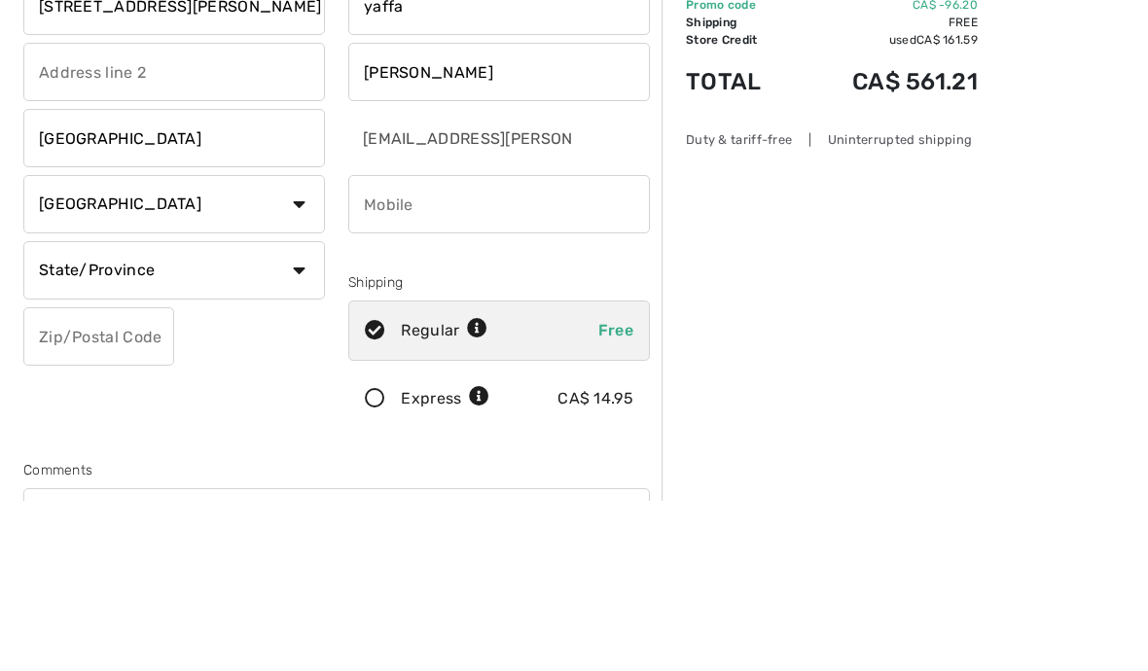
click at [497, 345] on input "phone" at bounding box center [499, 374] width 302 height 58
type input "Ottawa"
type input "6132666677"
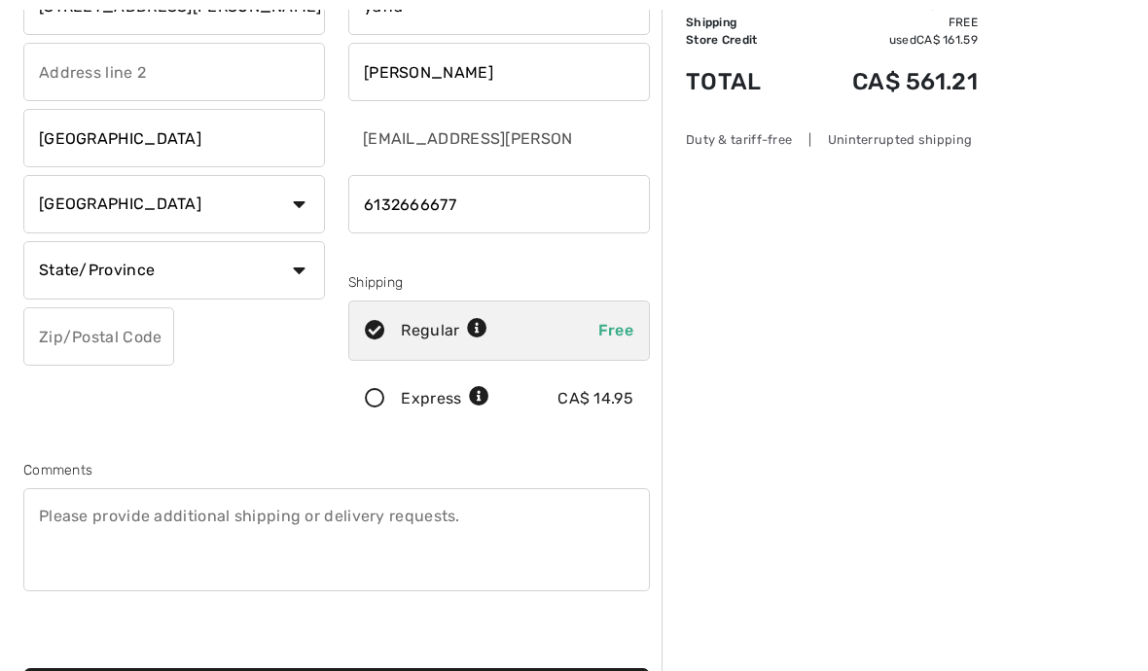
click at [305, 270] on select "State/Province Alberta British Columbia Manitoba New Brunswick Newfoundland and…" at bounding box center [174, 270] width 302 height 58
select select "ON"
click at [151, 335] on input "text" at bounding box center [98, 336] width 151 height 58
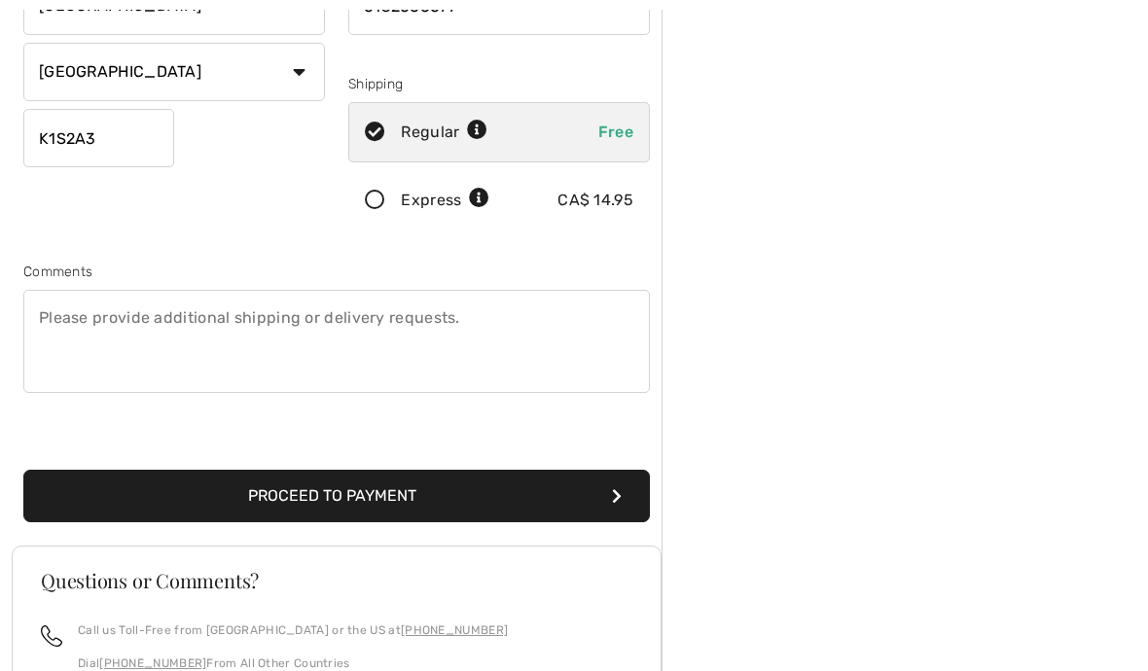
scroll to position [391, 0]
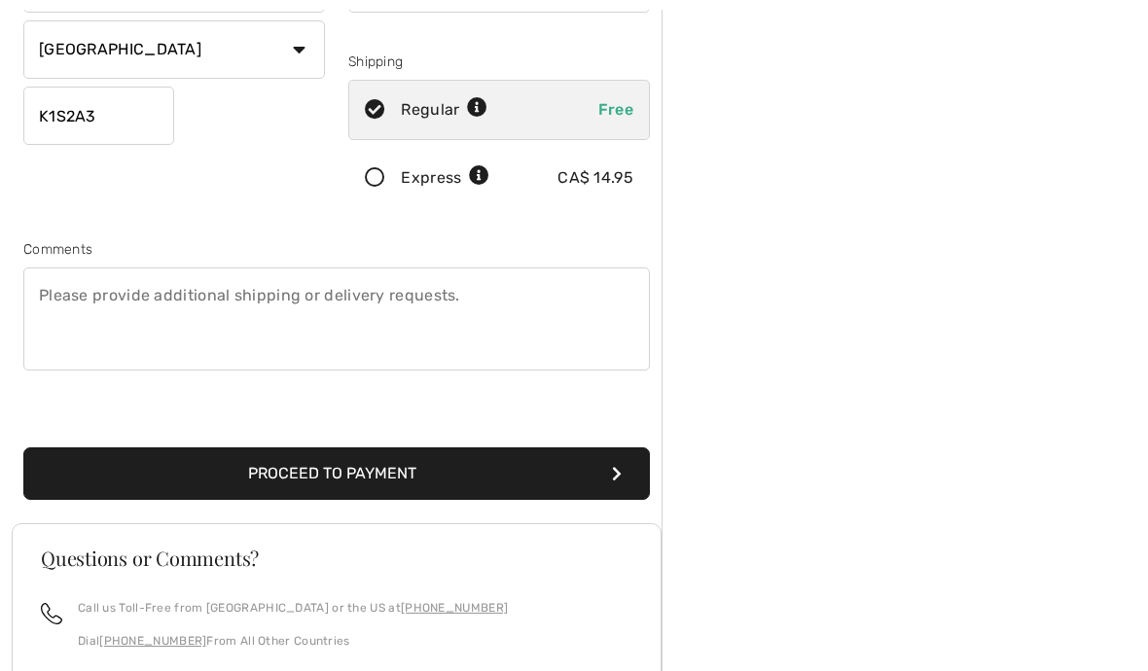
type input "K1S2A3"
click at [580, 472] on button "Proceed to Payment" at bounding box center [336, 474] width 627 height 53
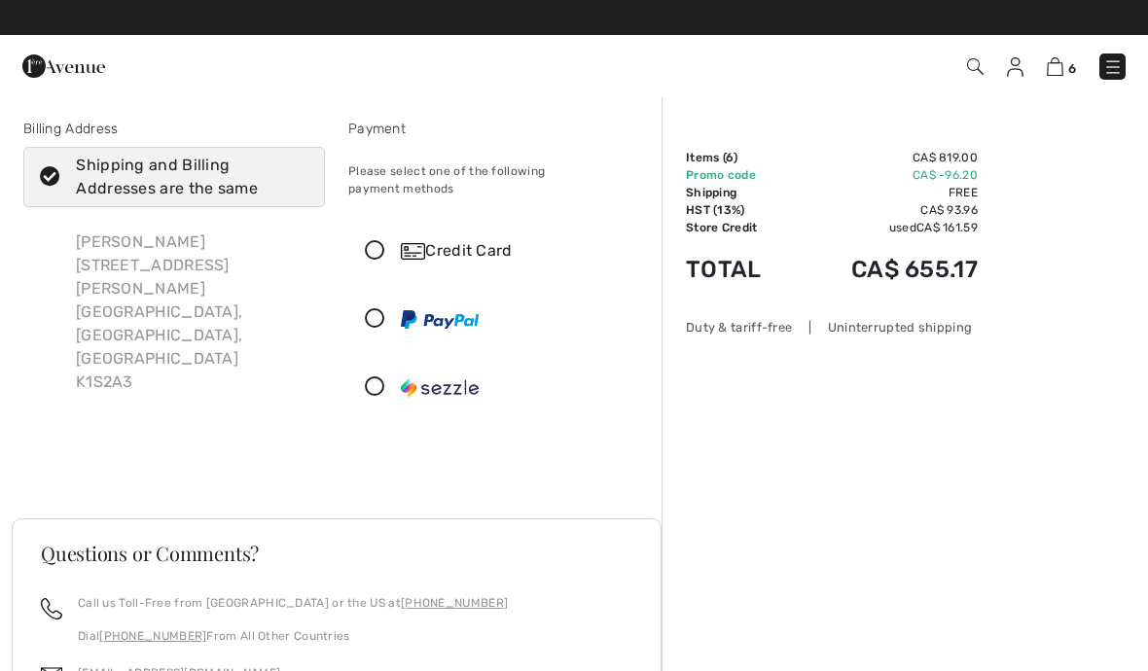
click at [371, 242] on icon at bounding box center [375, 251] width 52 height 20
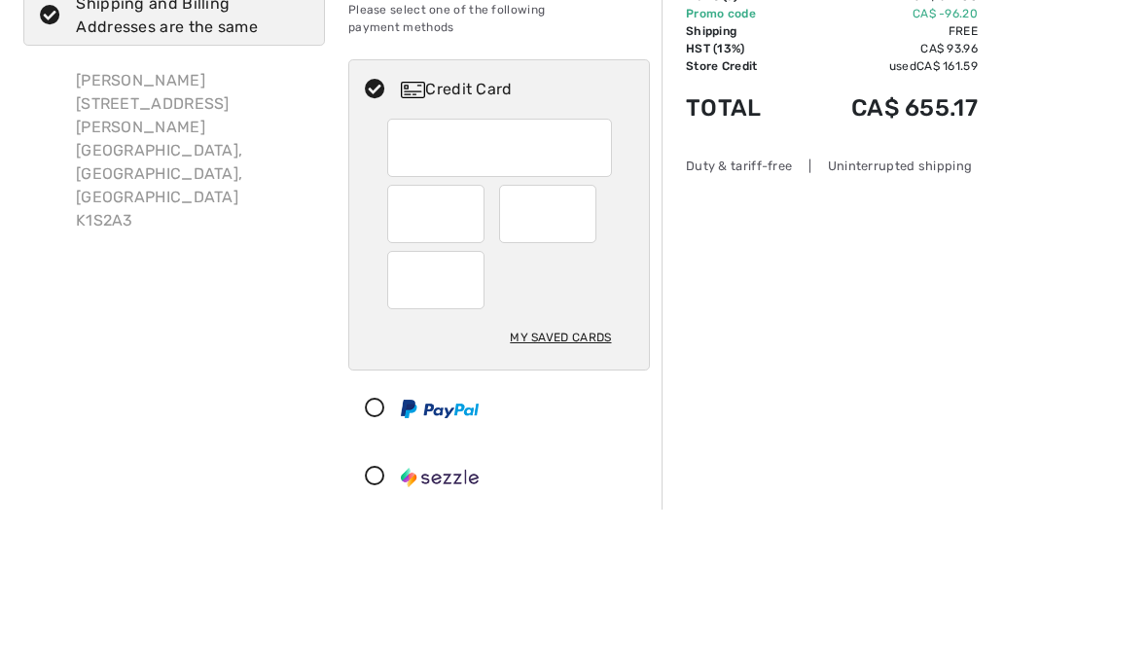
scroll to position [162, 0]
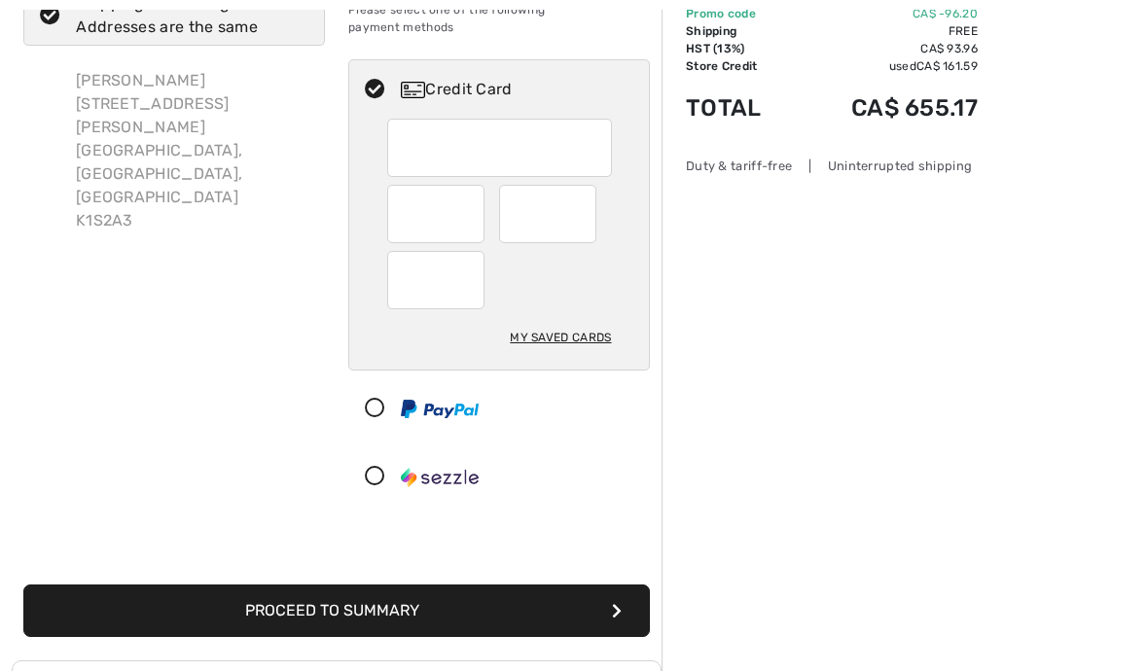
click at [475, 195] on div at bounding box center [435, 214] width 97 height 58
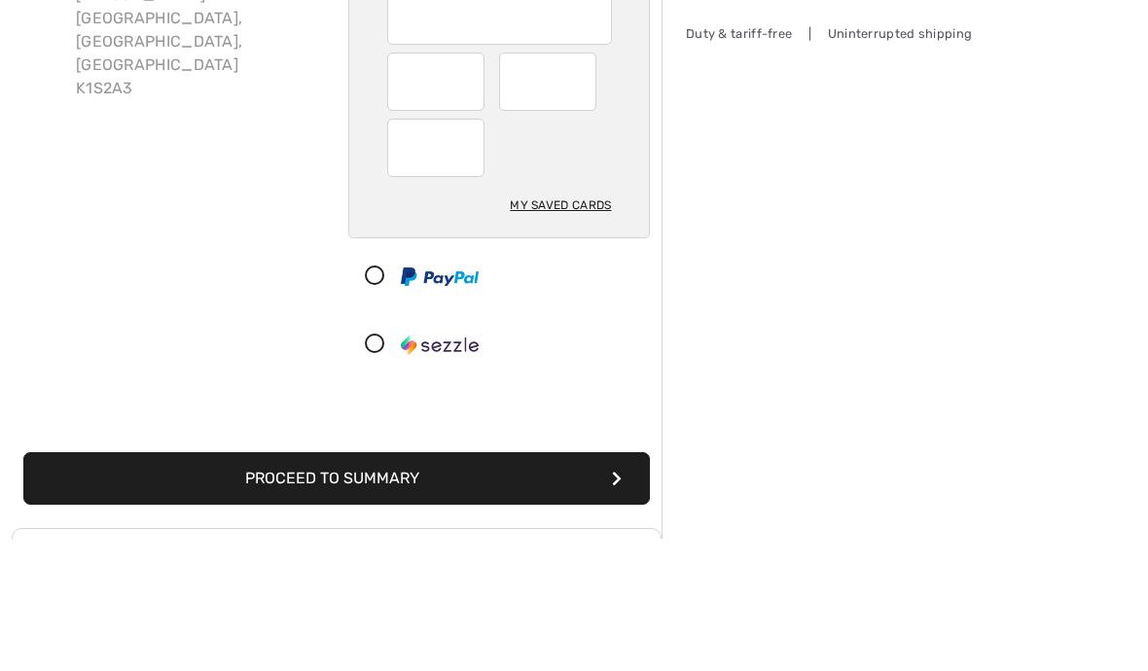
scroll to position [294, 0]
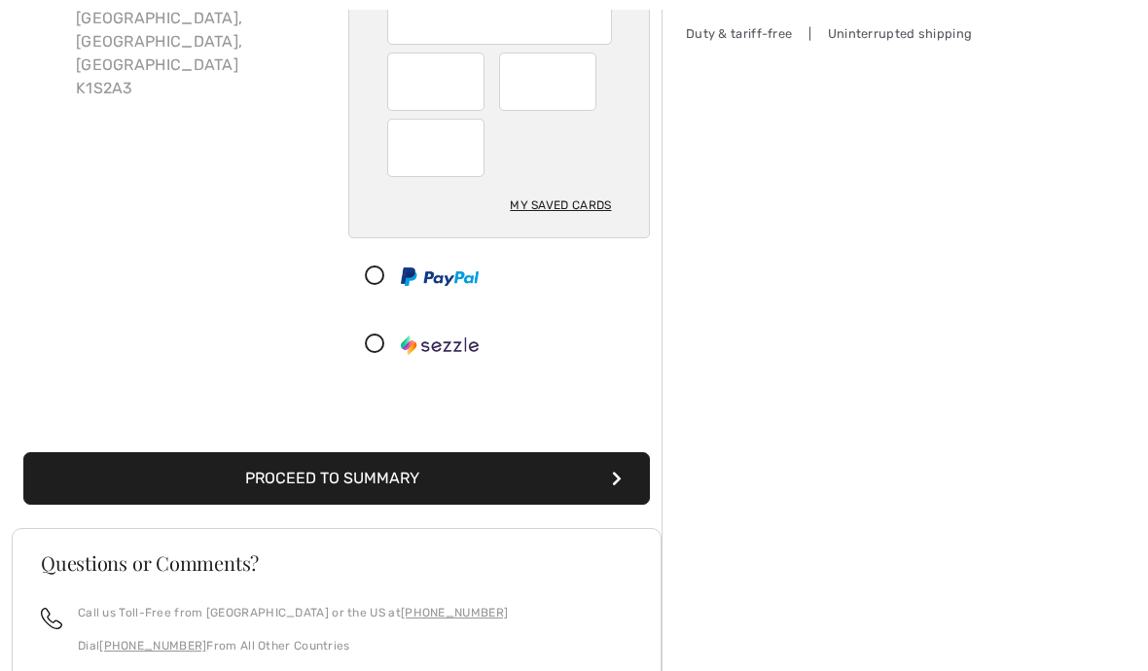
click at [564, 452] on button "Proceed to Summary" at bounding box center [336, 478] width 627 height 53
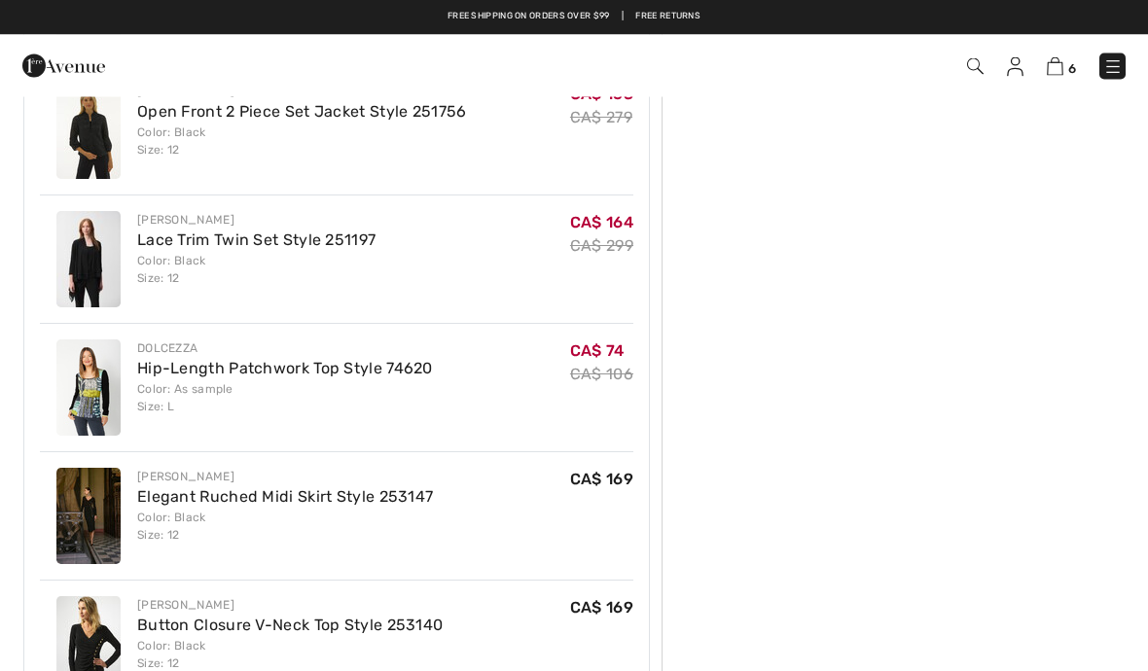
scroll to position [1035, 0]
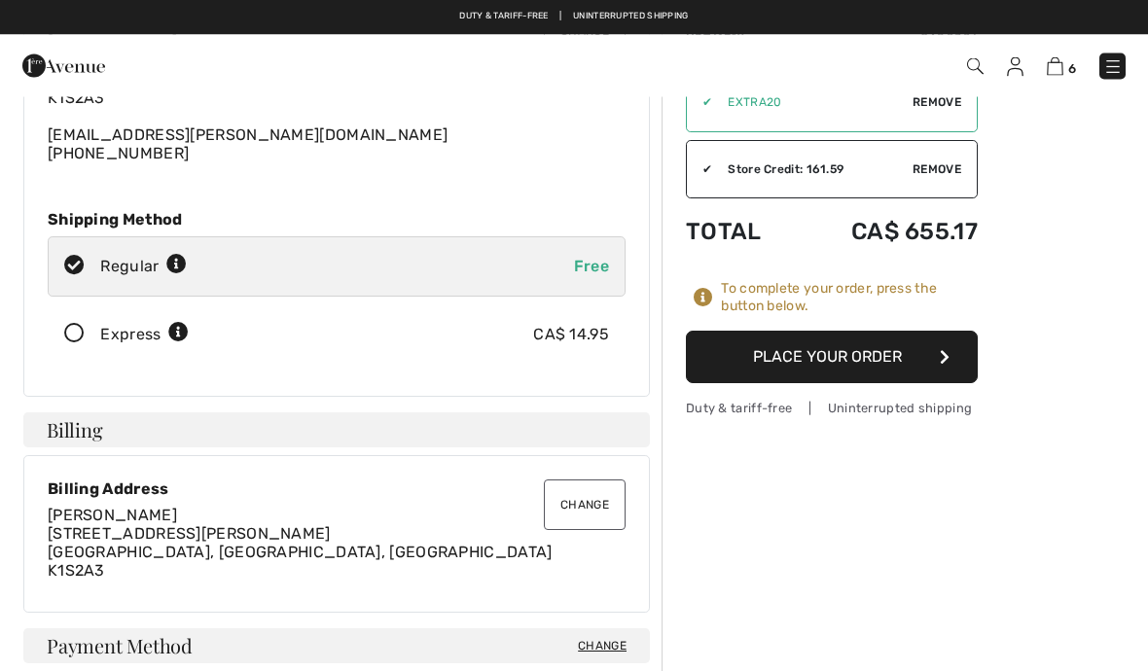
click at [835, 372] on button "Place Your Order" at bounding box center [832, 358] width 292 height 53
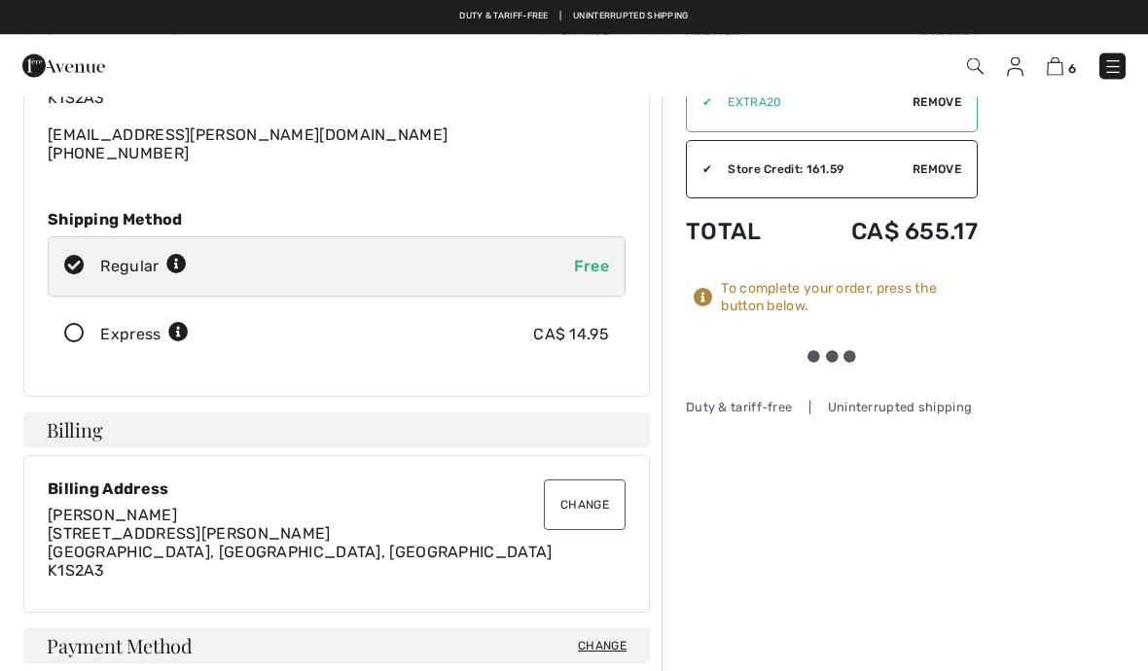
scroll to position [172, 0]
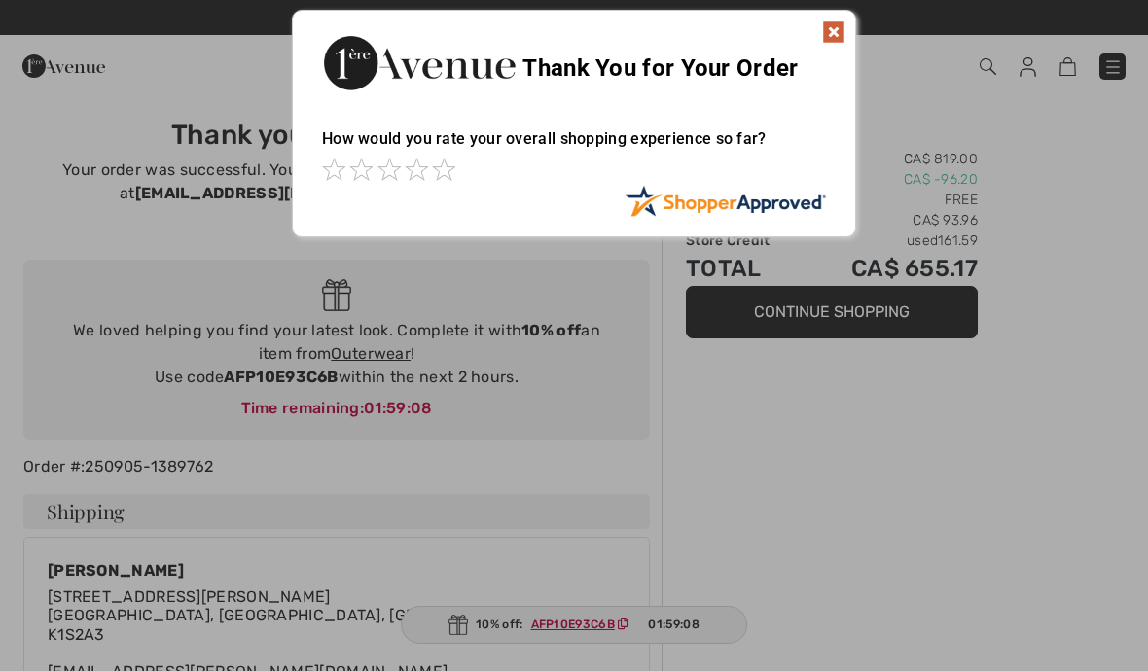
click at [827, 38] on img at bounding box center [833, 31] width 23 height 23
